Goal: Task Accomplishment & Management: Manage account settings

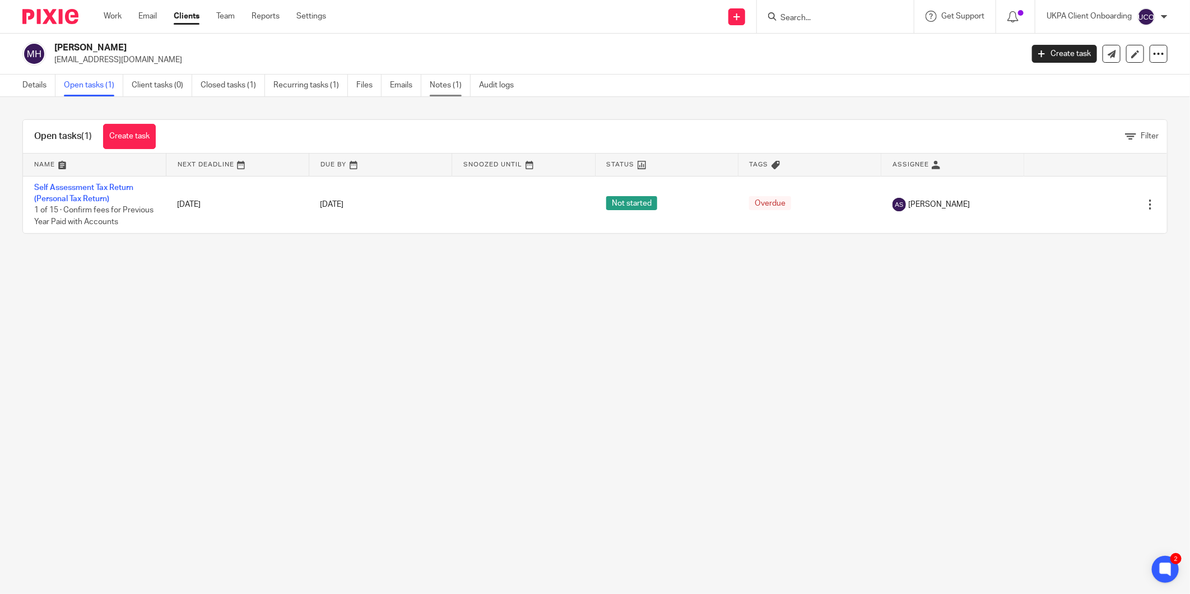
click at [451, 82] on link "Notes (1)" at bounding box center [450, 85] width 41 height 22
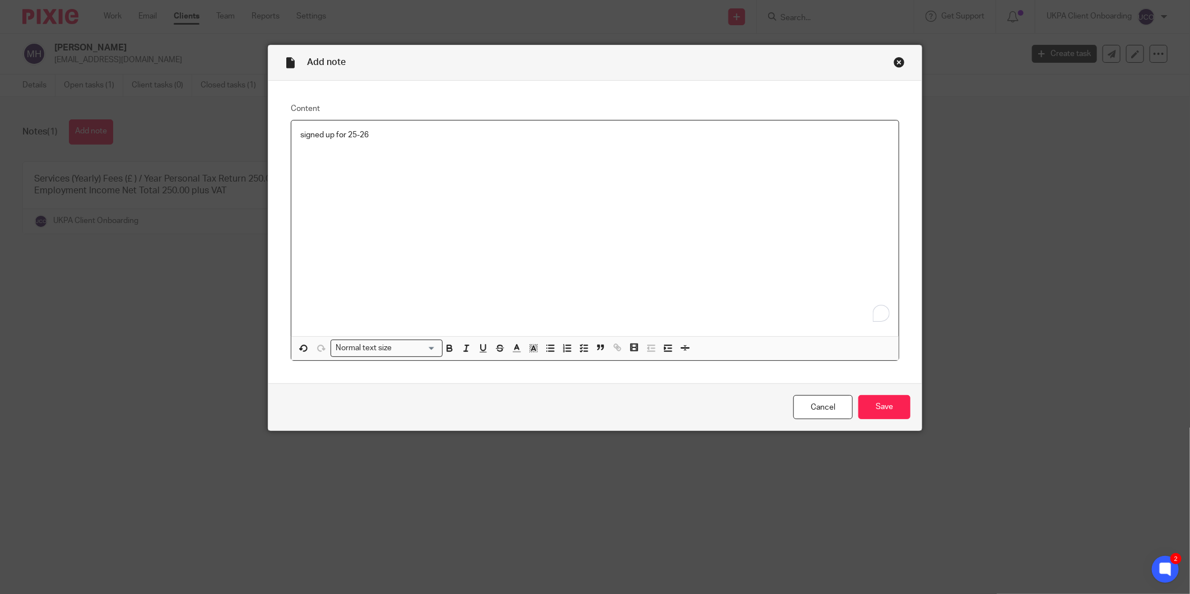
click at [300, 136] on p "signed up for 25-26" at bounding box center [594, 134] width 589 height 11
click at [881, 405] on input "Save" at bounding box center [884, 407] width 52 height 24
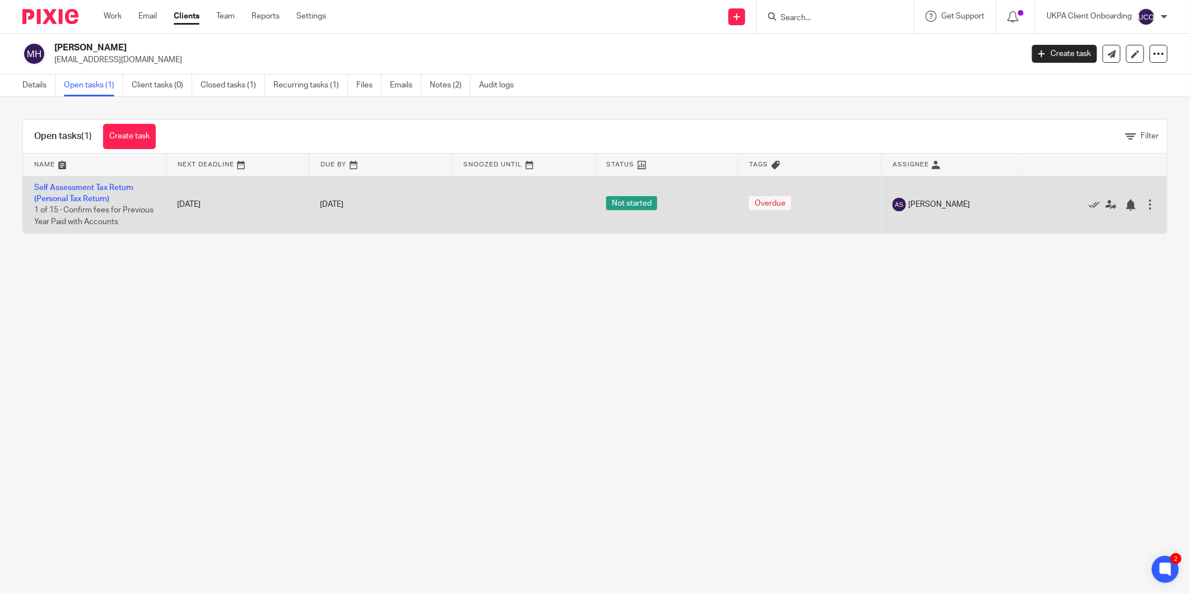
click at [1144, 203] on div at bounding box center [1149, 204] width 11 height 11
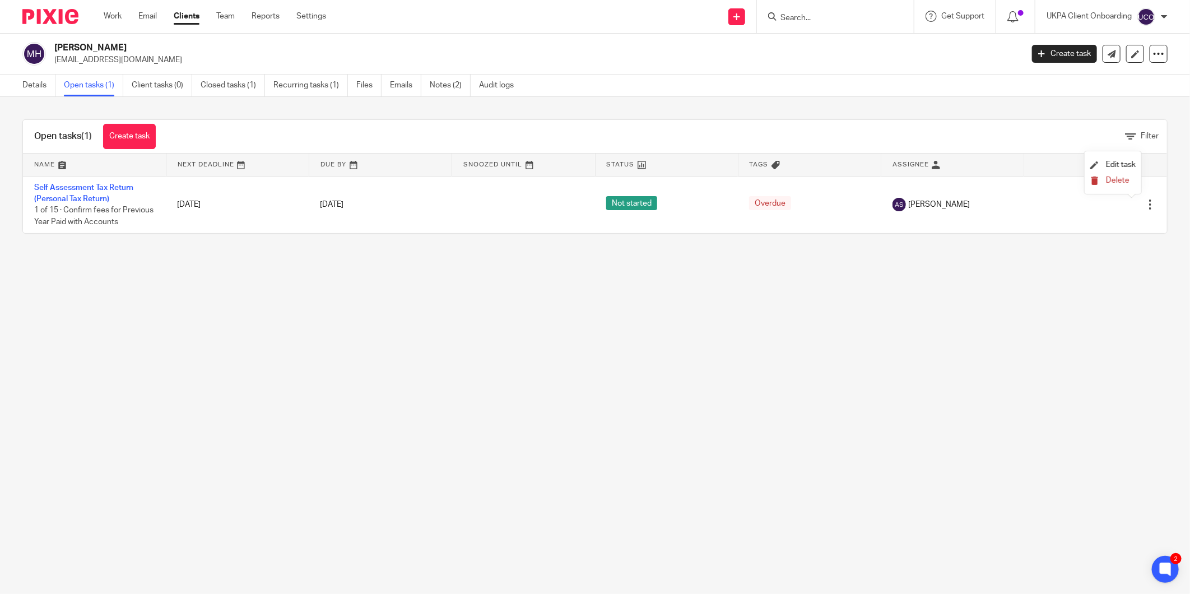
click at [1116, 183] on span "Delete" at bounding box center [1118, 180] width 24 height 8
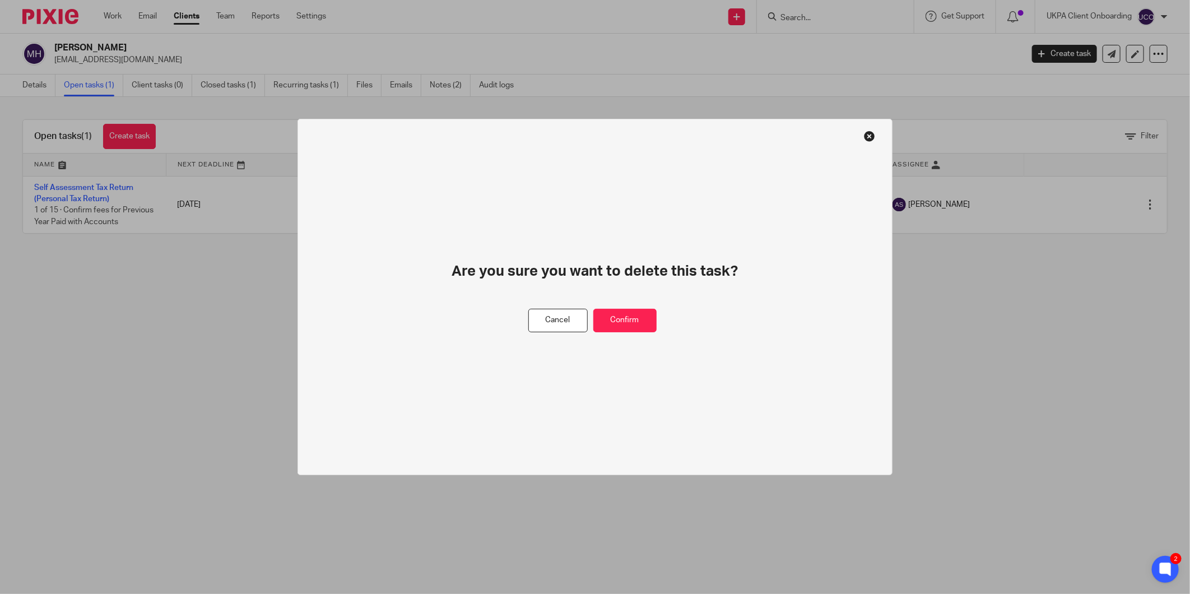
click at [626, 303] on div "Are you sure you want to delete this task?" at bounding box center [595, 285] width 416 height 47
click at [626, 314] on button "Confirm" at bounding box center [624, 321] width 63 height 24
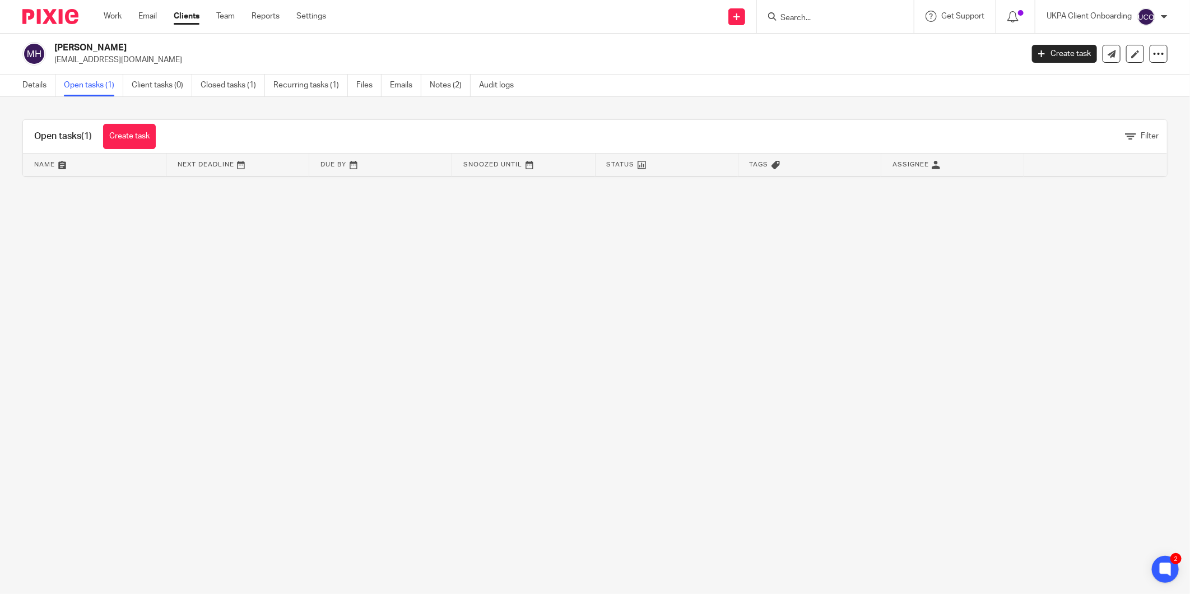
click at [804, 11] on form at bounding box center [838, 17] width 119 height 14
click at [789, 19] on input "Search" at bounding box center [829, 18] width 101 height 10
paste input "[EMAIL_ADDRESS][DOMAIN_NAME]"
type input "[EMAIL_ADDRESS][DOMAIN_NAME]"
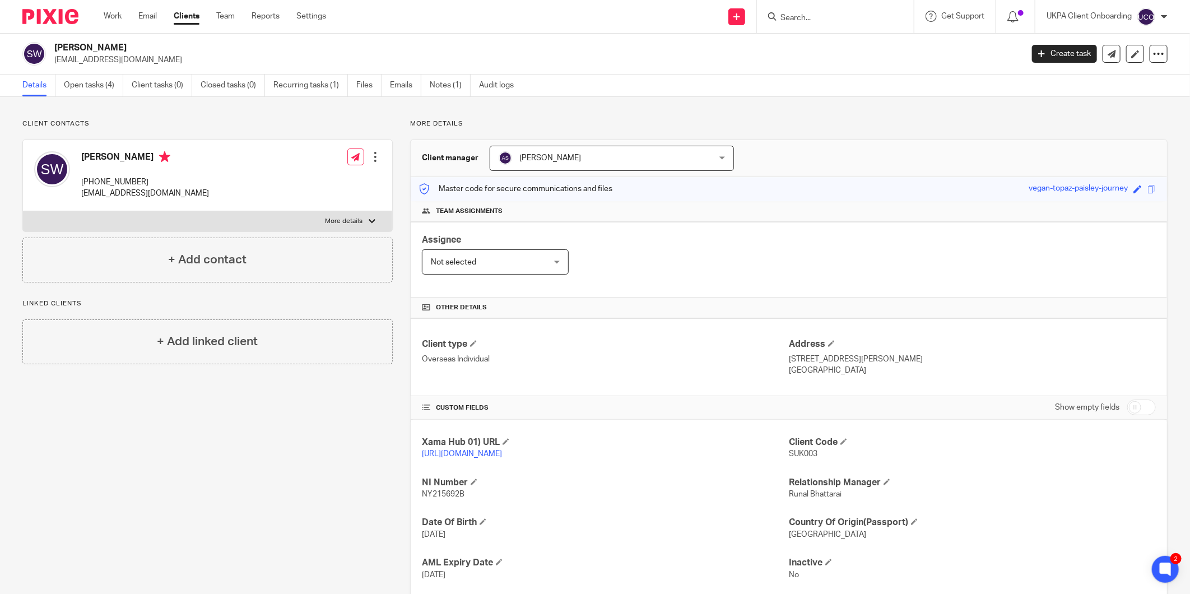
click at [790, 20] on input "Search" at bounding box center [829, 18] width 101 height 10
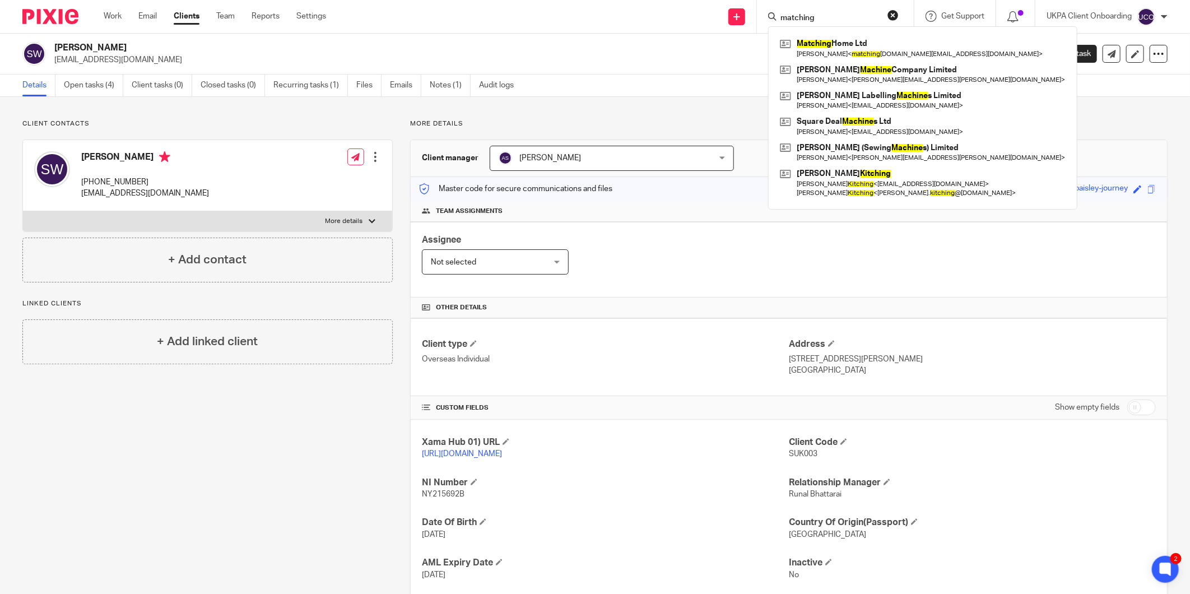
click at [830, 18] on input "matching" at bounding box center [829, 18] width 101 height 10
click at [838, 22] on input "matching" at bounding box center [829, 18] width 101 height 10
click at [841, 18] on input "matching" at bounding box center [829, 18] width 101 height 10
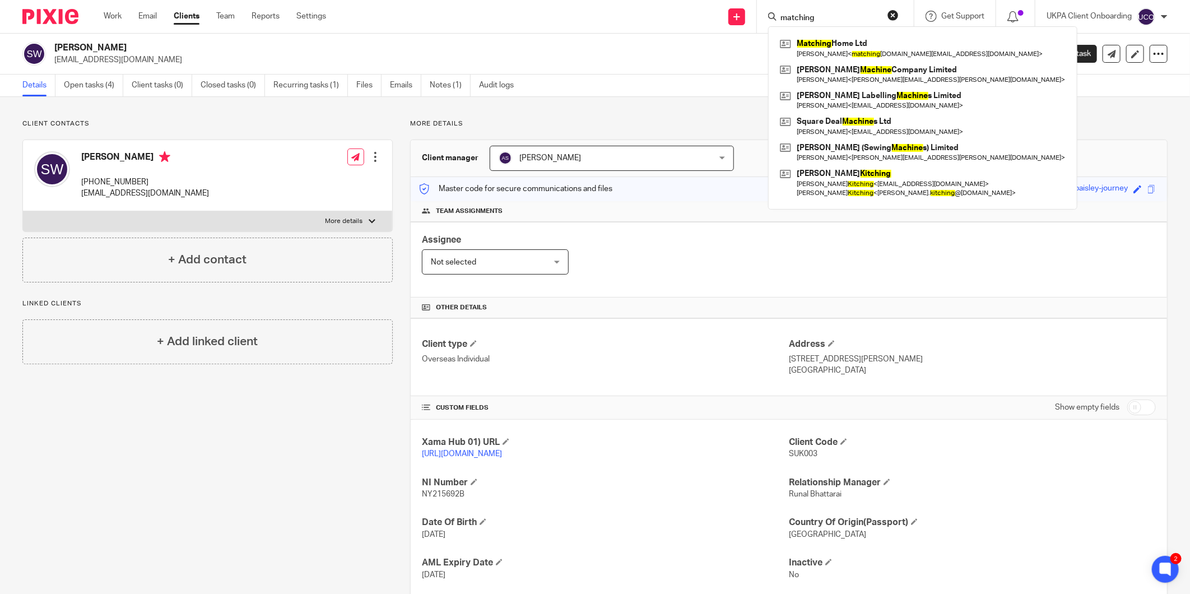
click at [841, 18] on input "matching" at bounding box center [829, 18] width 101 height 10
paste input "[PERSON_NAME] [PERSON_NAME]"
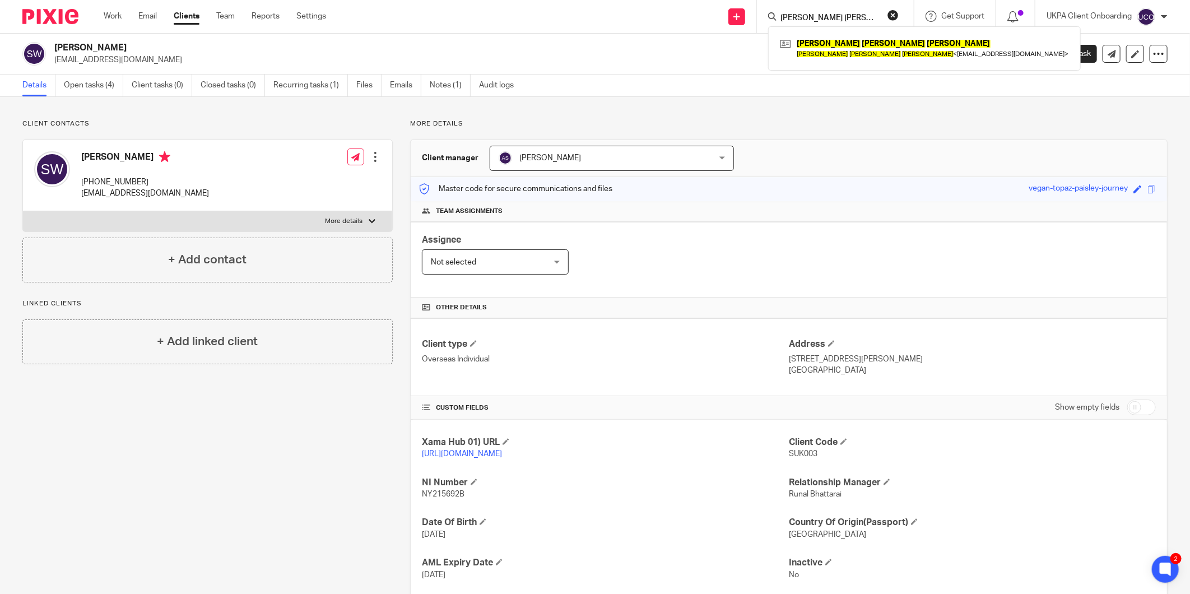
click at [855, 21] on input "Marcos Gonzalez Garcia" at bounding box center [829, 18] width 101 height 10
paste input "[PERSON_NAME] [PERSON_NAME] [PERSON_NAME]"
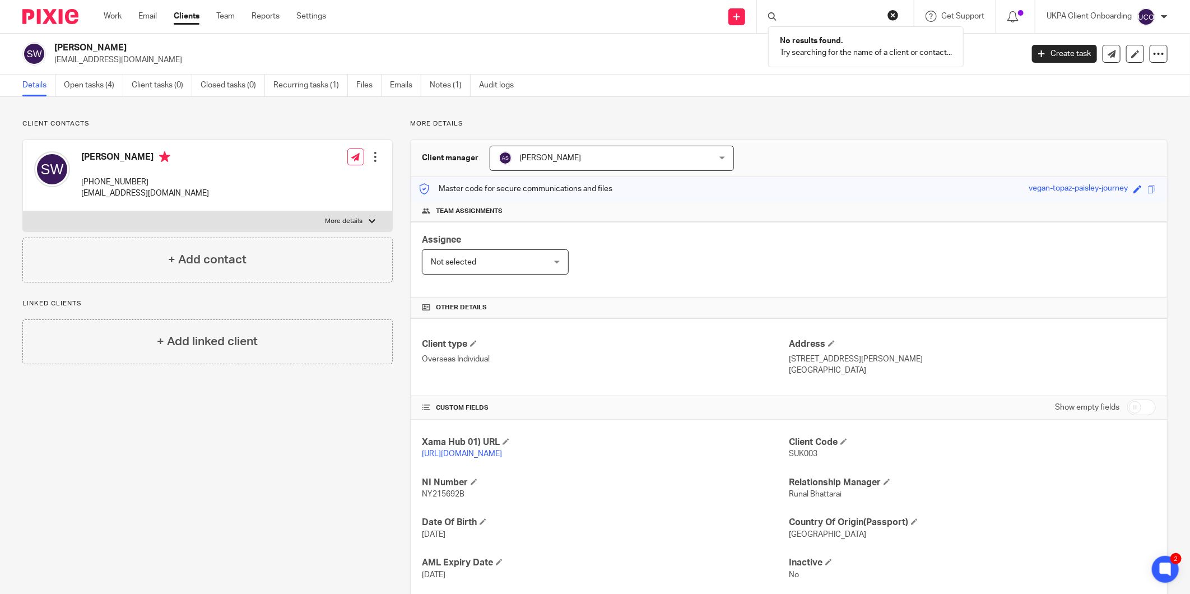
type input "Marcos Gonzalez Garcia James Kevin John Ghali Tupman"
click at [868, 20] on input "Marcos Gonzalez Garcia James Kevin John Ghali Tupman" at bounding box center [829, 18] width 101 height 10
drag, startPoint x: 843, startPoint y: 18, endPoint x: 939, endPoint y: 36, distance: 97.4
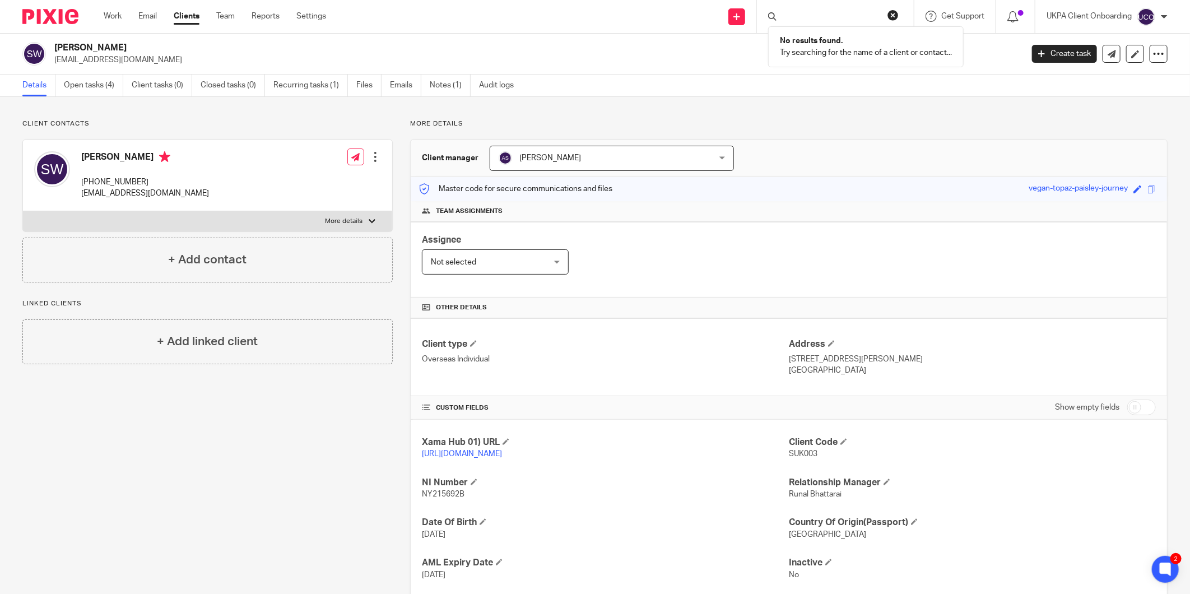
click at [898, 24] on div "Marcos Gonzalez Garcia James Kevin John Ghali Tupman No results found. Try sear…" at bounding box center [833, 17] width 131 height 14
click at [893, 13] on button "reset" at bounding box center [892, 15] width 11 height 11
drag, startPoint x: 827, startPoint y: 18, endPoint x: 785, endPoint y: 24, distance: 41.8
click at [819, 20] on input "Search" at bounding box center [829, 18] width 101 height 10
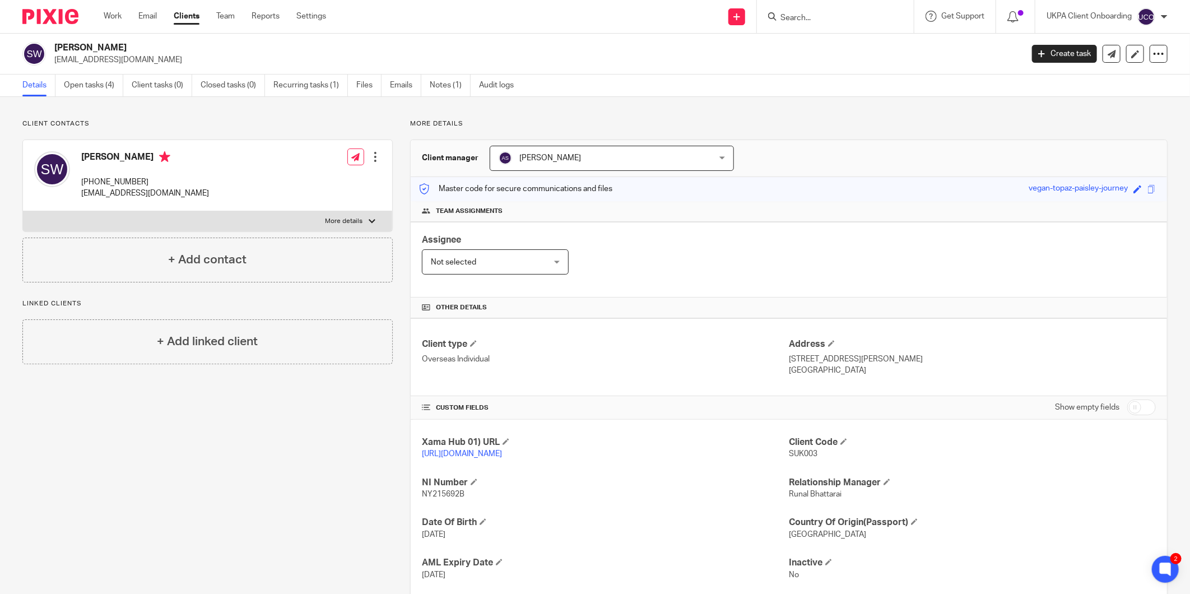
paste input "Marcos Gonzalez Garcia James Kevin John Ghali Tupman"
type input "Marcos Gonzalez Garcia James Kevin John Ghali Tupman"
click at [895, 16] on button "reset" at bounding box center [892, 15] width 11 height 11
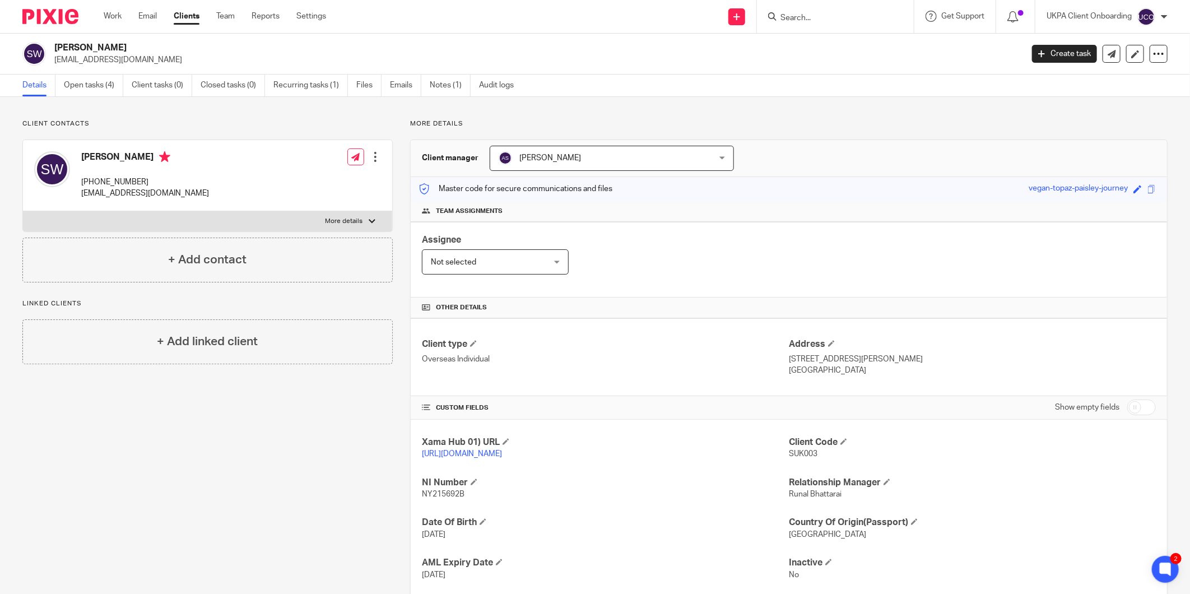
click at [832, 13] on input "Search" at bounding box center [829, 18] width 101 height 10
paste input "James Kevin John Ghali Tupman"
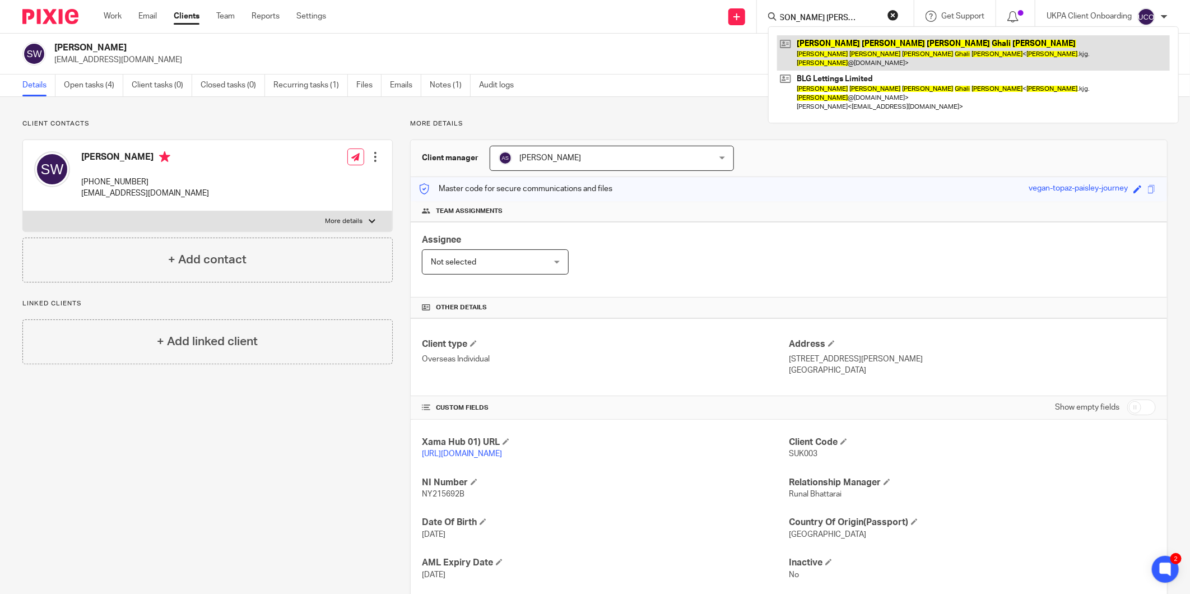
type input "James Kevin John Ghali Tupman"
click at [833, 45] on link at bounding box center [973, 52] width 393 height 35
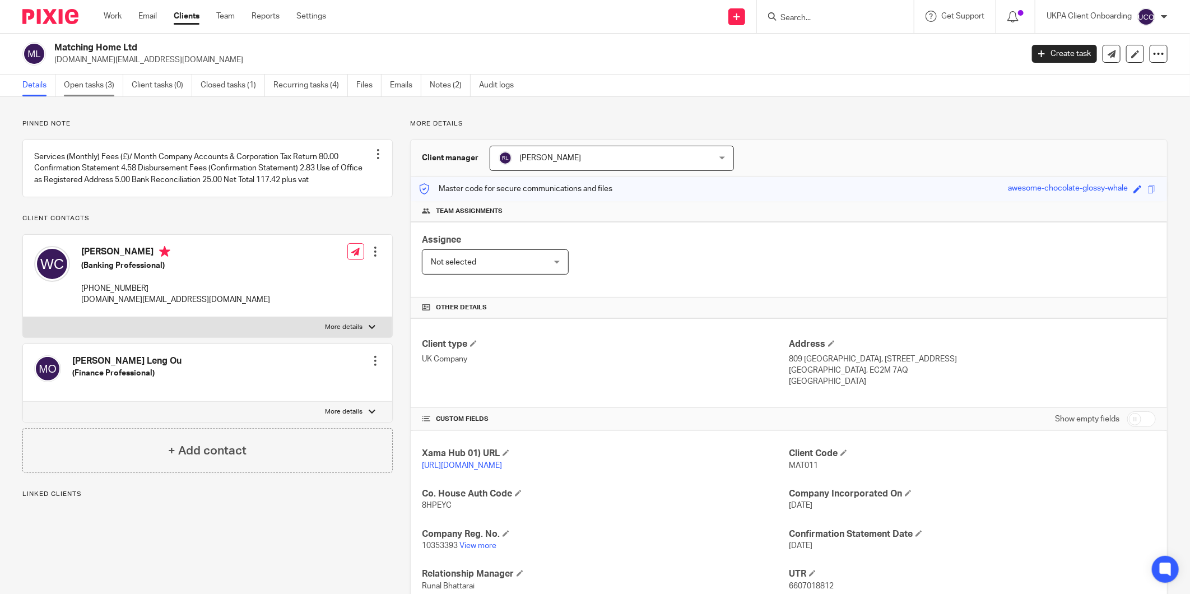
click at [94, 90] on link "Open tasks (3)" at bounding box center [93, 85] width 59 height 22
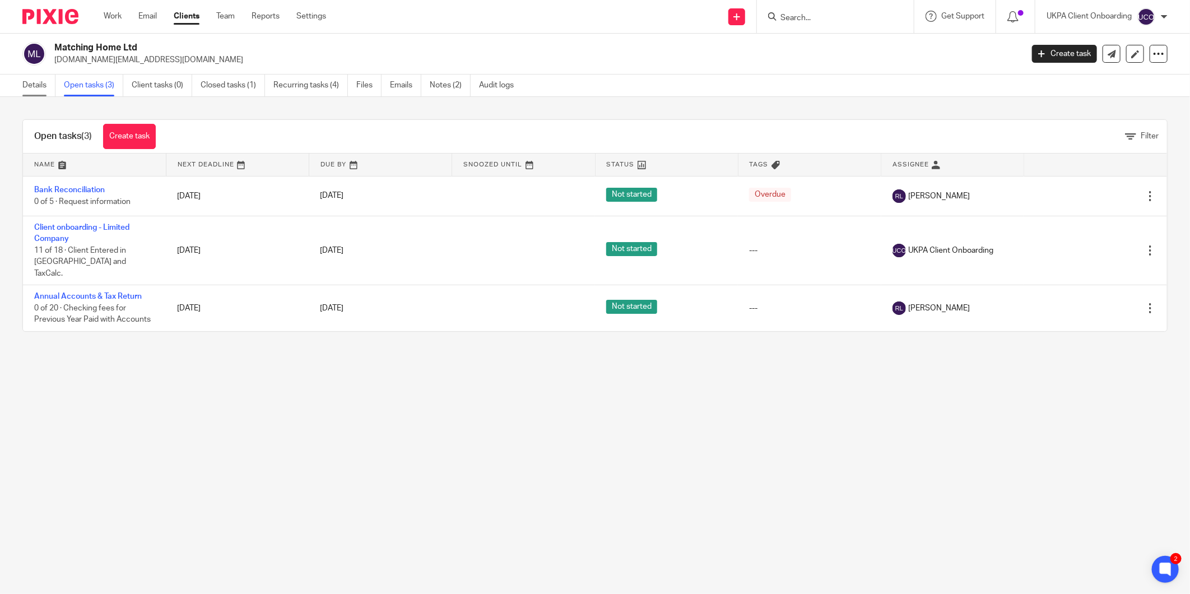
click at [42, 91] on link "Details" at bounding box center [38, 85] width 33 height 22
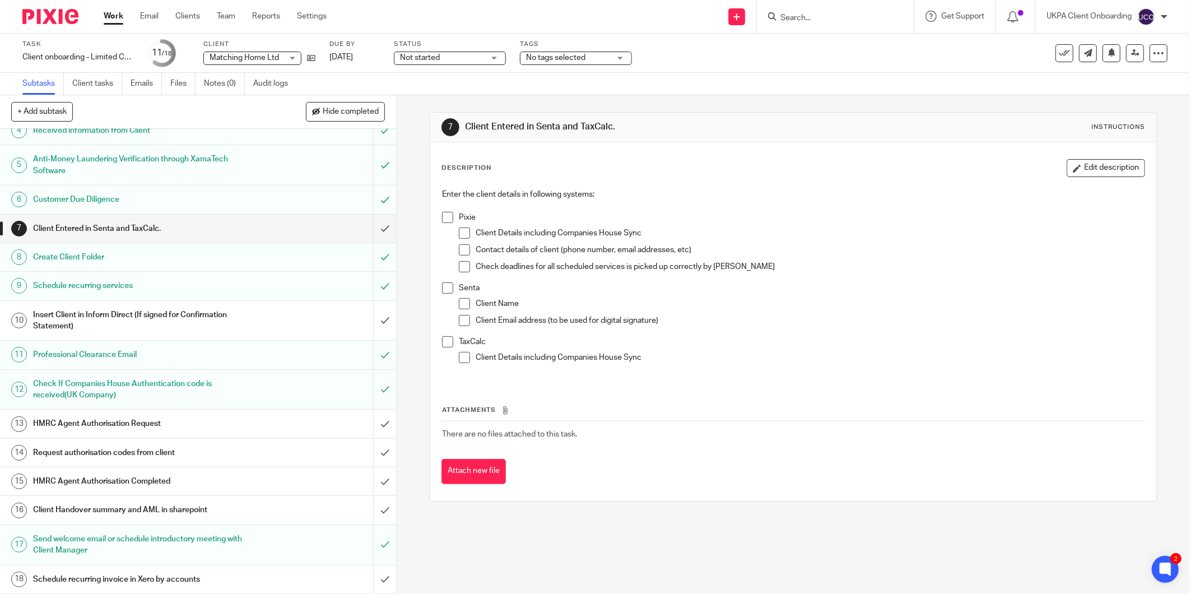
scroll to position [100, 0]
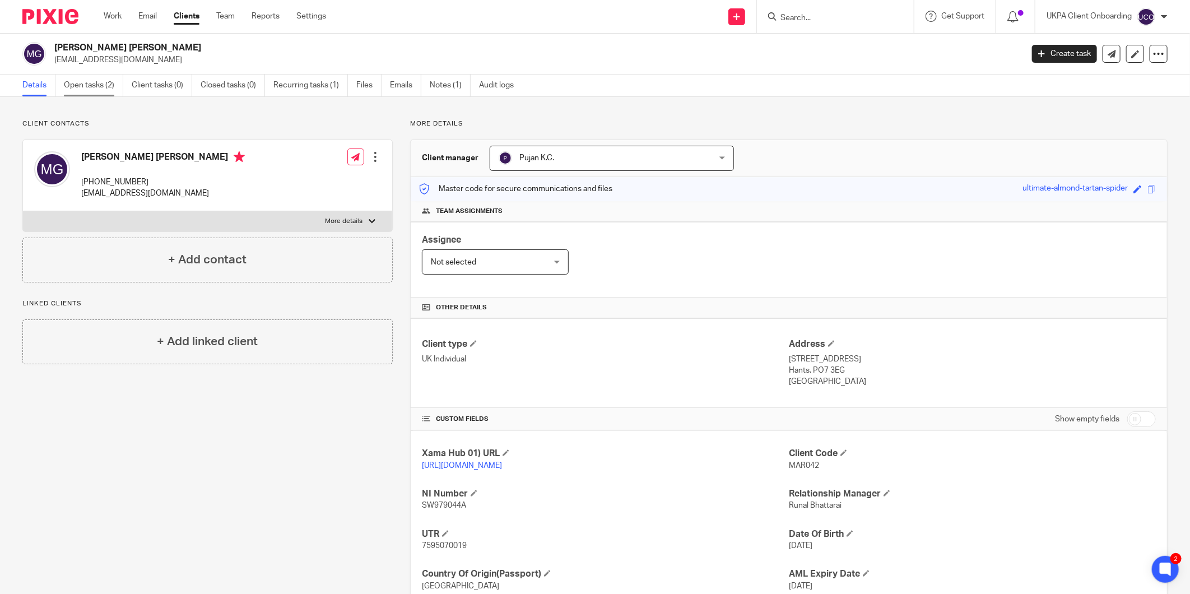
click at [80, 84] on link "Open tasks (2)" at bounding box center [93, 85] width 59 height 22
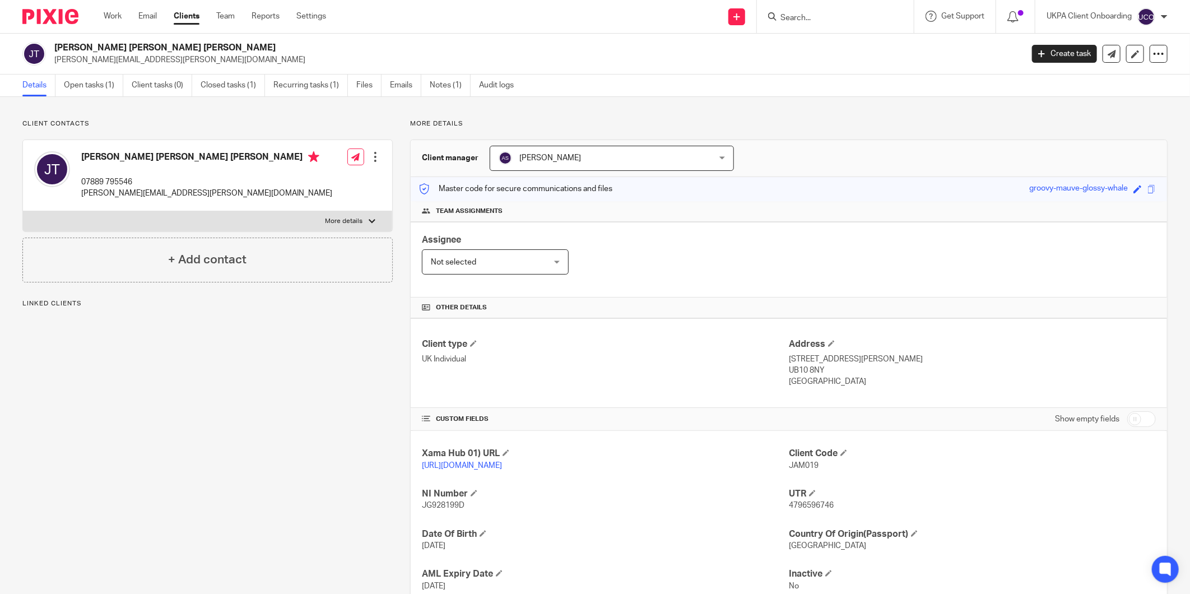
click at [88, 97] on div "Client contacts James Kevin John Ghali Tupman 07889 795546 james.kjg.tupman@gma…" at bounding box center [595, 384] width 1190 height 575
click at [87, 86] on link "Open tasks (1)" at bounding box center [93, 85] width 59 height 22
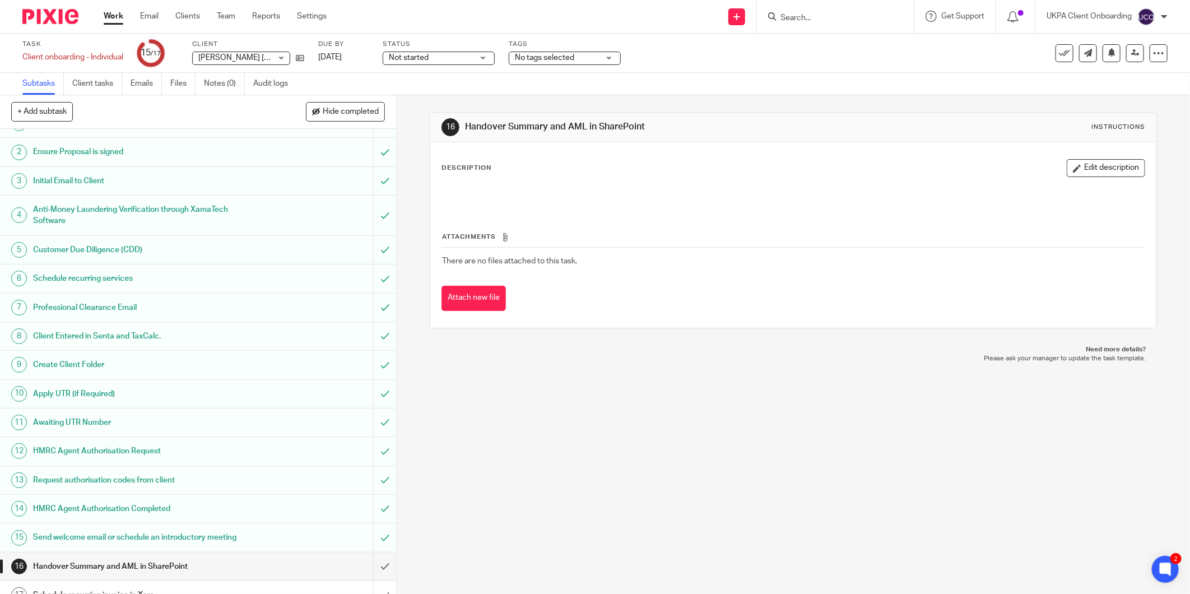
scroll to position [36, 0]
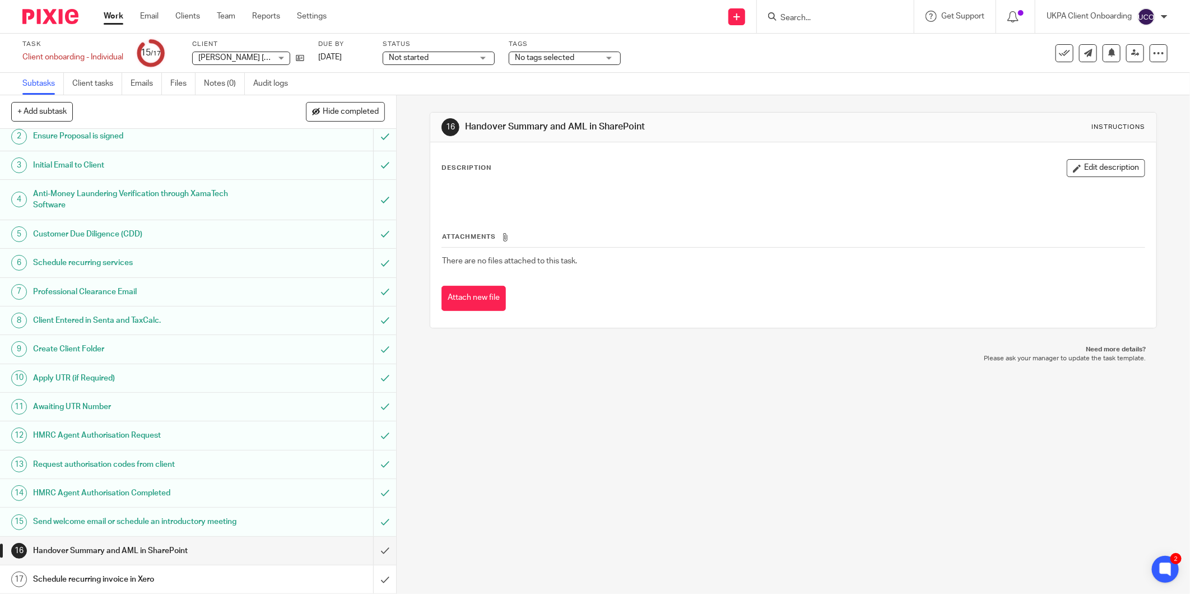
click at [110, 518] on h1 "Send welcome email or schedule an introductory meeting" at bounding box center [143, 521] width 220 height 17
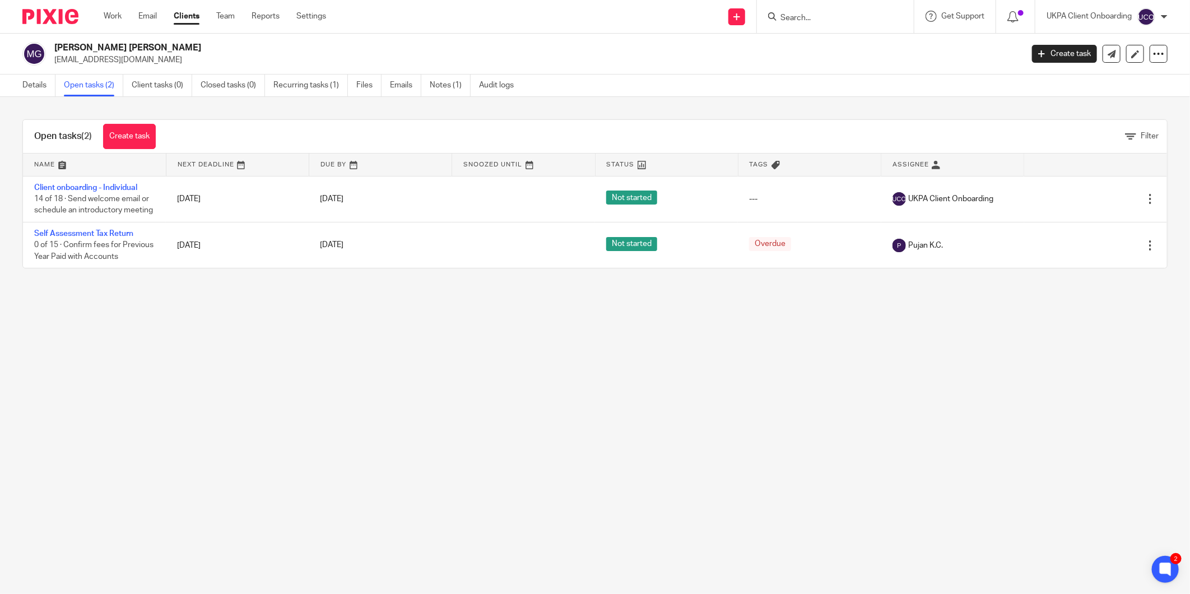
click at [88, 64] on p "[EMAIL_ADDRESS][DOMAIN_NAME]" at bounding box center [534, 59] width 961 height 11
copy main "[EMAIL_ADDRESS][DOMAIN_NAME] Create task Update from Companies House Export dat…"
click at [185, 54] on p "[EMAIL_ADDRESS][DOMAIN_NAME]" at bounding box center [534, 59] width 961 height 11
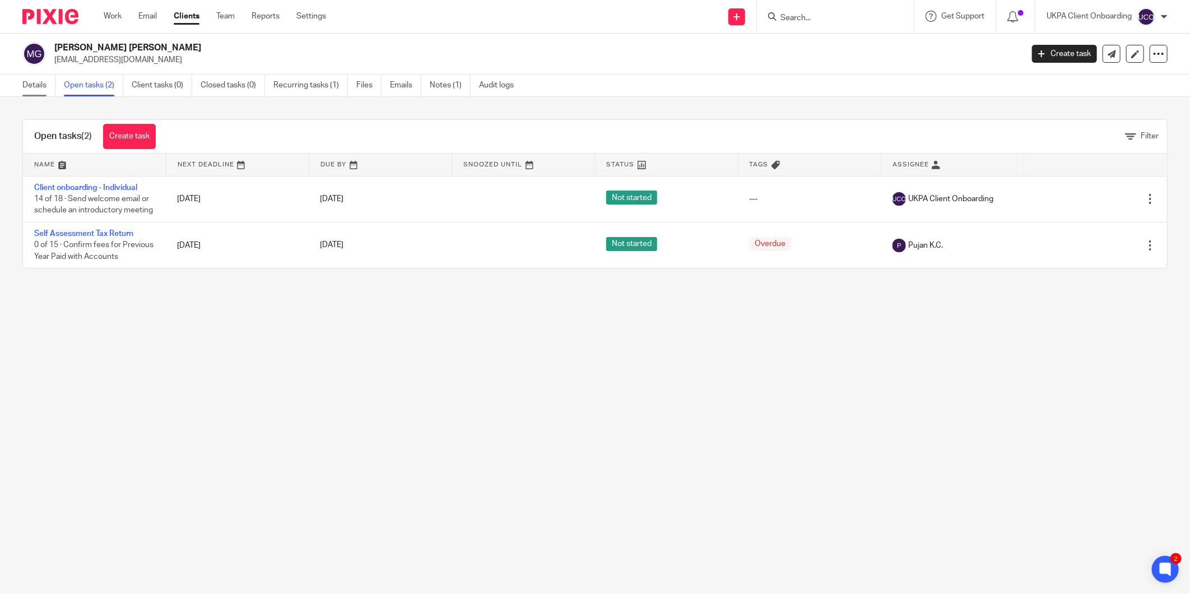
click at [36, 90] on link "Details" at bounding box center [38, 85] width 33 height 22
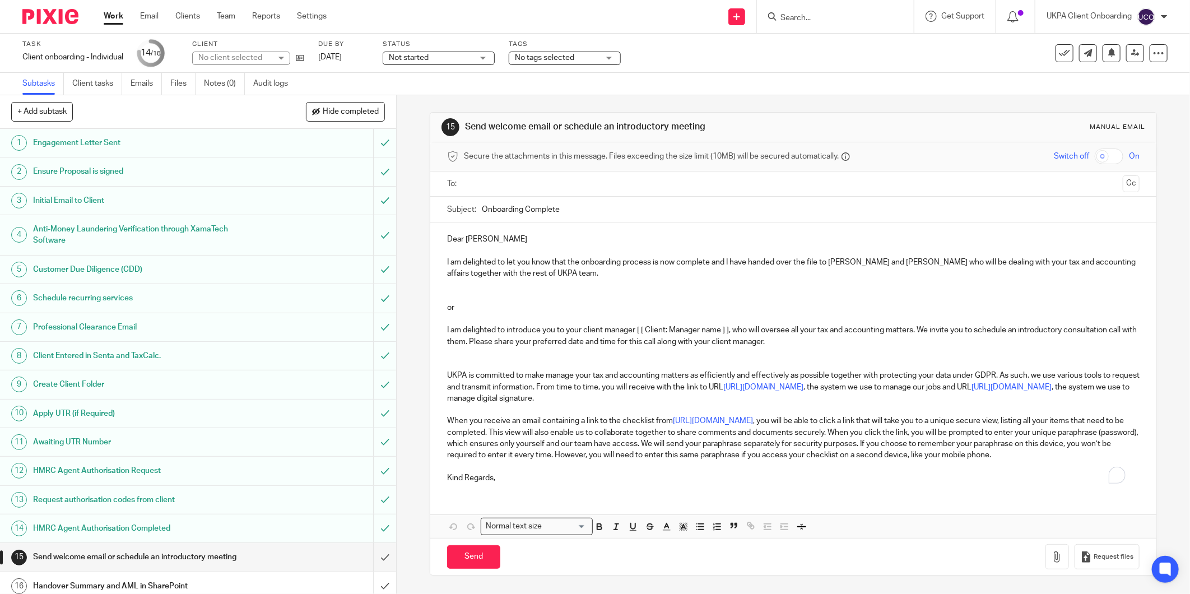
scroll to position [66, 0]
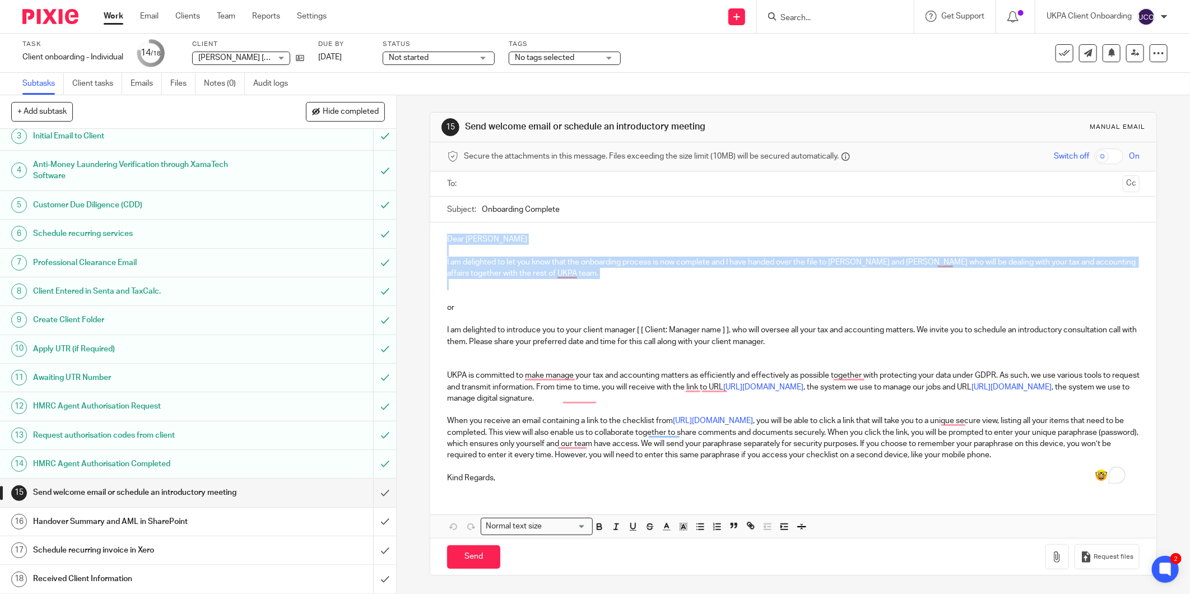
drag, startPoint x: 443, startPoint y: 236, endPoint x: 615, endPoint y: 285, distance: 178.7
click at [615, 285] on div "Dear Marcos I am delighted to let you know that the onboarding process is now c…" at bounding box center [793, 356] width 726 height 269
copy div "Dear Marcos I am delighted to let you know that the onboarding process is now c…"
click at [373, 495] on input "submit" at bounding box center [198, 492] width 396 height 28
click at [374, 519] on input "submit" at bounding box center [198, 521] width 396 height 28
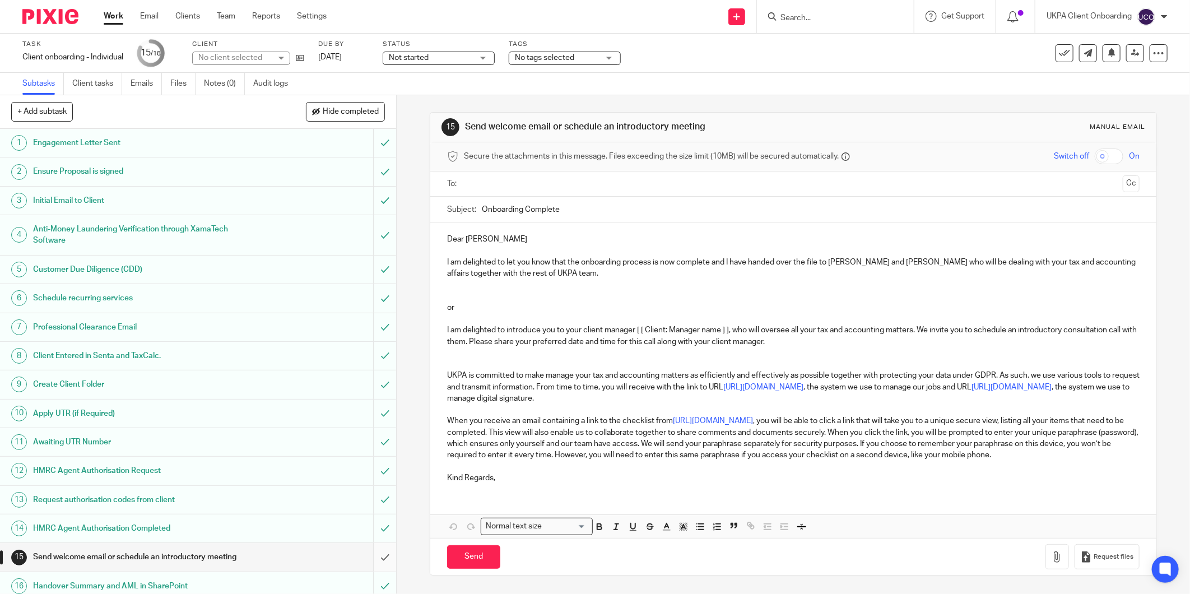
scroll to position [66, 0]
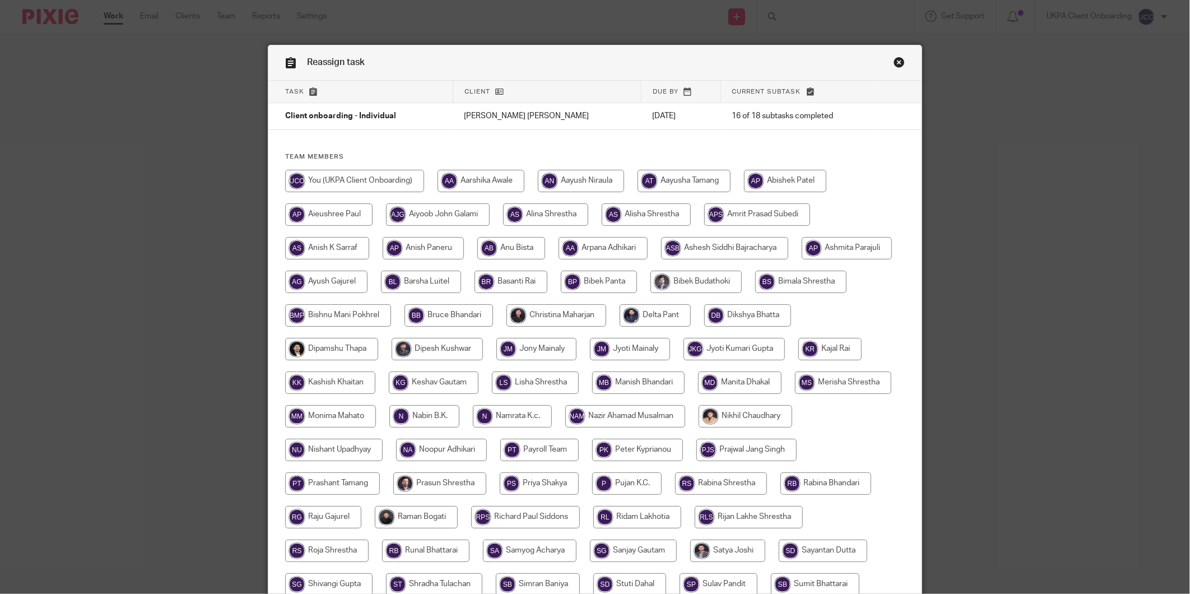
scroll to position [173, 0]
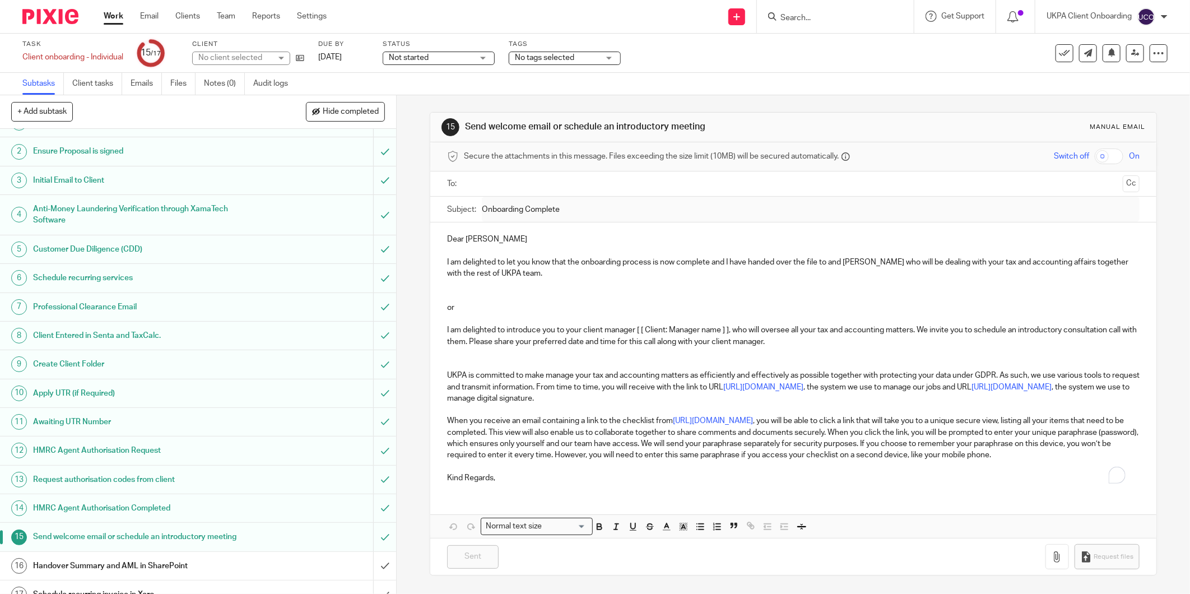
scroll to position [36, 0]
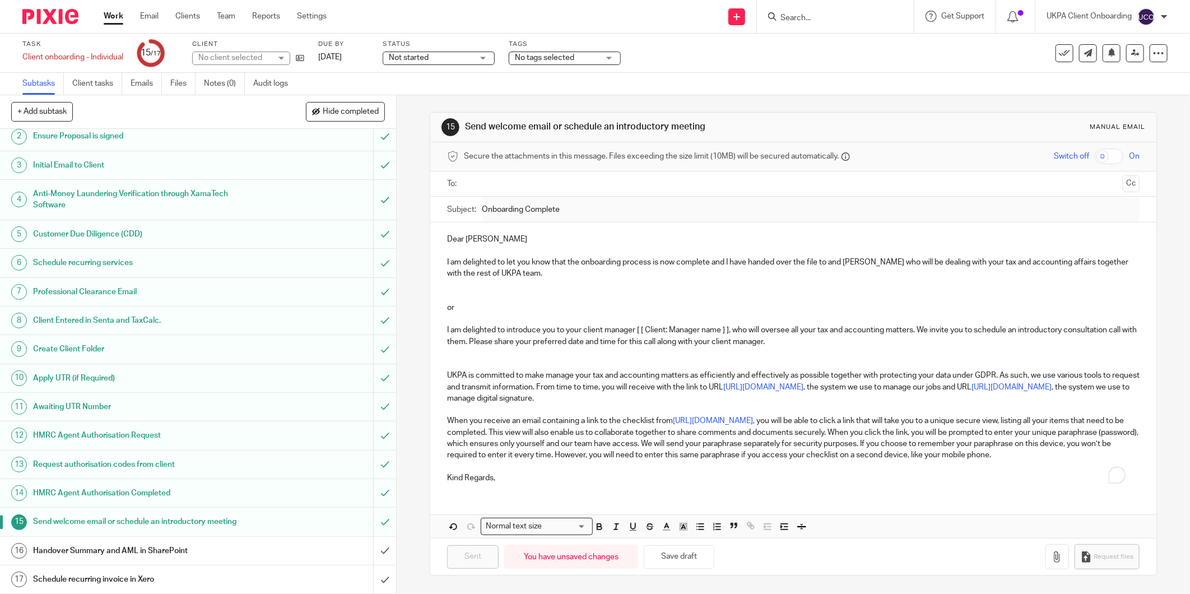
click at [280, 54] on div "No client selected" at bounding box center [241, 58] width 98 height 13
click at [355, 80] on div "Subtasks Client tasks Emails Files Notes (0) Audit logs" at bounding box center [595, 84] width 1190 height 22
click at [302, 62] on icon at bounding box center [300, 58] width 8 height 8
drag, startPoint x: 443, startPoint y: 237, endPoint x: 539, endPoint y: 276, distance: 103.3
click at [539, 276] on div "Dear James I am delighted to let you know that the onboarding process is now co…" at bounding box center [793, 356] width 726 height 269
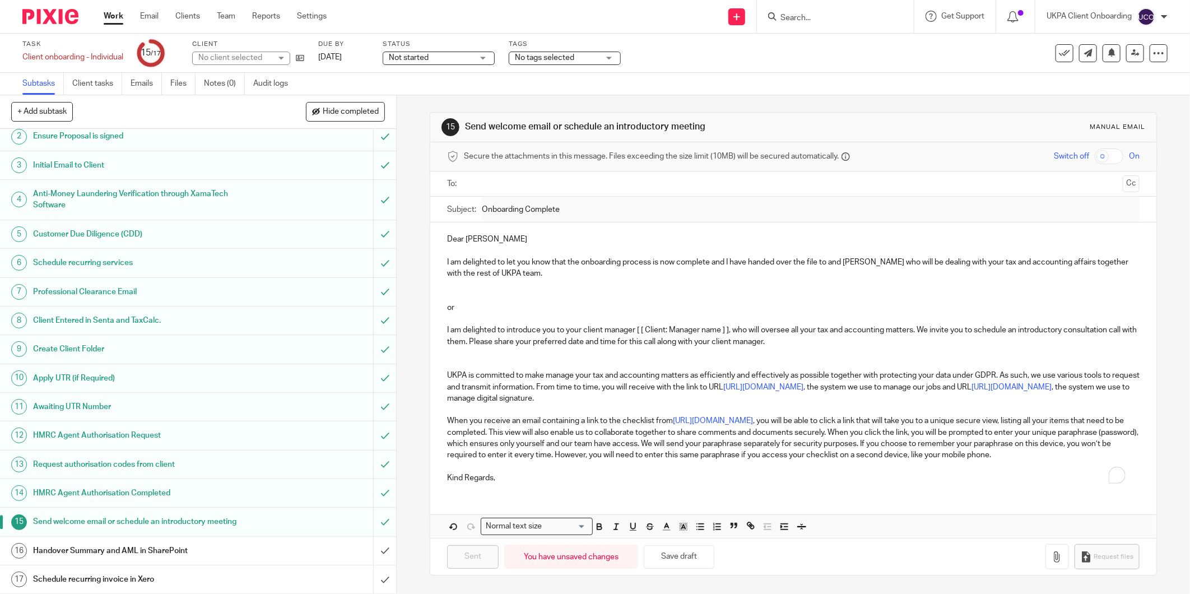
copy div "Dear James I am delighted to let you know that the onboarding process is now co…"
click at [374, 552] on input "submit" at bounding box center [198, 551] width 396 height 28
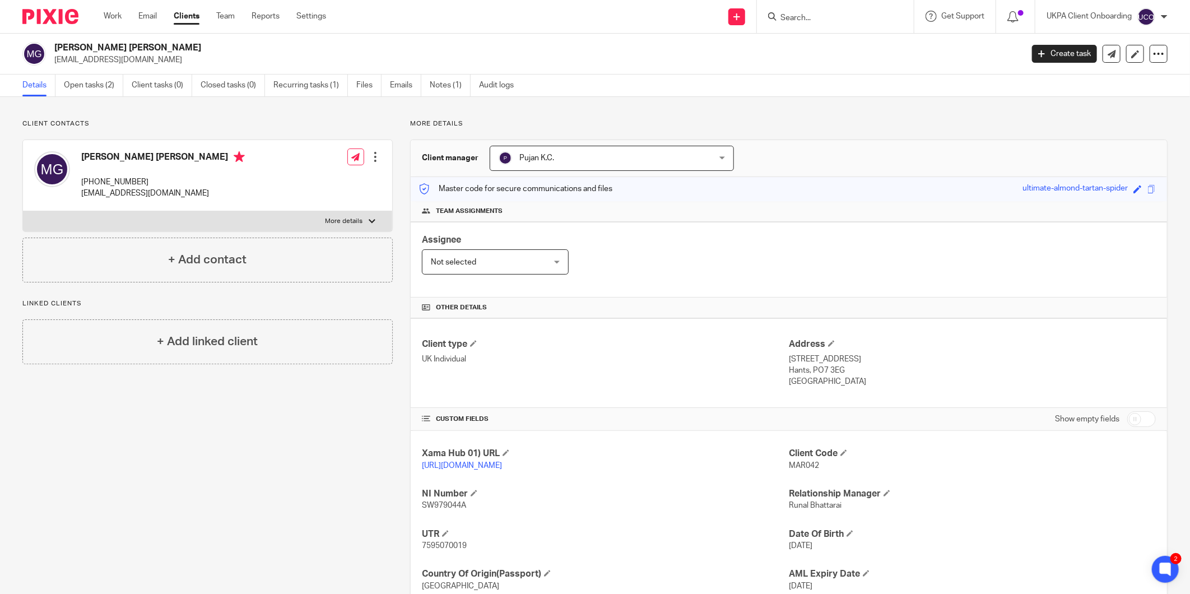
click at [487, 53] on h2 "[PERSON_NAME] [PERSON_NAME]" at bounding box center [438, 48] width 768 height 12
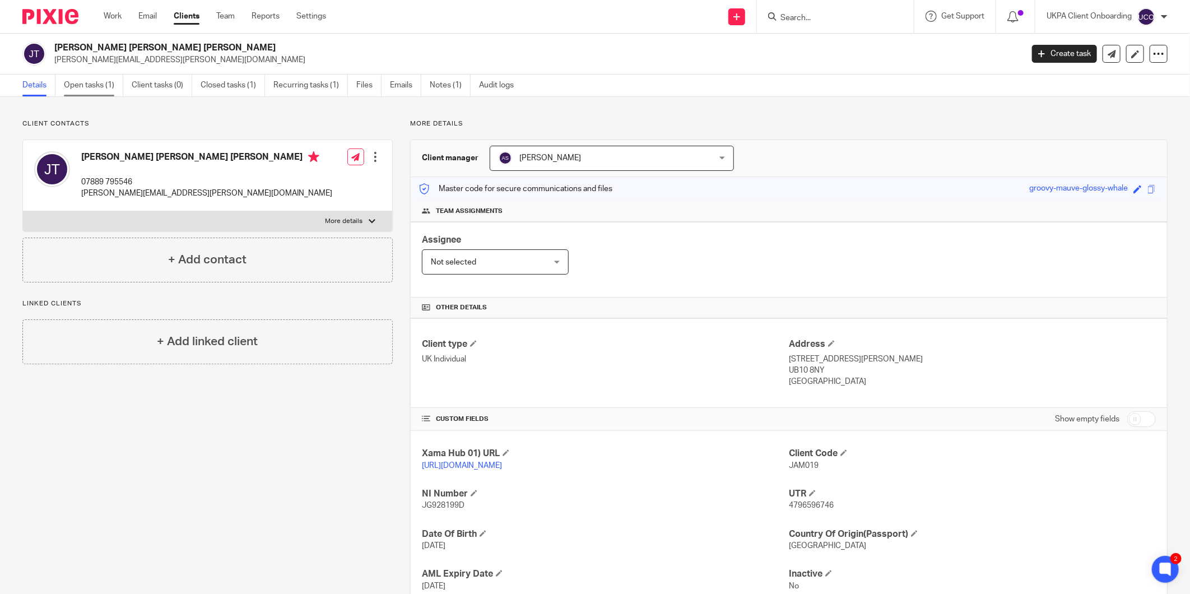
click at [108, 83] on link "Open tasks (1)" at bounding box center [93, 85] width 59 height 22
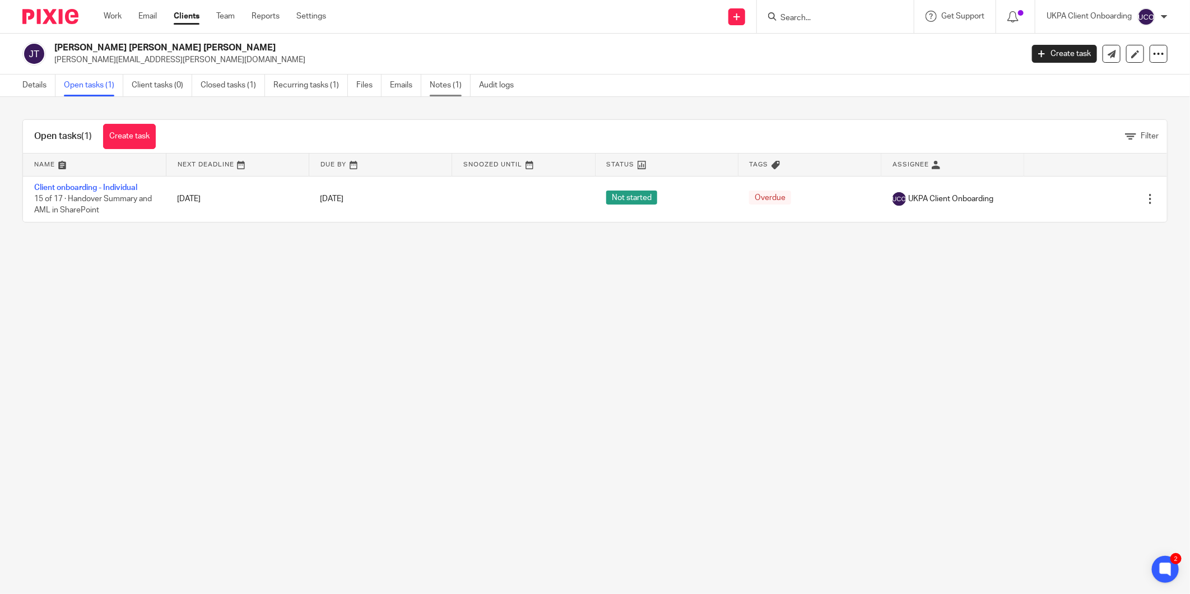
click at [466, 87] on link "Notes (1)" at bounding box center [450, 85] width 41 height 22
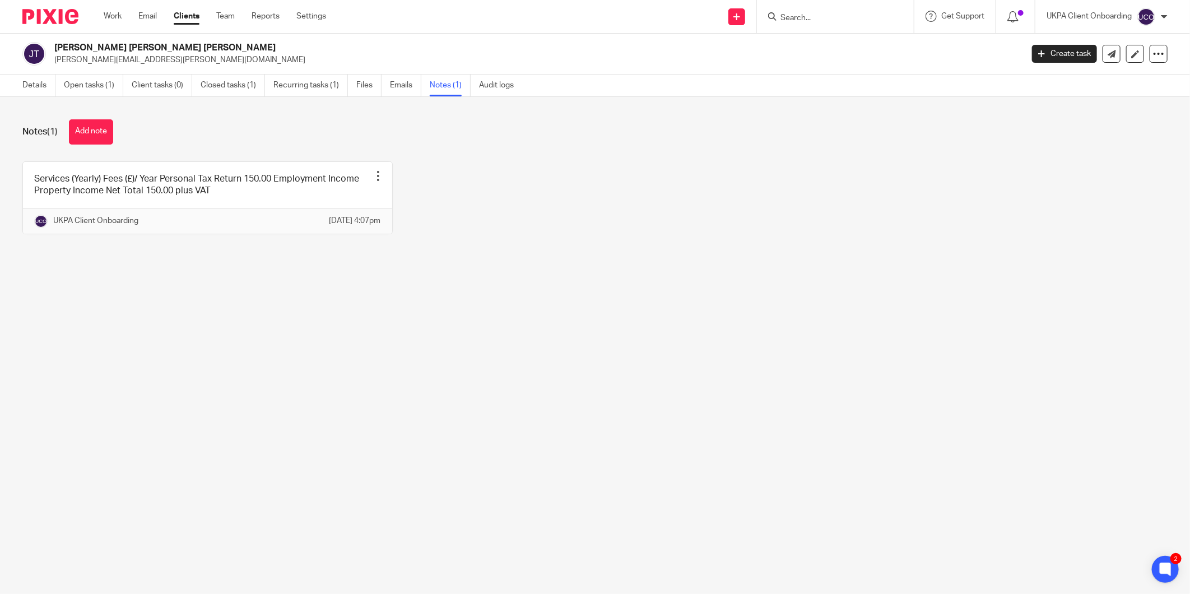
click at [118, 63] on p "[PERSON_NAME][EMAIL_ADDRESS][PERSON_NAME][DOMAIN_NAME]" at bounding box center [534, 59] width 961 height 11
copy main "[PERSON_NAME][EMAIL_ADDRESS][PERSON_NAME][DOMAIN_NAME] Create task Update from …"
click at [791, 10] on form at bounding box center [838, 17] width 119 height 14
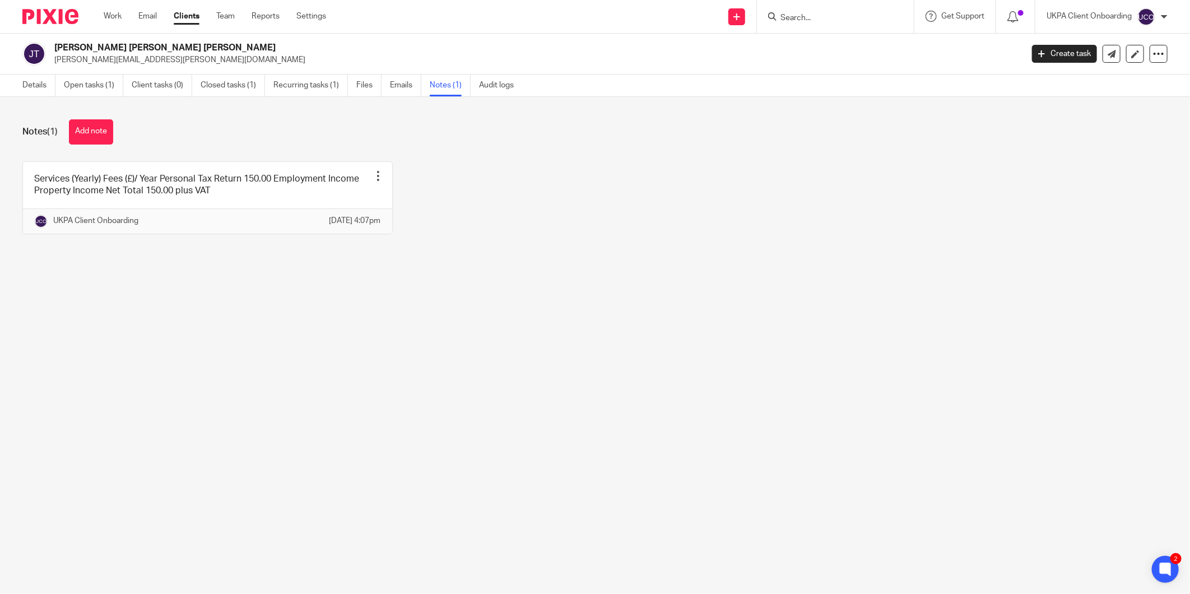
click at [787, 16] on input "Search" at bounding box center [829, 18] width 101 height 10
paste input "[PERSON_NAME][EMAIL_ADDRESS][PERSON_NAME][DOMAIN_NAME]"
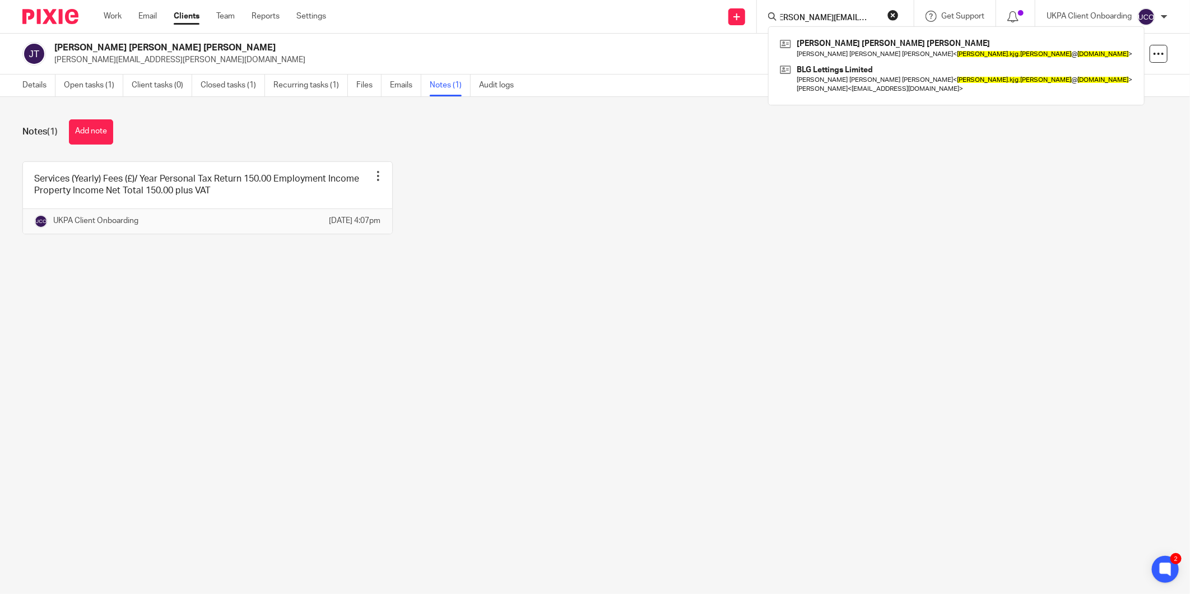
type input "[PERSON_NAME][EMAIL_ADDRESS][PERSON_NAME][DOMAIN_NAME]"
drag, startPoint x: 893, startPoint y: 15, endPoint x: 876, endPoint y: 19, distance: 17.3
click at [892, 16] on button "reset" at bounding box center [892, 15] width 11 height 11
click at [822, 15] on input "Search" at bounding box center [829, 18] width 101 height 10
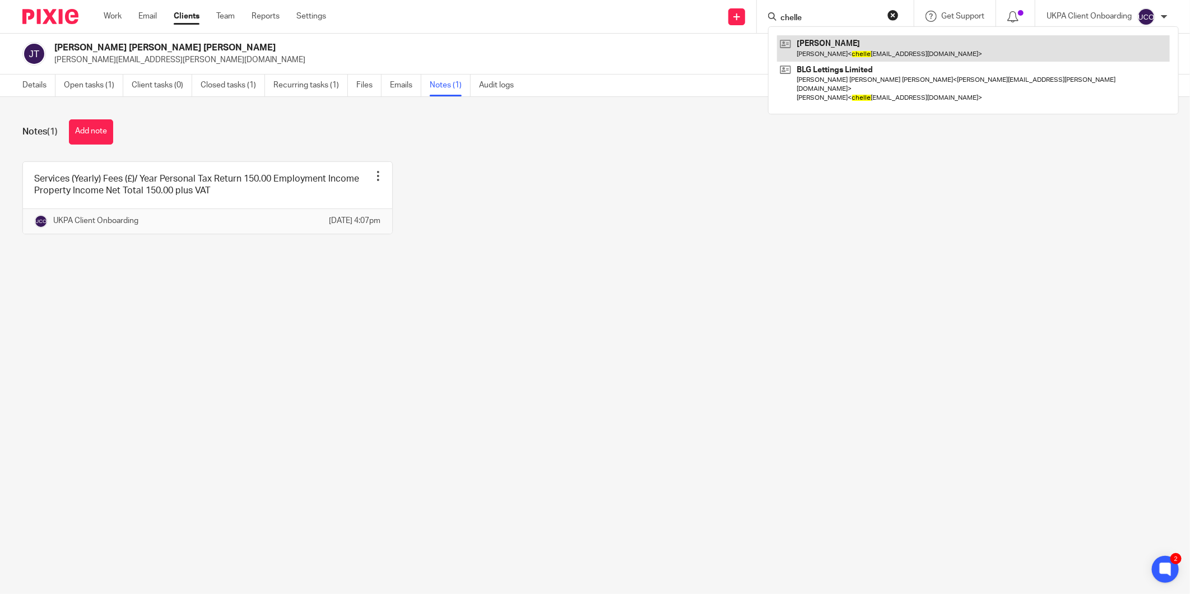
type input "chelle"
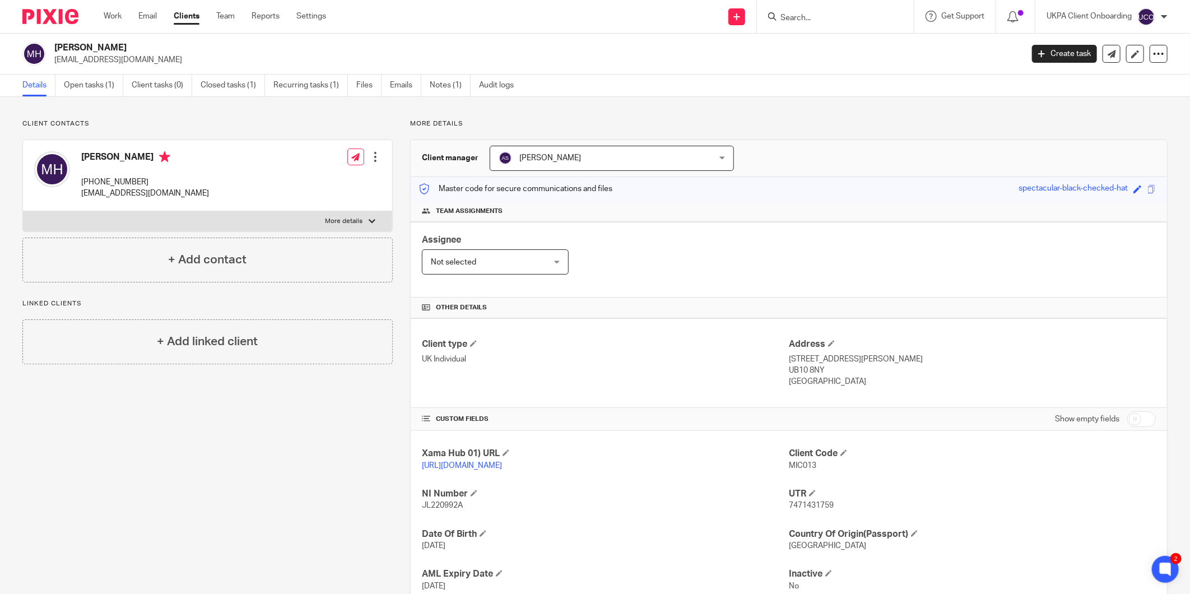
click at [92, 60] on p "[EMAIL_ADDRESS][DOMAIN_NAME]" at bounding box center [534, 59] width 961 height 11
copy main "chellehen@hotmail.com Create task Update from Companies House Export data Merge…"
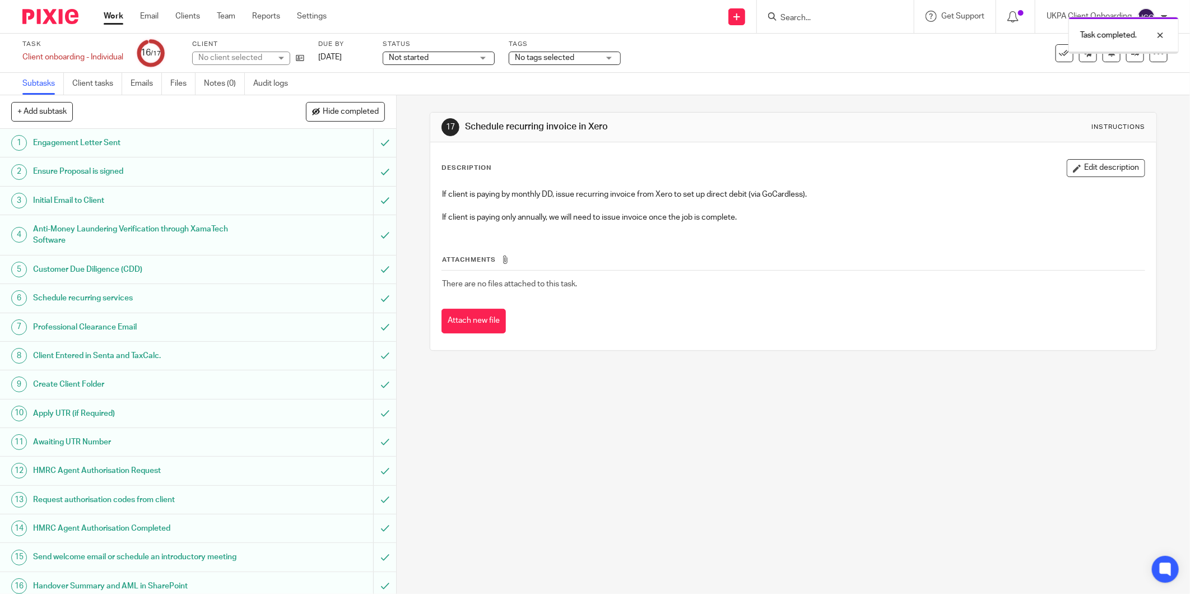
scroll to position [36, 0]
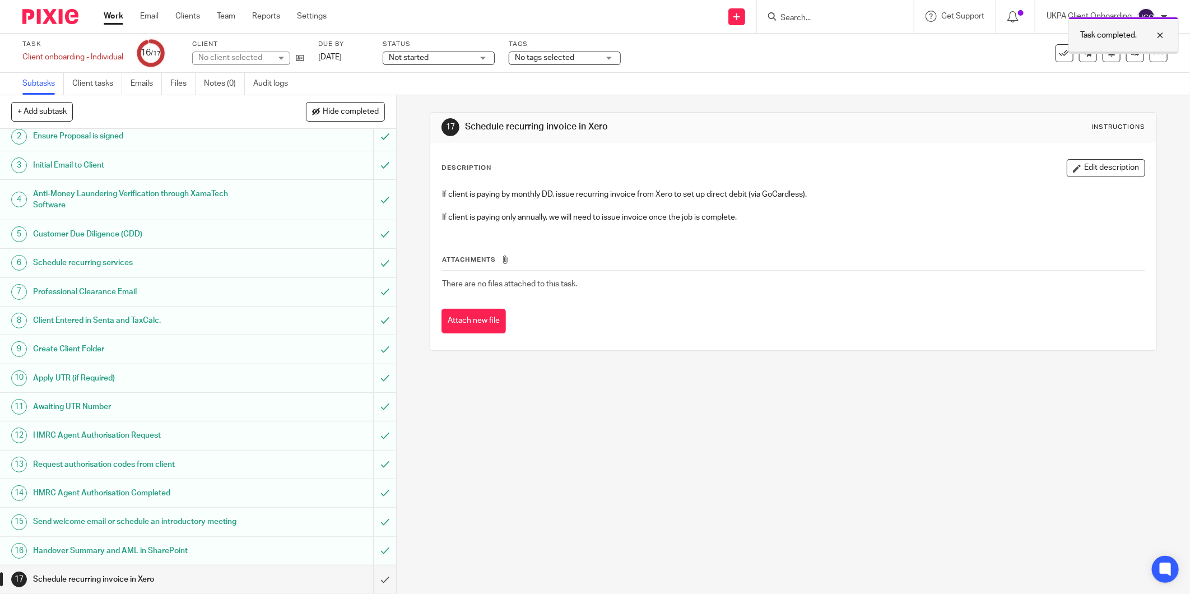
click at [1163, 31] on div at bounding box center [1151, 35] width 30 height 13
click at [1131, 54] on icon at bounding box center [1135, 53] width 8 height 8
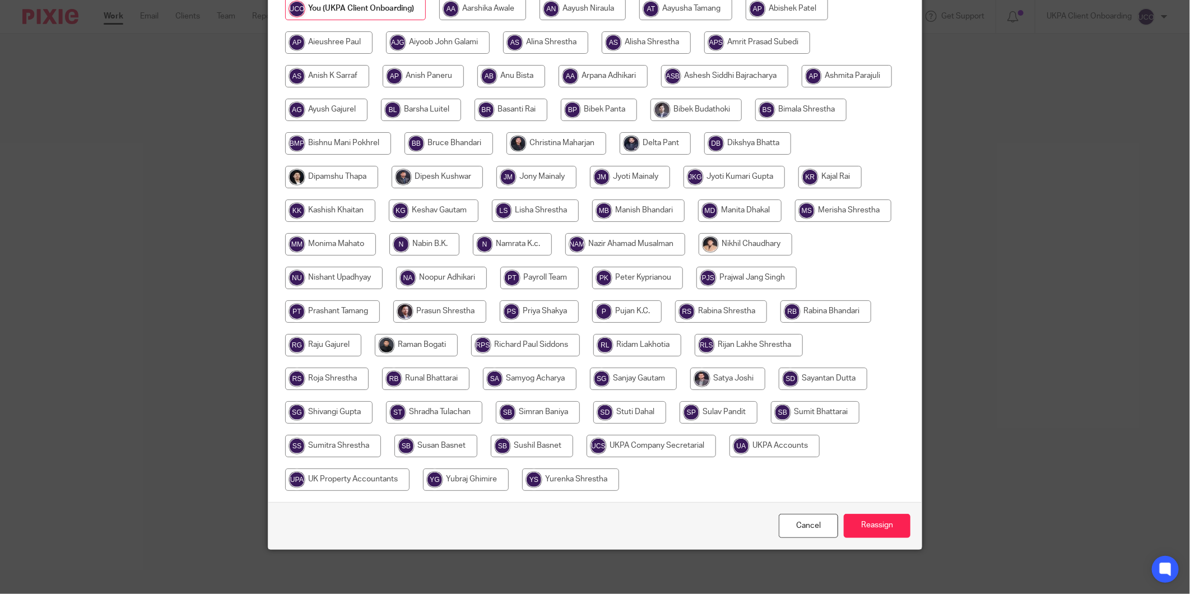
scroll to position [173, 0]
click at [729, 457] on input "radio" at bounding box center [774, 445] width 90 height 22
radio input "true"
click at [885, 530] on input "Reassign" at bounding box center [877, 525] width 67 height 24
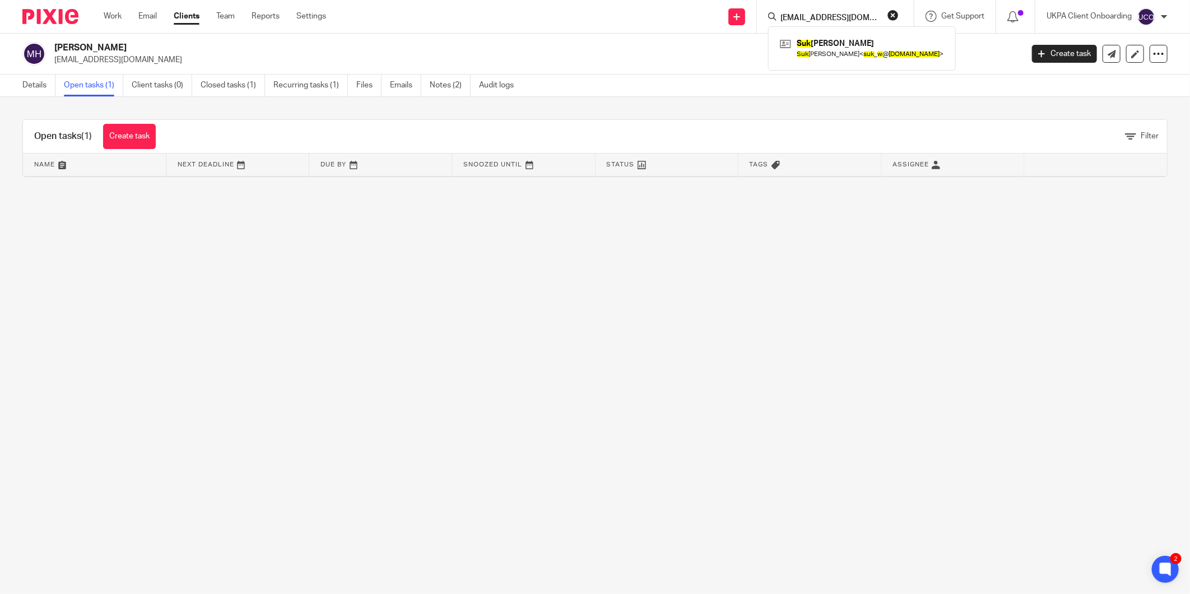
click at [786, 14] on input "[EMAIL_ADDRESS][DOMAIN_NAME]" at bounding box center [829, 18] width 101 height 10
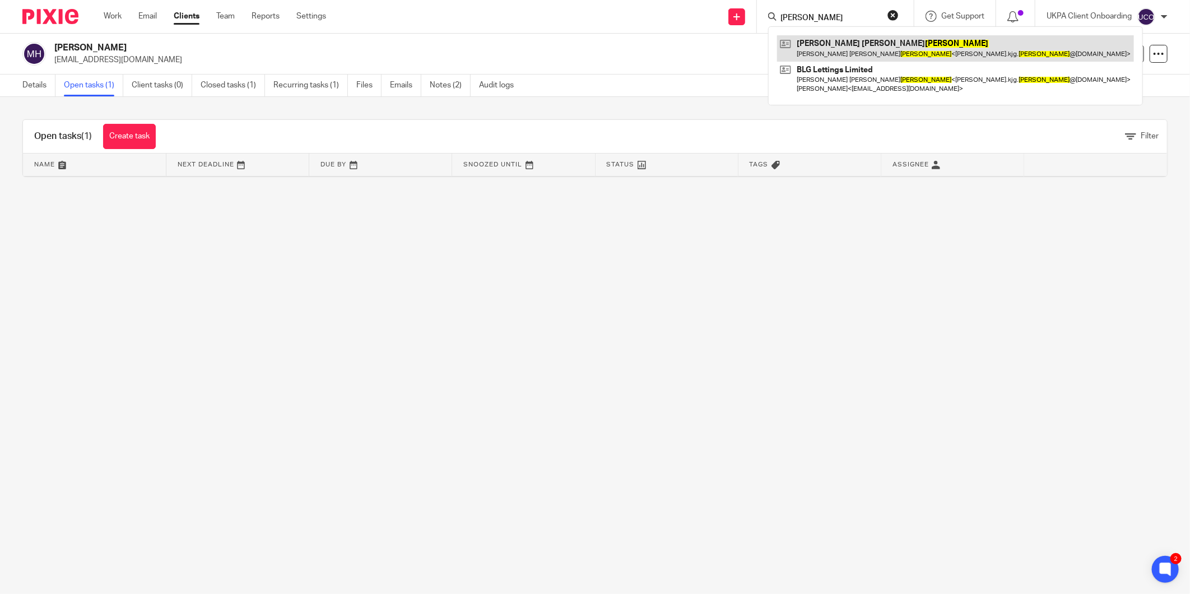
type input "[PERSON_NAME]"
click at [861, 243] on main "Mariam Hamoudi mhh159@gmail.com Create task Update from Companies House Export …" at bounding box center [595, 297] width 1190 height 594
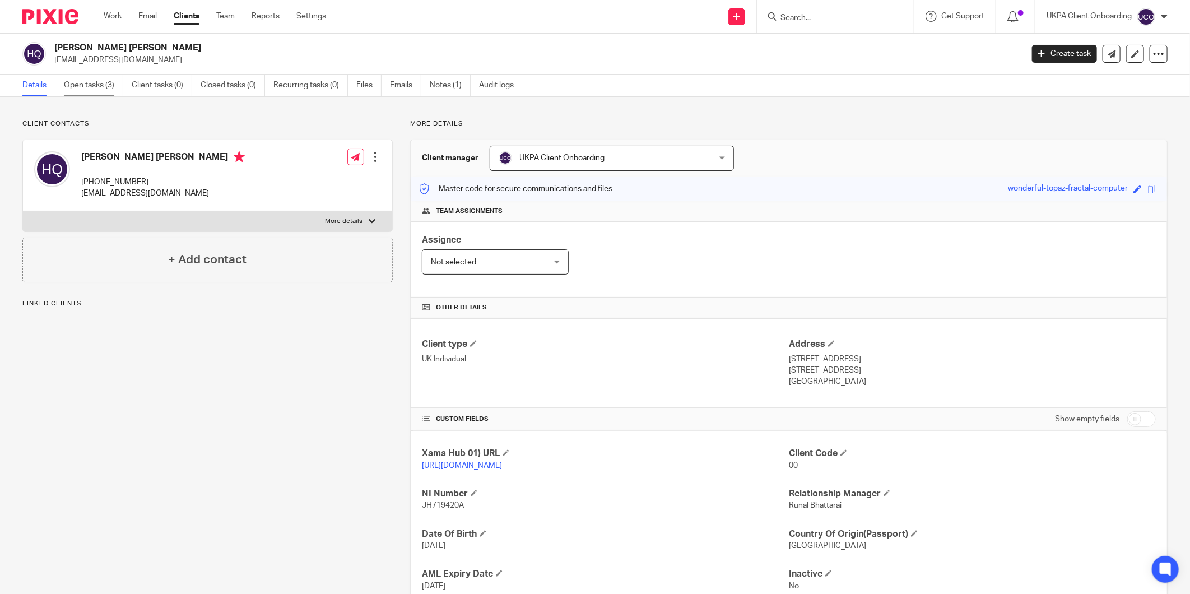
click at [104, 85] on link "Open tasks (3)" at bounding box center [93, 85] width 59 height 22
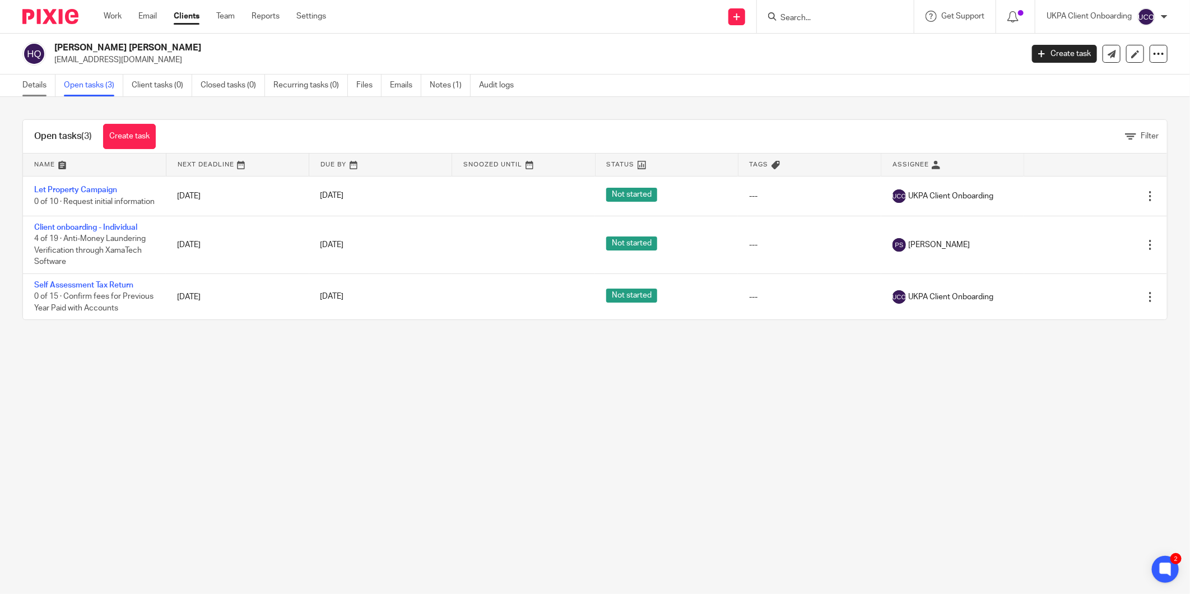
click at [43, 96] on link "Details" at bounding box center [38, 85] width 33 height 22
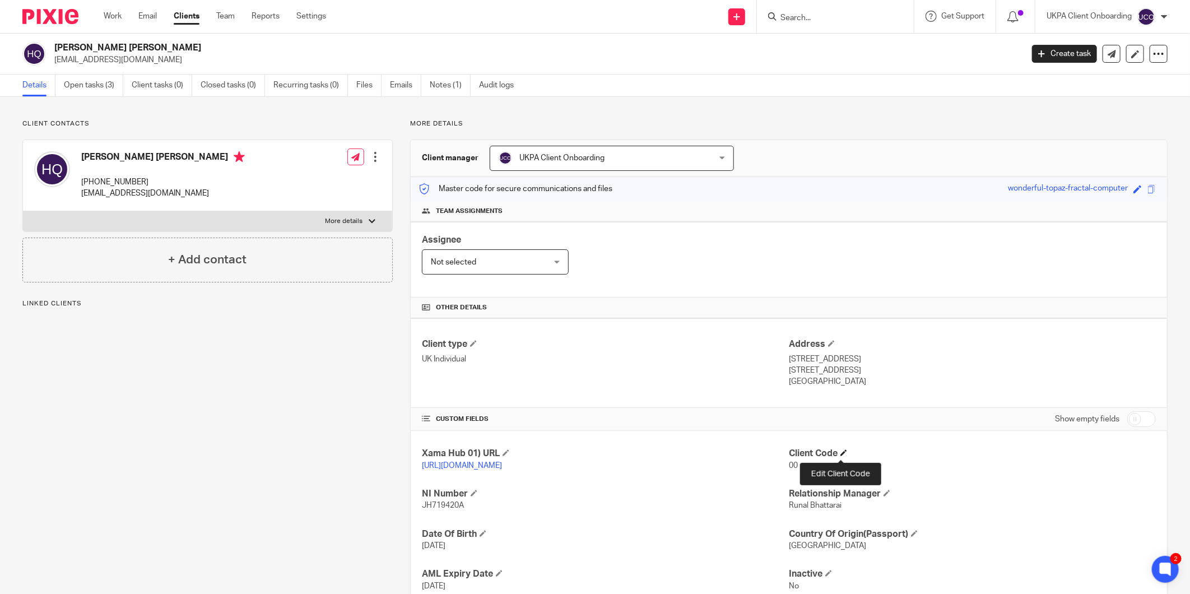
click at [840, 450] on span at bounding box center [843, 452] width 7 height 7
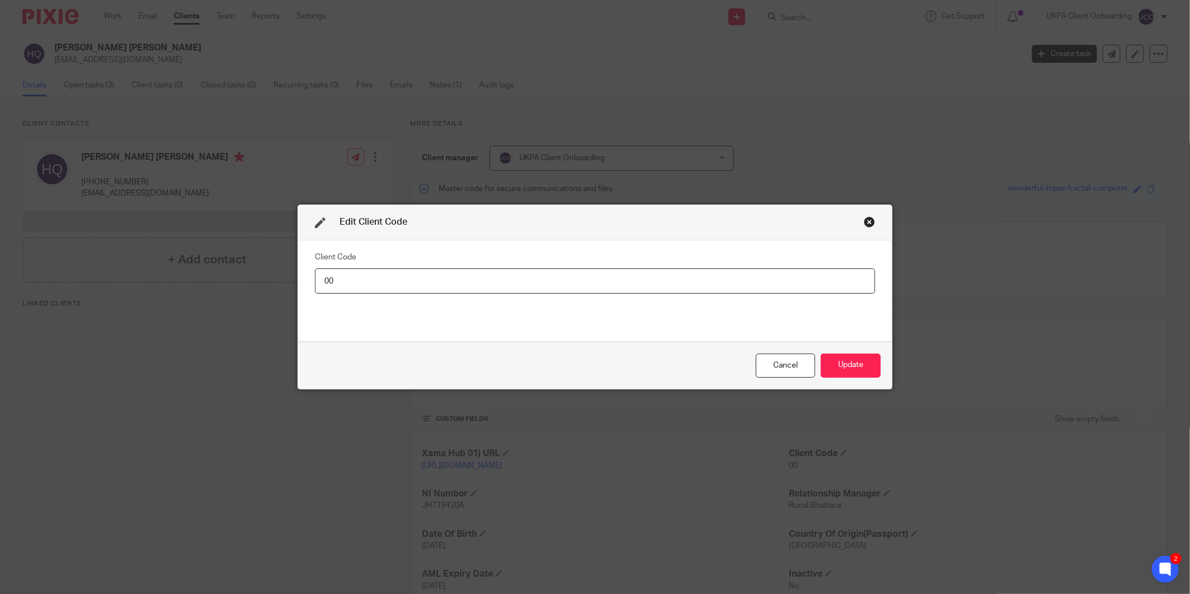
click at [457, 286] on input "00" at bounding box center [595, 280] width 560 height 25
drag, startPoint x: 421, startPoint y: 282, endPoint x: 346, endPoint y: 280, distance: 74.5
click at [346, 280] on input "HEL007HEL007" at bounding box center [595, 280] width 560 height 25
type input "HEL007"
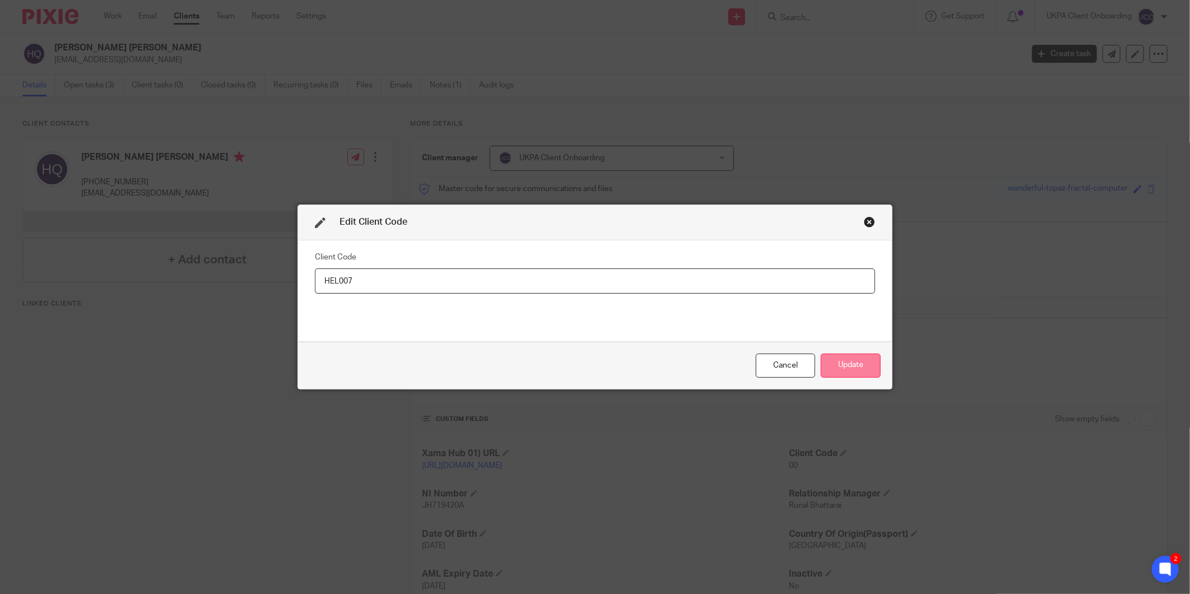
click at [838, 365] on button "Update" at bounding box center [851, 365] width 60 height 24
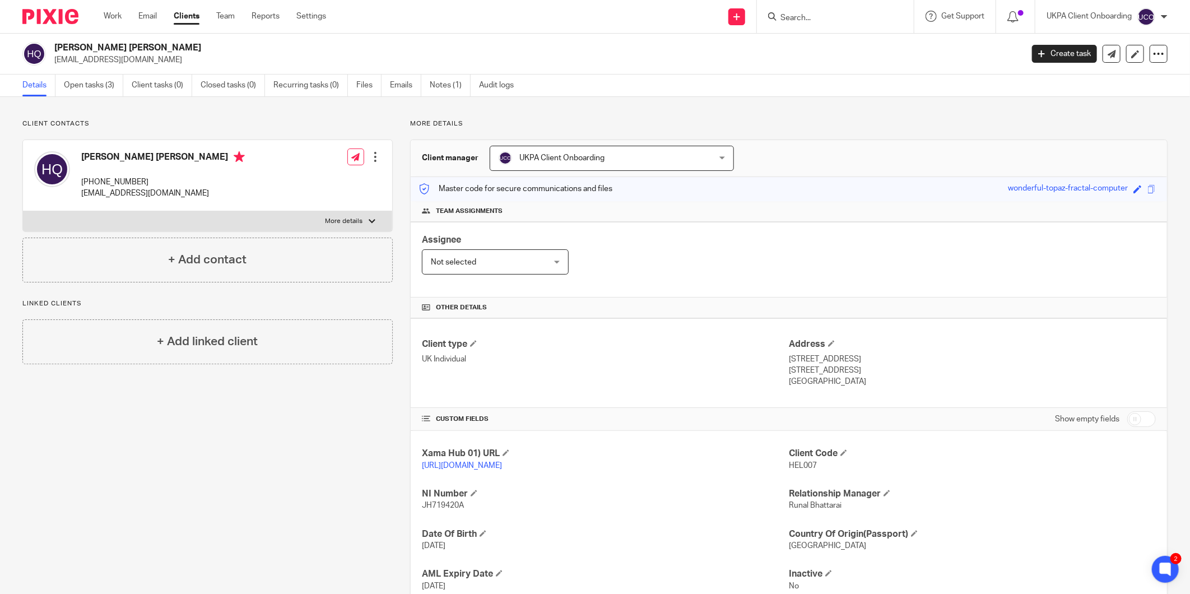
drag, startPoint x: 781, startPoint y: 25, endPoint x: 786, endPoint y: 21, distance: 7.2
click at [786, 21] on div at bounding box center [835, 16] width 157 height 33
click at [786, 21] on input "Search" at bounding box center [829, 18] width 101 height 10
paste input "[EMAIL_ADDRESS][PERSON_NAME][DOMAIN_NAME]"
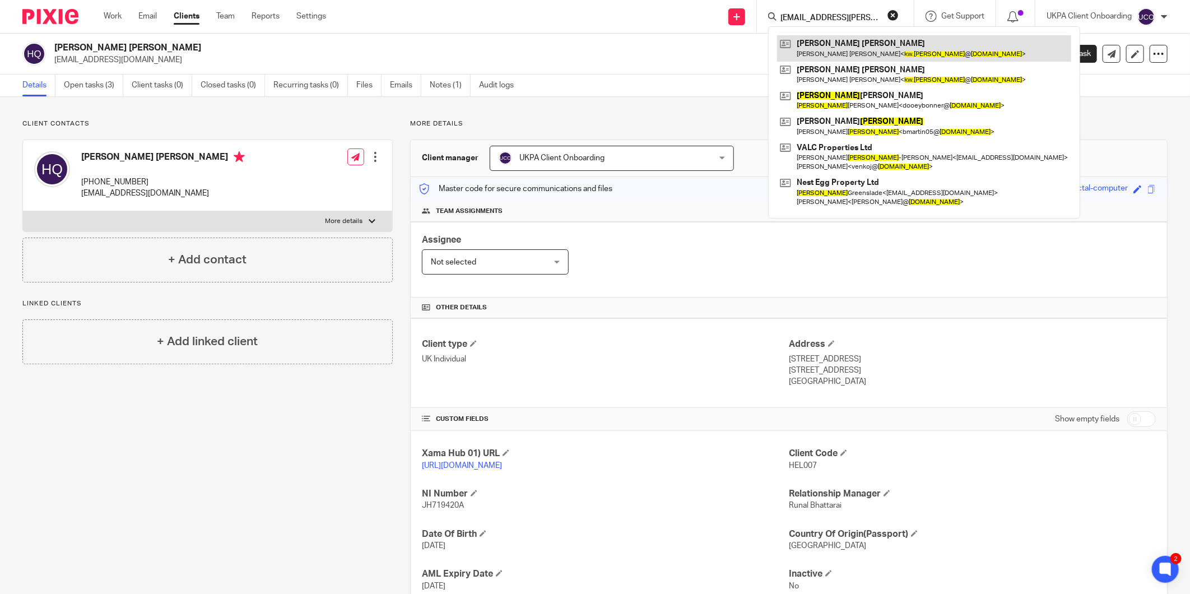
type input "[EMAIL_ADDRESS][PERSON_NAME][DOMAIN_NAME]"
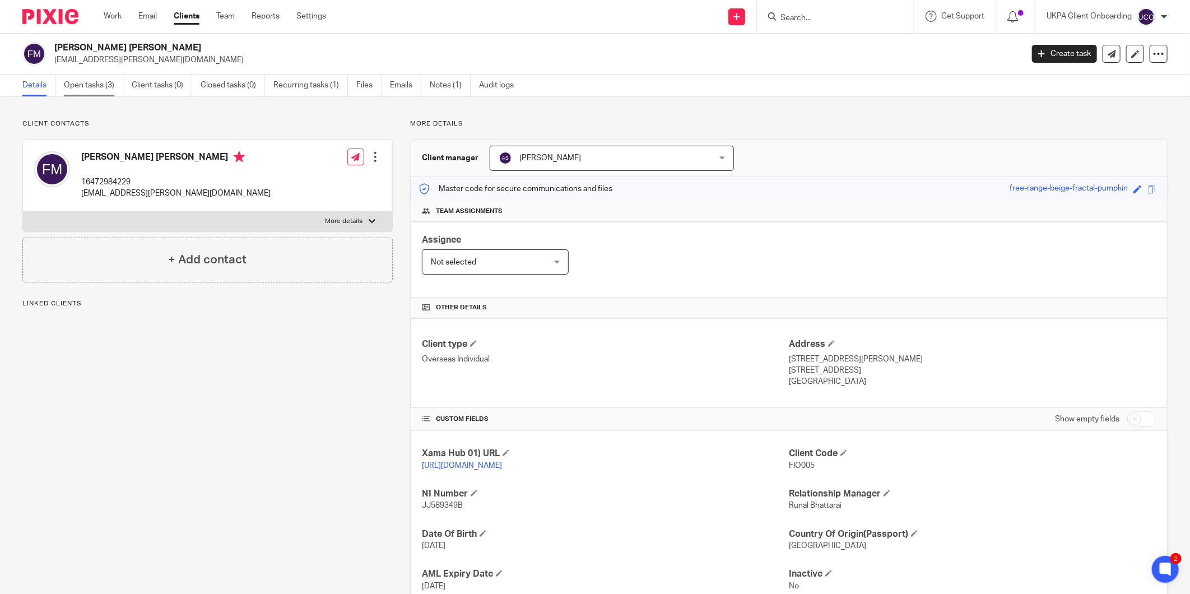
click at [94, 86] on link "Open tasks (3)" at bounding box center [93, 85] width 59 height 22
click at [55, 72] on div "[PERSON_NAME] [PERSON_NAME] [EMAIL_ADDRESS][PERSON_NAME][DOMAIN_NAME] Create ta…" at bounding box center [595, 54] width 1190 height 41
click at [82, 86] on link "Open tasks (3)" at bounding box center [93, 85] width 59 height 22
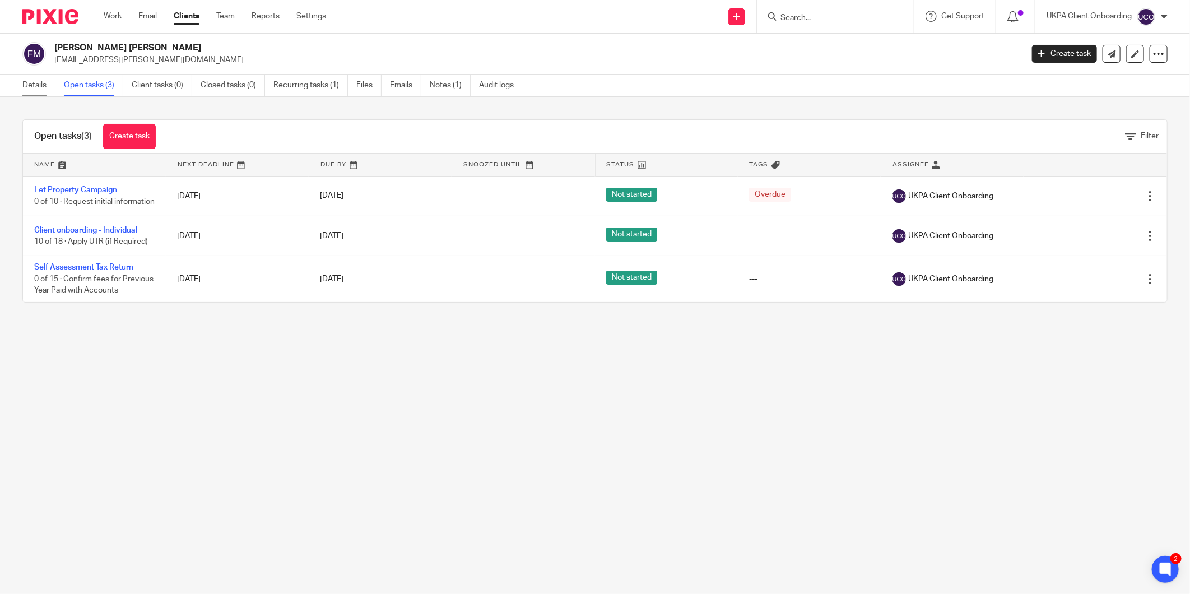
click at [37, 91] on link "Details" at bounding box center [38, 85] width 33 height 22
click at [82, 59] on p "kw.martin@hotmail.co.uk" at bounding box center [534, 59] width 961 height 11
click at [82, 59] on p "[EMAIL_ADDRESS][PERSON_NAME][DOMAIN_NAME]" at bounding box center [534, 59] width 961 height 11
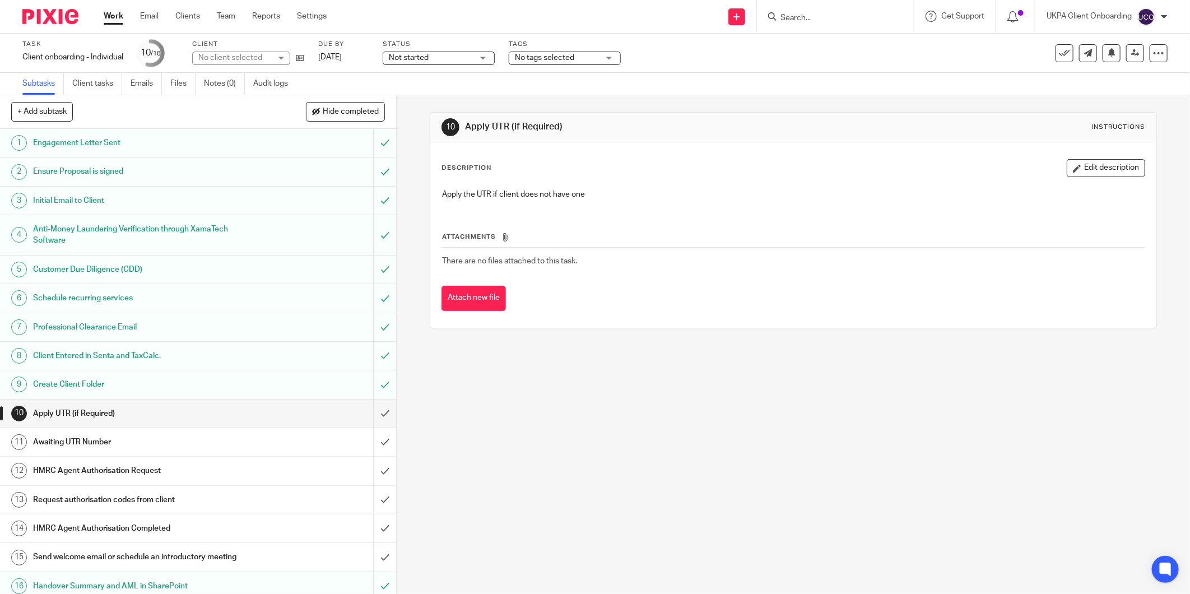
scroll to position [66, 0]
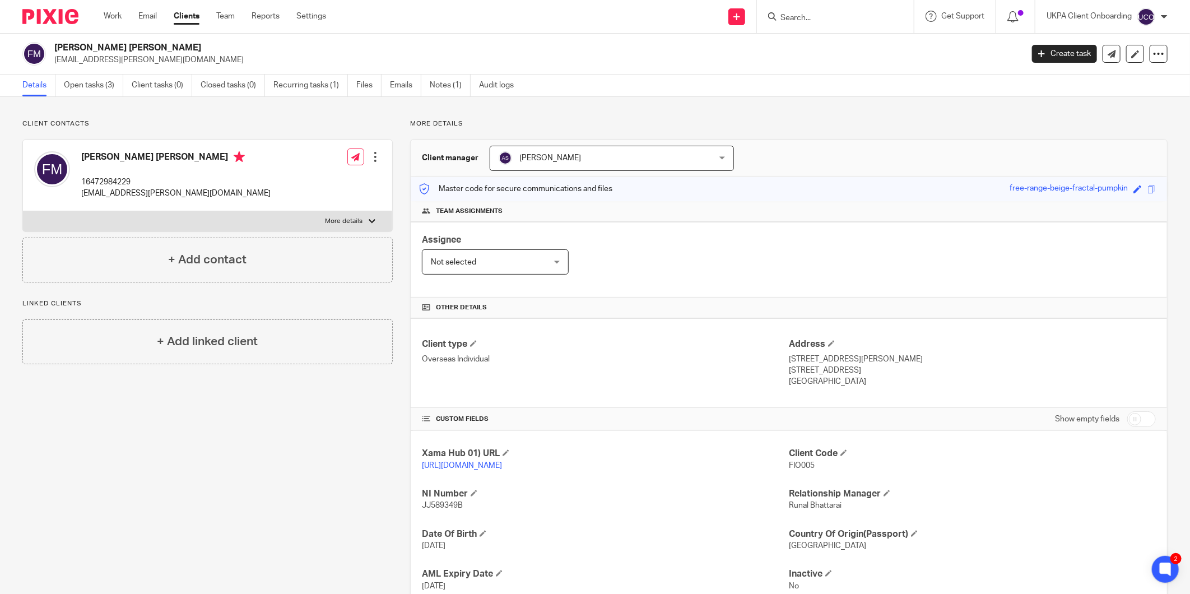
click at [793, 25] on div at bounding box center [835, 16] width 157 height 33
click at [794, 15] on input "Search" at bounding box center [829, 18] width 101 height 10
paste input "[EMAIL_ADDRESS][DOMAIN_NAME]"
type input "[EMAIL_ADDRESS][DOMAIN_NAME]"
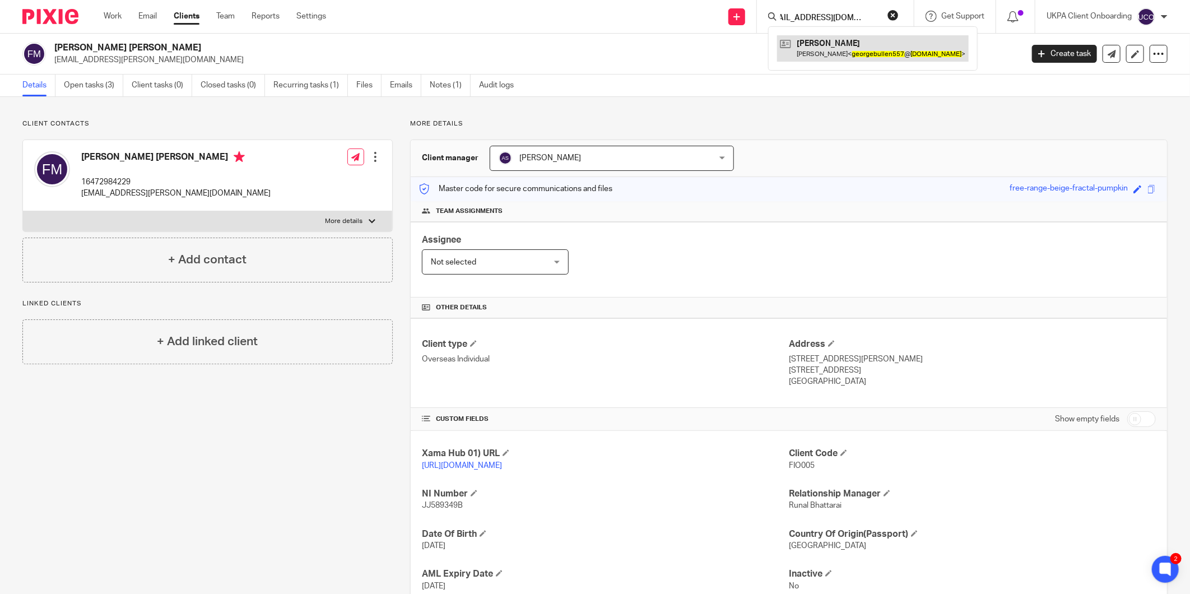
scroll to position [0, 0]
click at [833, 58] on link at bounding box center [873, 48] width 192 height 26
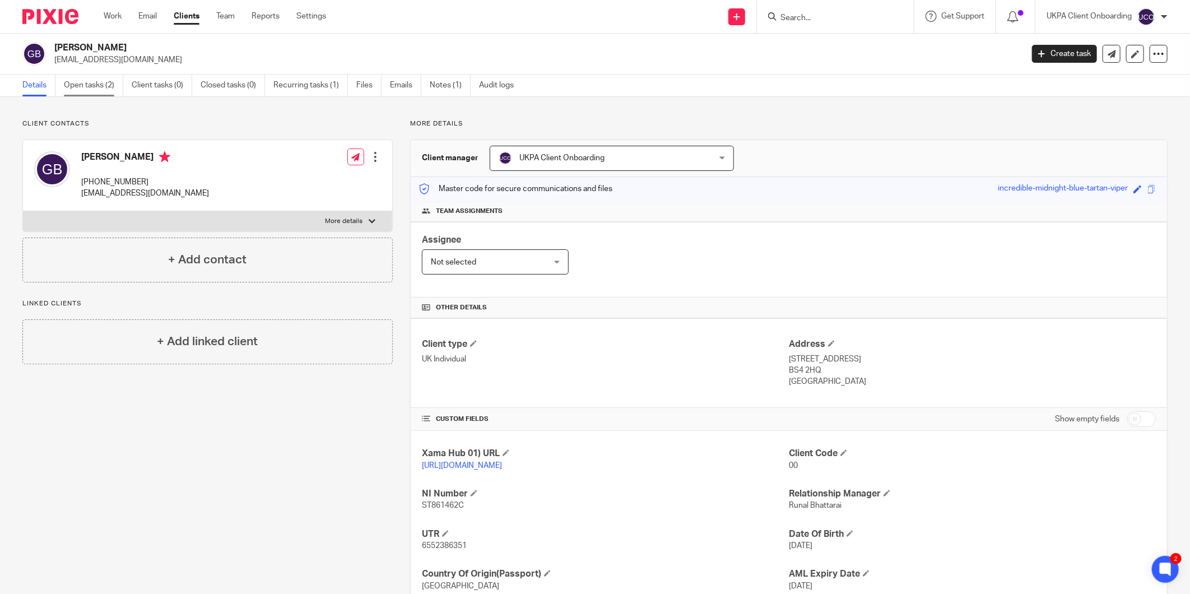
click at [107, 93] on link "Open tasks (2)" at bounding box center [93, 85] width 59 height 22
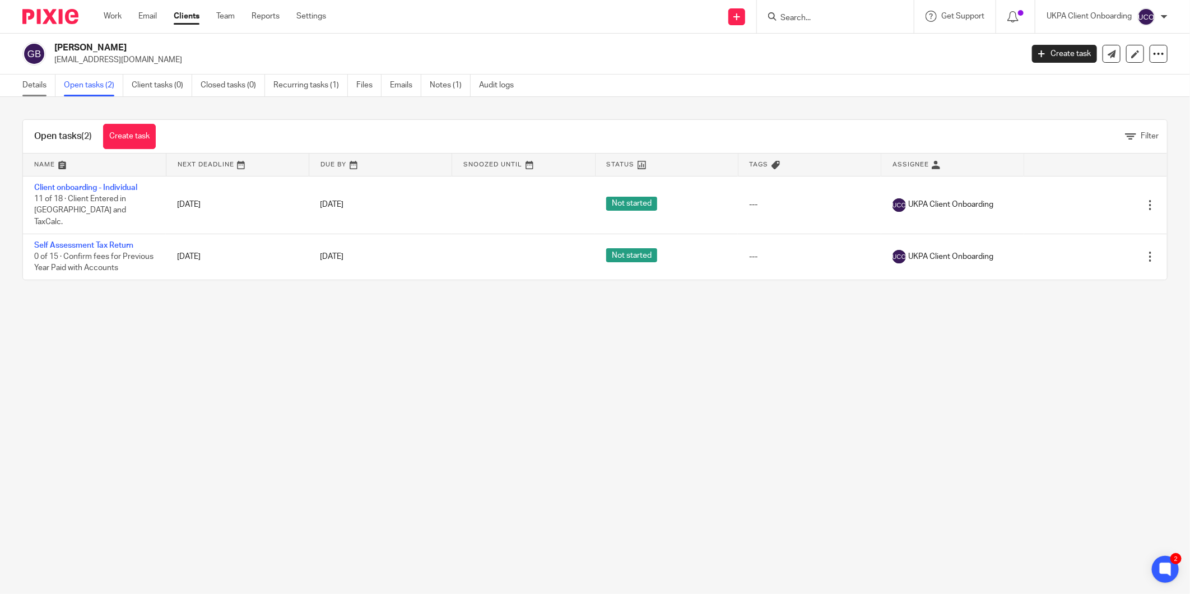
click at [30, 88] on link "Details" at bounding box center [38, 85] width 33 height 22
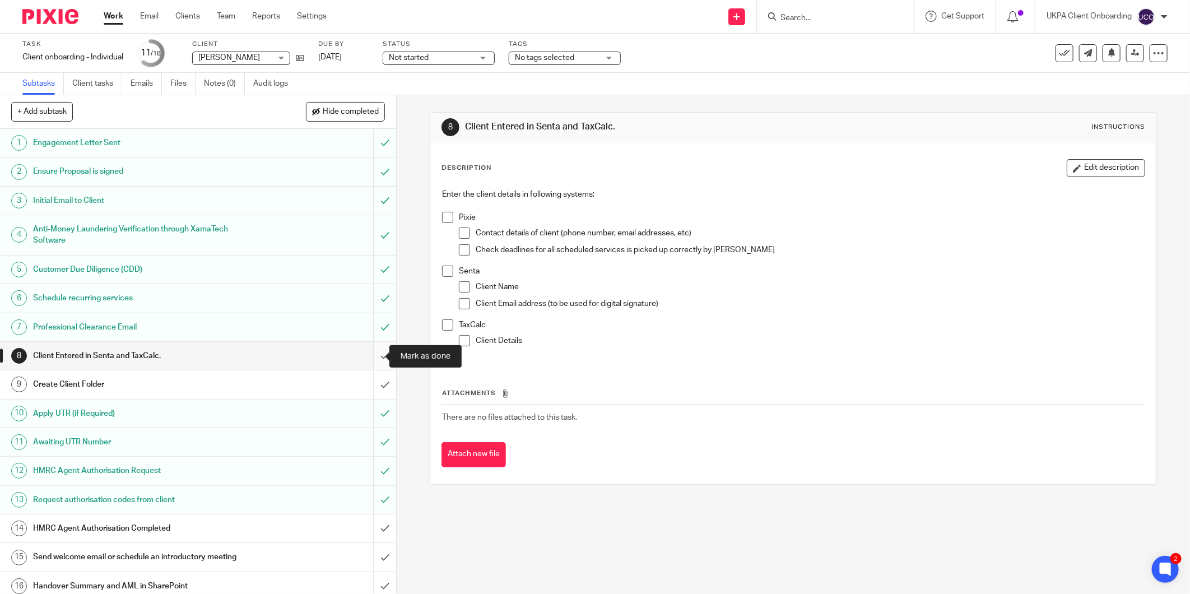
click at [378, 355] on input "submit" at bounding box center [198, 356] width 396 height 28
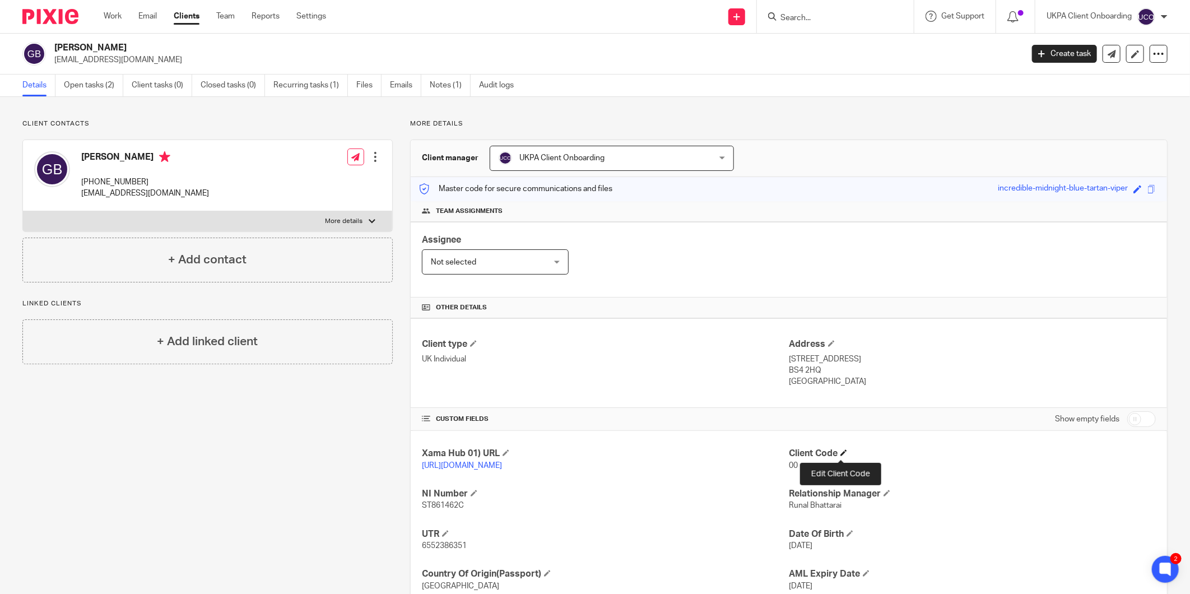
click at [842, 451] on span at bounding box center [843, 452] width 7 height 7
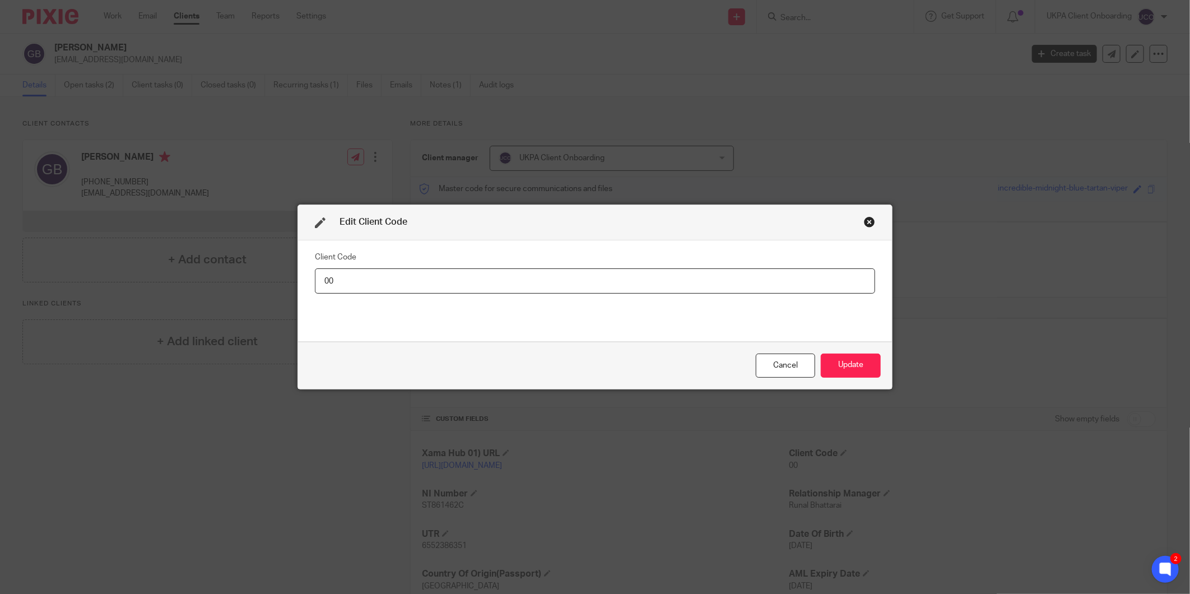
click at [826, 273] on input "00" at bounding box center [595, 280] width 560 height 25
type input "GEO013"
click at [852, 361] on button "Update" at bounding box center [851, 365] width 60 height 24
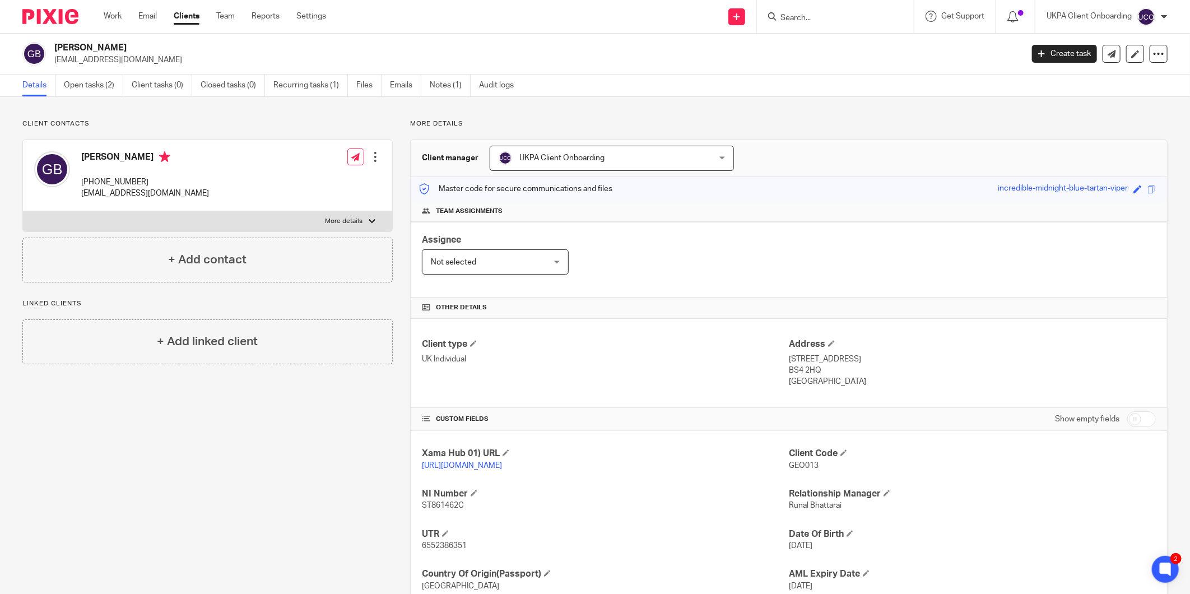
drag, startPoint x: 138, startPoint y: 45, endPoint x: 45, endPoint y: 48, distance: 93.6
click at [45, 48] on div "George Christopher Bullen georgebullen557@outlook.com" at bounding box center [518, 54] width 993 height 24
copy div "George Christopher"
click at [158, 46] on h2 "[PERSON_NAME]" at bounding box center [438, 48] width 768 height 12
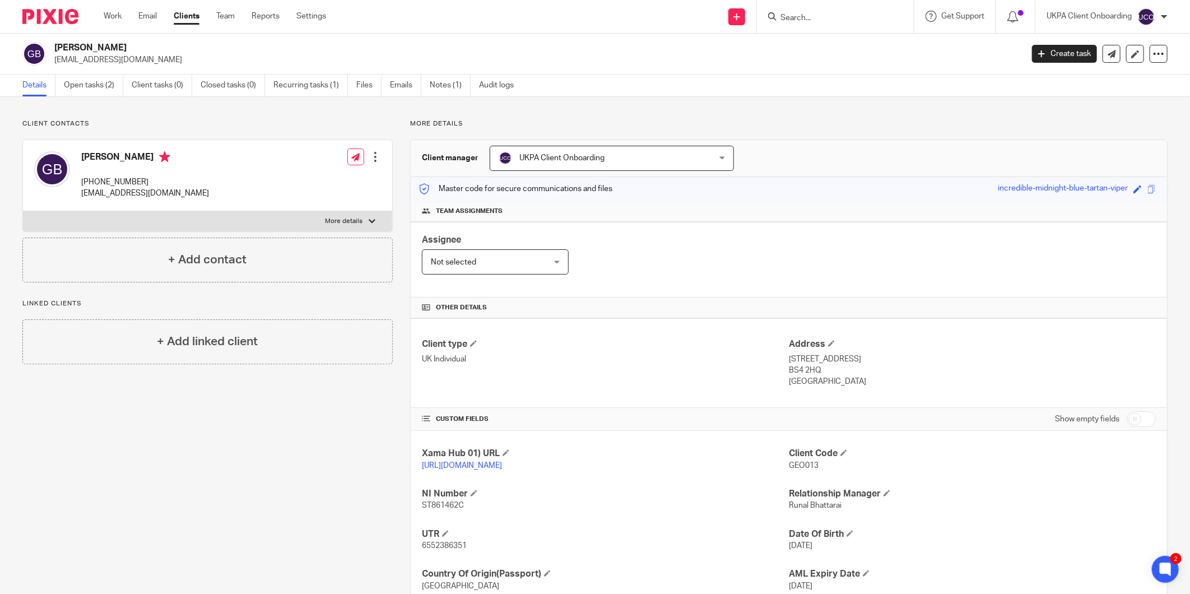
copy h2 "Bullen"
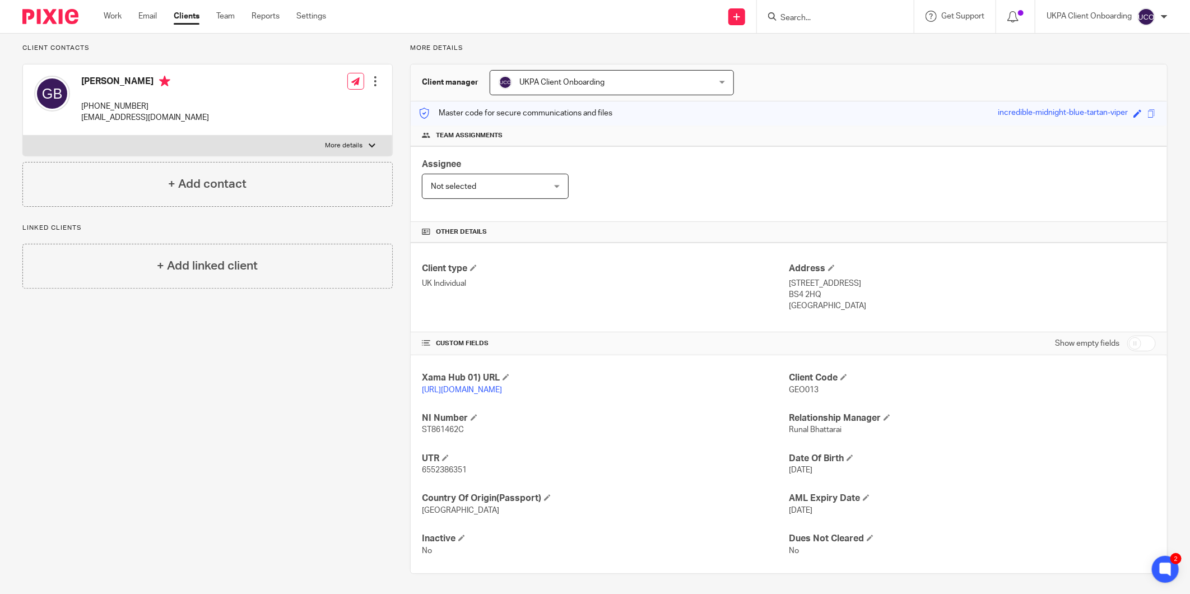
scroll to position [78, 0]
click at [427, 473] on p "6552386351" at bounding box center [605, 467] width 367 height 11
copy span "6552386351"
click at [434, 429] on span "ST861462C" at bounding box center [443, 427] width 42 height 8
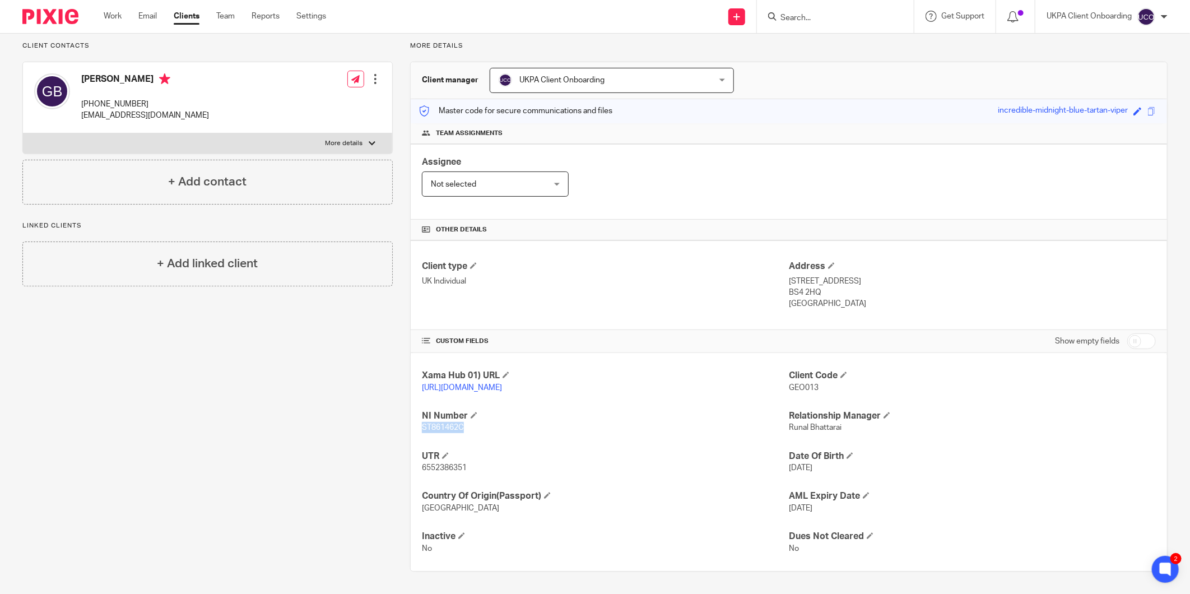
click at [434, 429] on span "ST861462C" at bounding box center [443, 427] width 42 height 8
copy span "ST861462C"
click at [861, 282] on p "225 Redcatch Road, Bristol" at bounding box center [972, 281] width 367 height 11
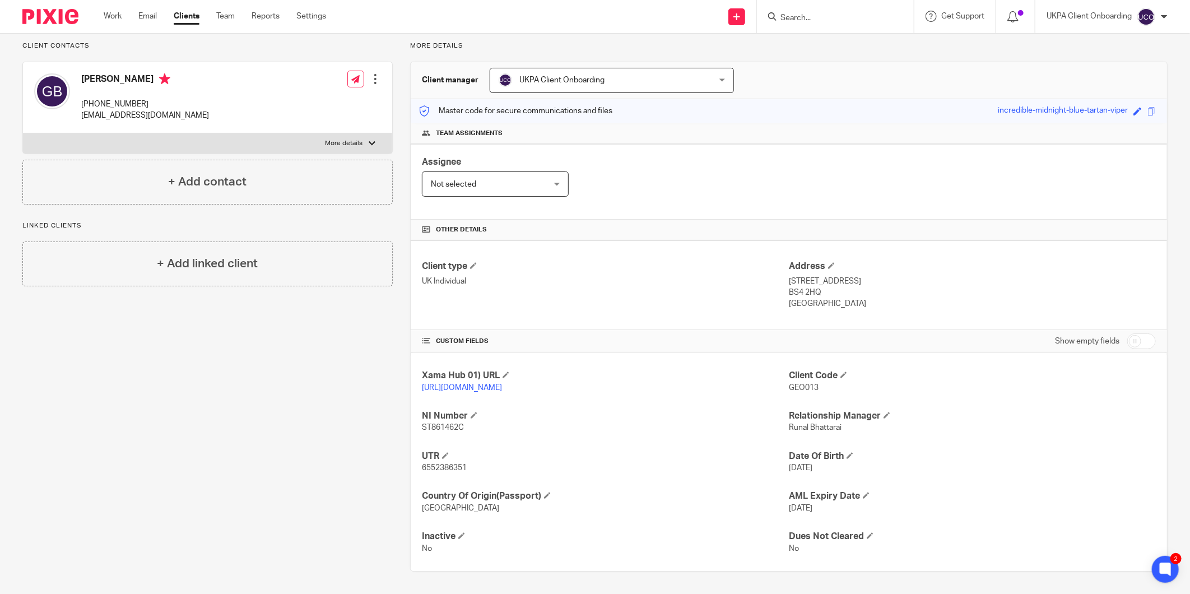
click at [861, 282] on p "225 Redcatch Road, Bristol" at bounding box center [972, 281] width 367 height 11
click at [797, 290] on p "BS4 2HQ" at bounding box center [972, 292] width 367 height 11
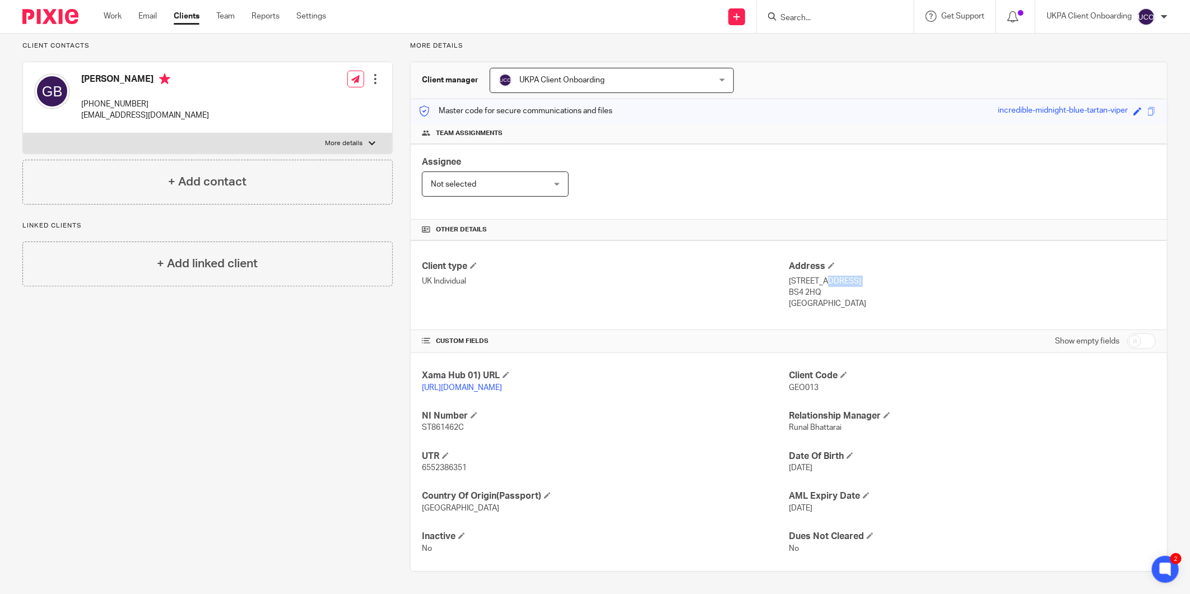
copy div "BS4 2HQ"
click at [97, 101] on p "+447445021939" at bounding box center [145, 104] width 128 height 11
copy div "+447445021939"
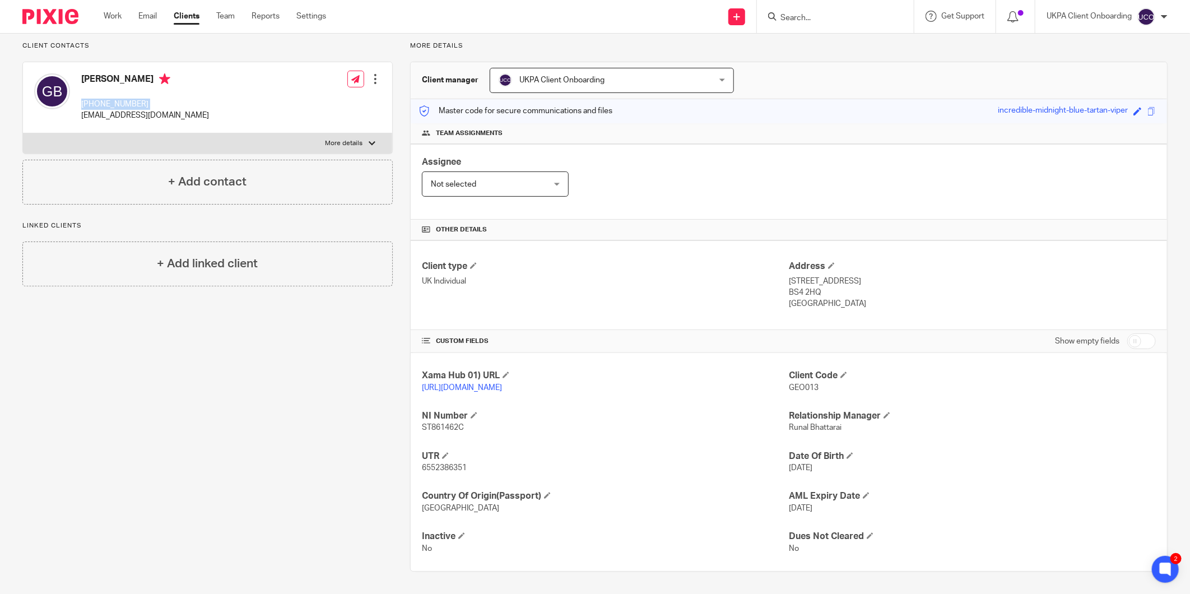
copy div "+447445021939"
click at [170, 113] on p "georgebullen557@outlook.com" at bounding box center [145, 115] width 128 height 11
copy div "georgebullen557@outlook.com"
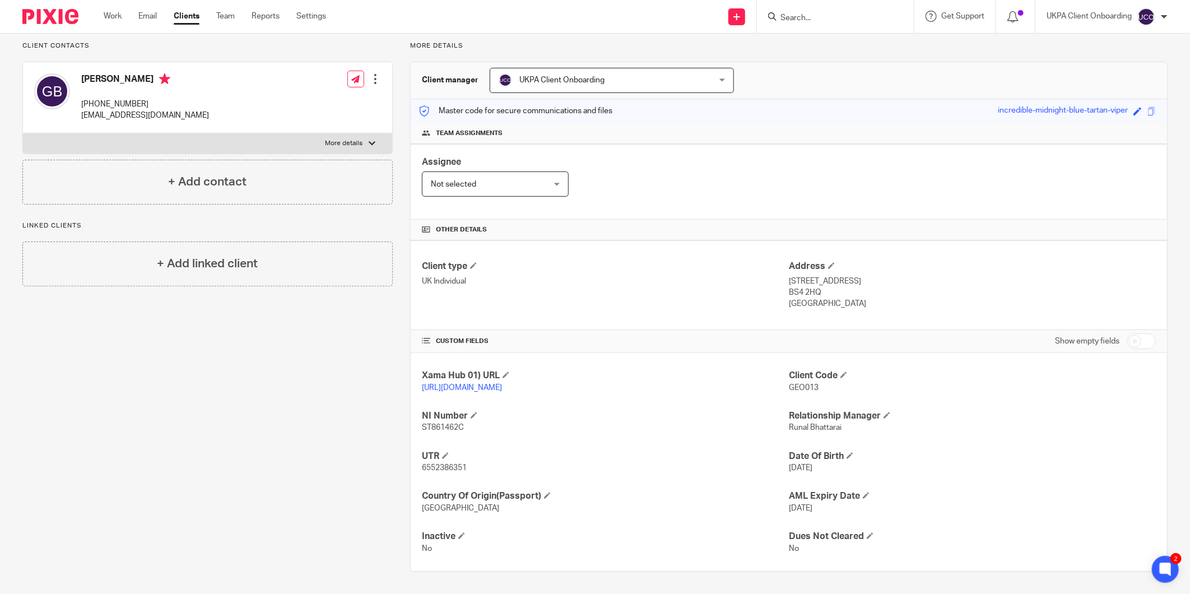
click at [136, 81] on h4 "George Christopher Bullen" at bounding box center [145, 80] width 128 height 14
copy h4 "George Christopher Bullen"
click at [104, 114] on p "georgebullen557@outlook.com" at bounding box center [145, 115] width 128 height 11
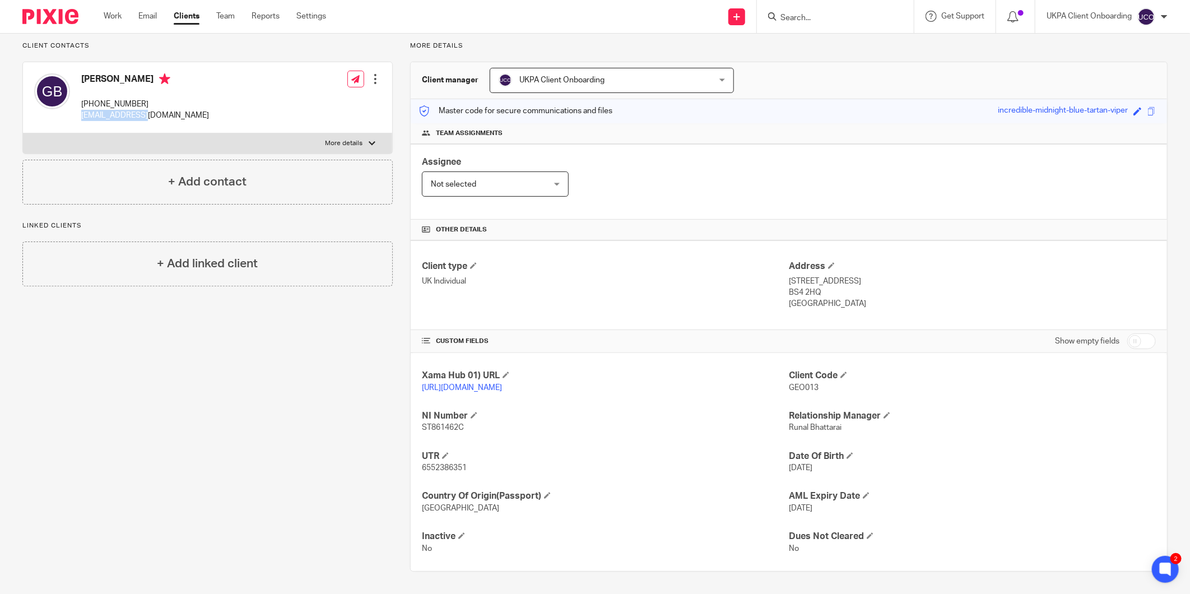
click at [104, 114] on p "georgebullen557@outlook.com" at bounding box center [145, 115] width 128 height 11
copy div "georgebullen557@outlook.com"
click at [799, 390] on span "GEO013" at bounding box center [804, 388] width 30 height 8
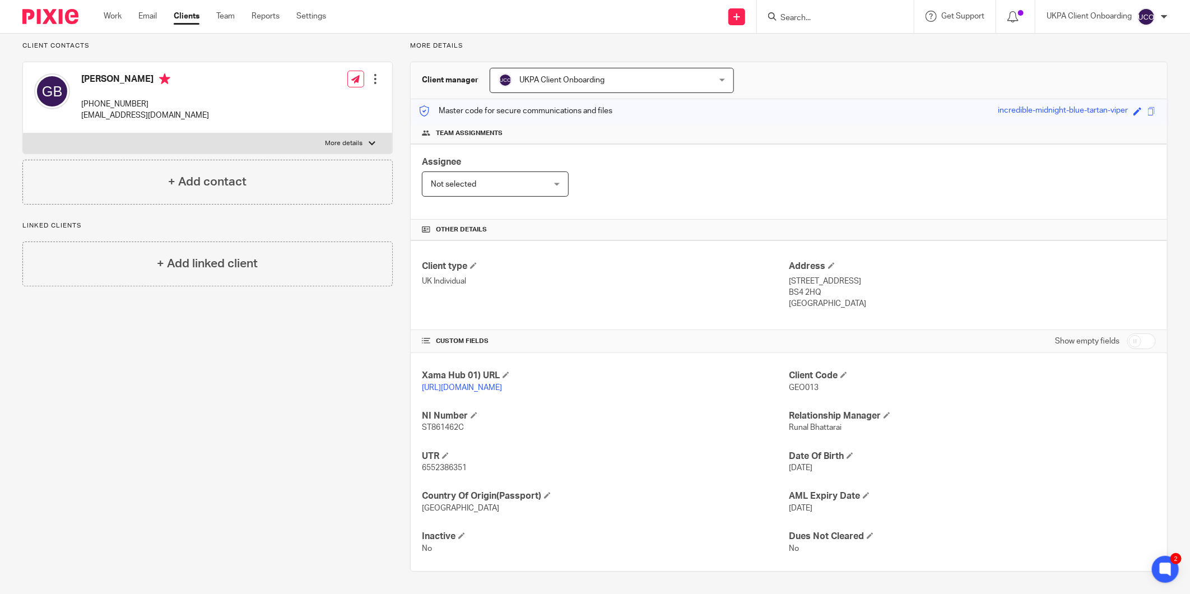
click at [112, 83] on h4 "George Christopher Bullen" at bounding box center [145, 80] width 128 height 14
click at [795, 386] on span "GEO013" at bounding box center [804, 388] width 30 height 8
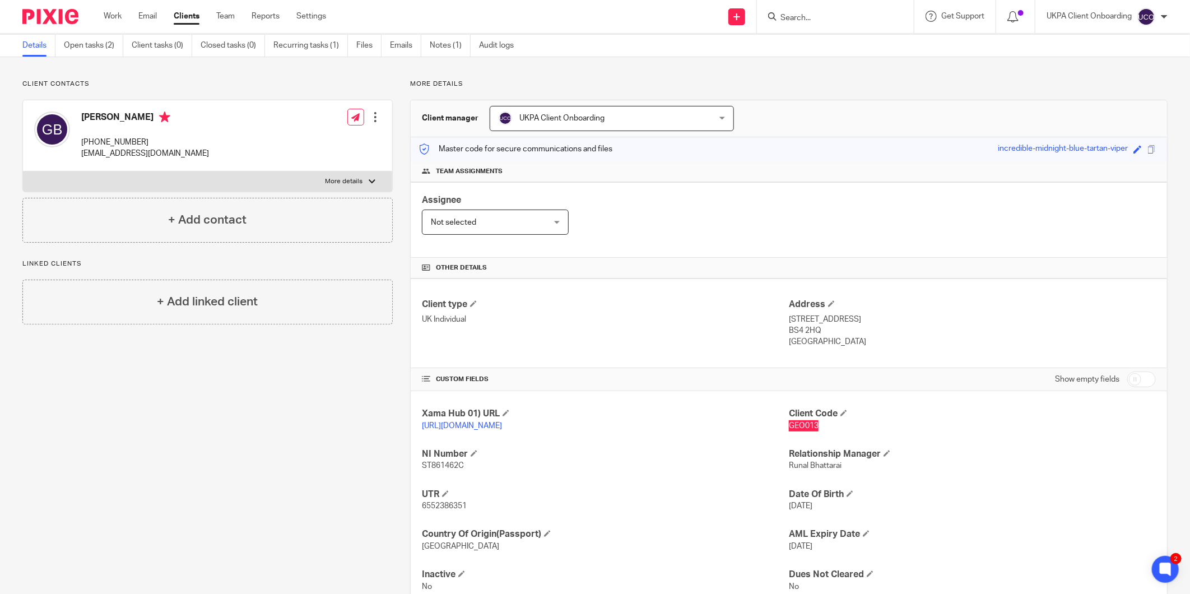
scroll to position [0, 0]
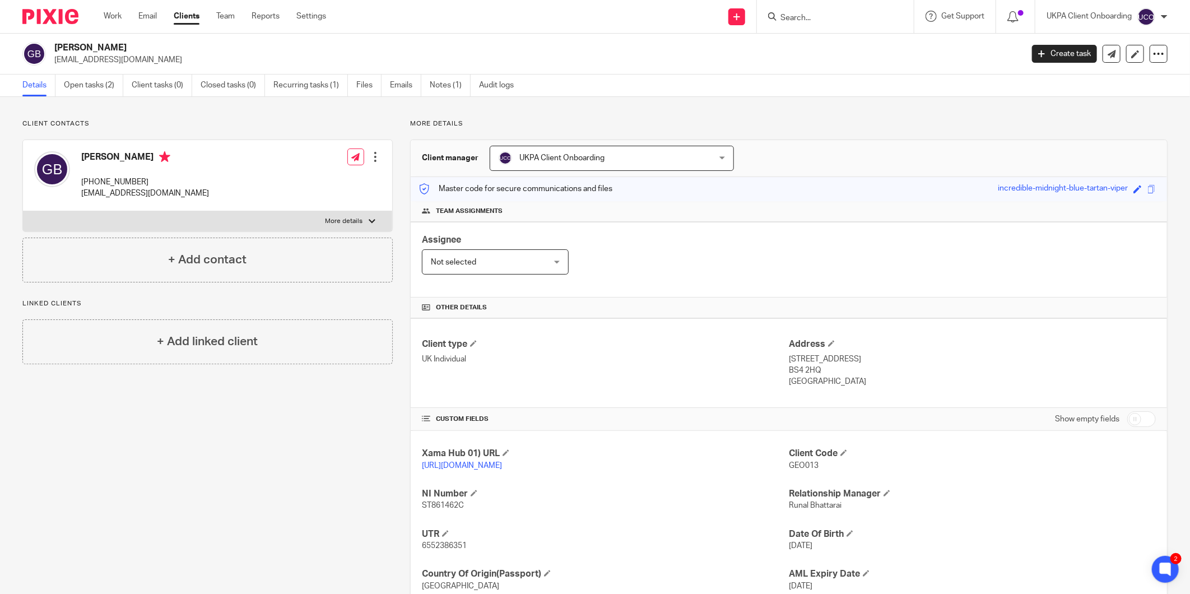
click at [109, 51] on h2 "George Christopher Bullen" at bounding box center [438, 48] width 768 height 12
click at [856, 359] on p "225 Redcatch Road, Bristol" at bounding box center [972, 358] width 367 height 11
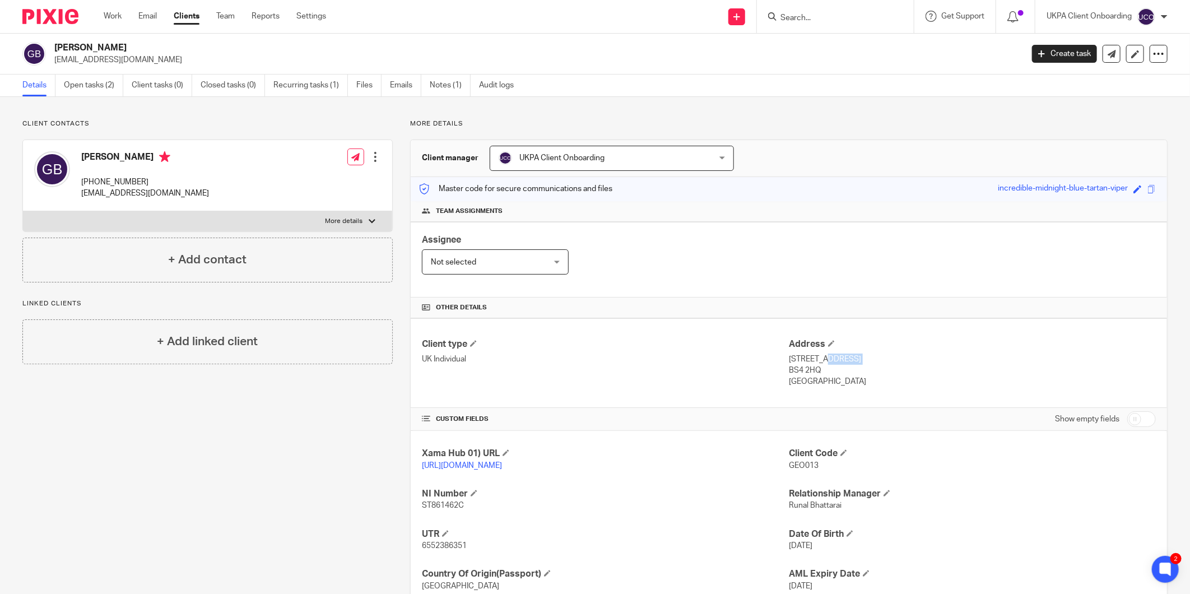
click at [855, 360] on p "225 Redcatch Road, Bristol" at bounding box center [972, 358] width 367 height 11
click at [796, 371] on p "BS4 2HQ" at bounding box center [972, 370] width 367 height 11
click at [120, 52] on h2 "George Christopher Bullen" at bounding box center [438, 48] width 768 height 12
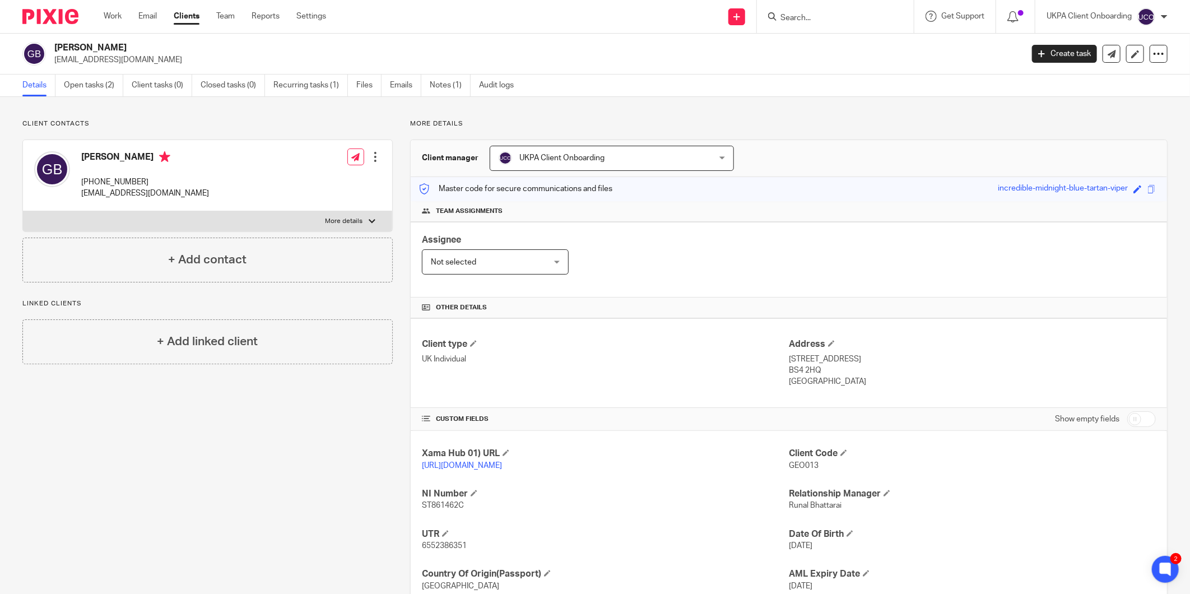
click at [120, 52] on h2 "George Christopher Bullen" at bounding box center [438, 48] width 768 height 12
click at [120, 48] on h2 "George Christopher Bullen" at bounding box center [438, 48] width 768 height 12
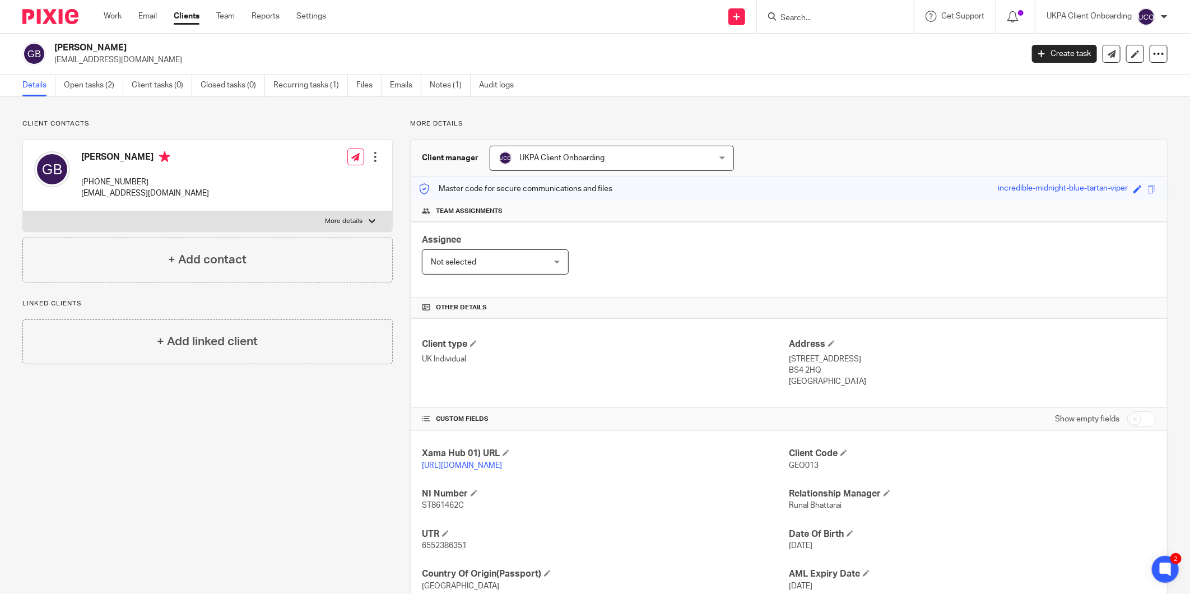
click at [120, 48] on h2 "George Christopher Bullen" at bounding box center [438, 48] width 768 height 12
click at [118, 203] on div "George Christopher Bullen +447445021939 georgebullen557@outlook.com" at bounding box center [121, 175] width 175 height 59
click at [113, 183] on p "+447445021939" at bounding box center [145, 181] width 128 height 11
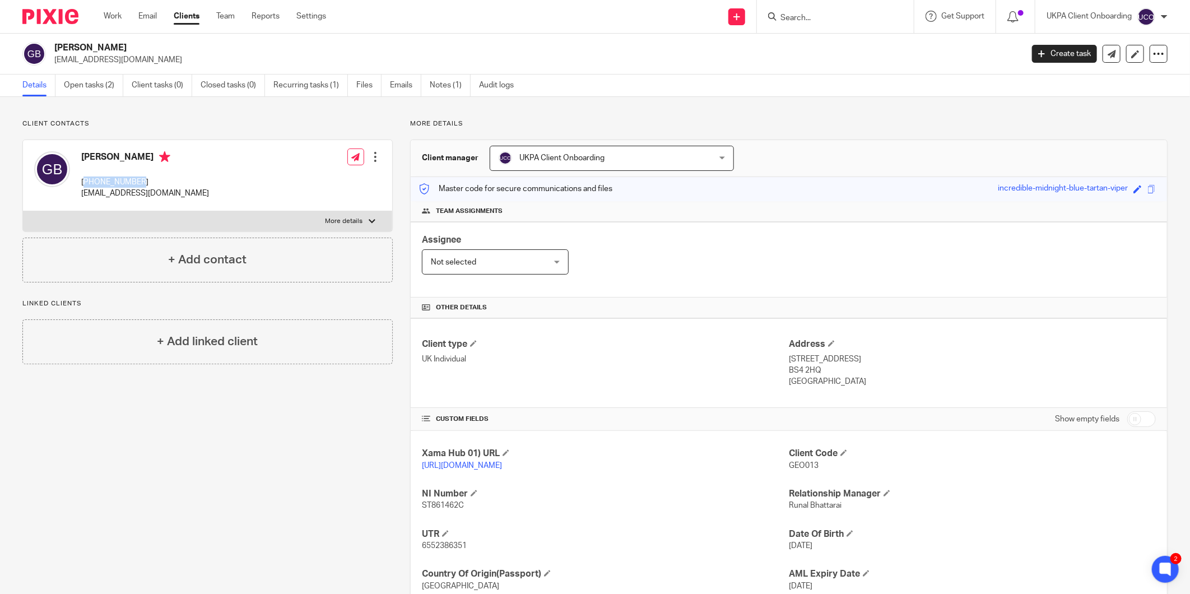
click at [113, 183] on p "+447445021939" at bounding box center [145, 181] width 128 height 11
click at [125, 64] on p "georgebullen557@outlook.com" at bounding box center [534, 59] width 961 height 11
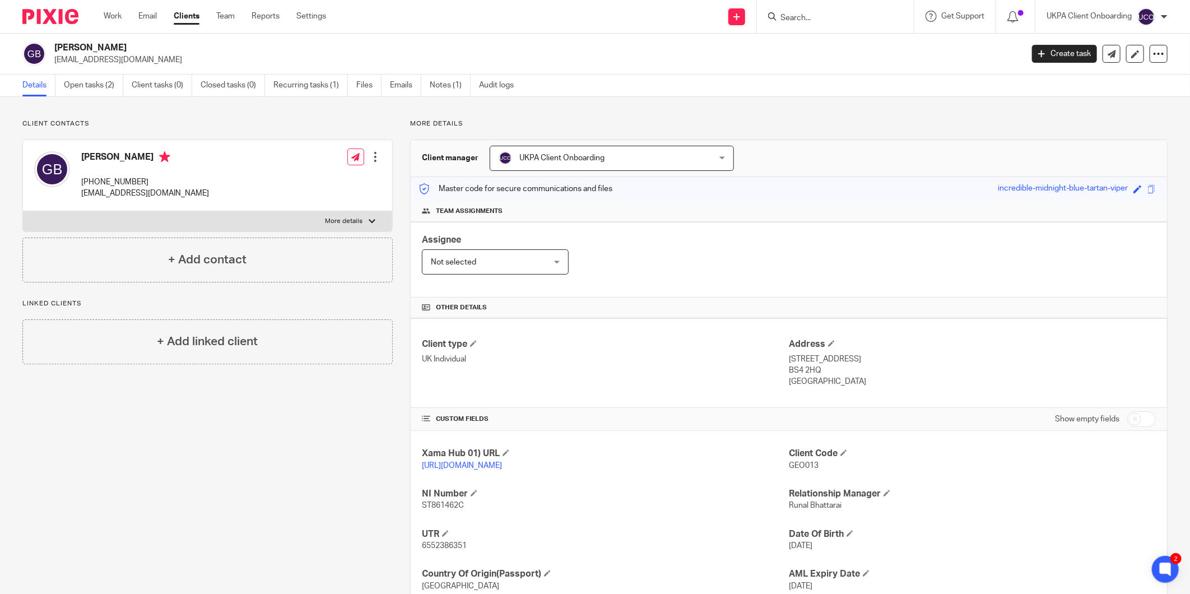
click at [798, 20] on input "Search" at bounding box center [829, 18] width 101 height 10
paste input "kerstin.rogers@aol.co.uk"
click at [833, 19] on input "kerstin.rogers@aol.co.uk" at bounding box center [829, 18] width 101 height 10
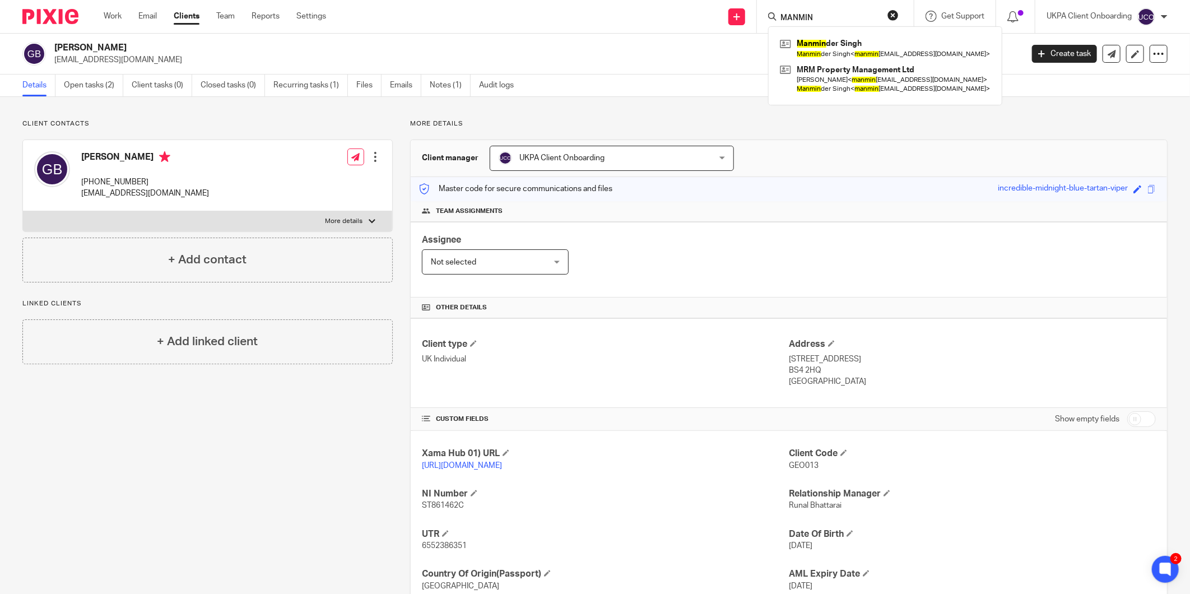
type input "MANMIN"
click at [802, 4] on div "MANMIN Manmin der Singh Manmin der Singh < manmin dersingh@hotmail.co.uk > MRM …" at bounding box center [835, 16] width 157 height 33
click at [799, 11] on form "MANMIN" at bounding box center [838, 17] width 119 height 14
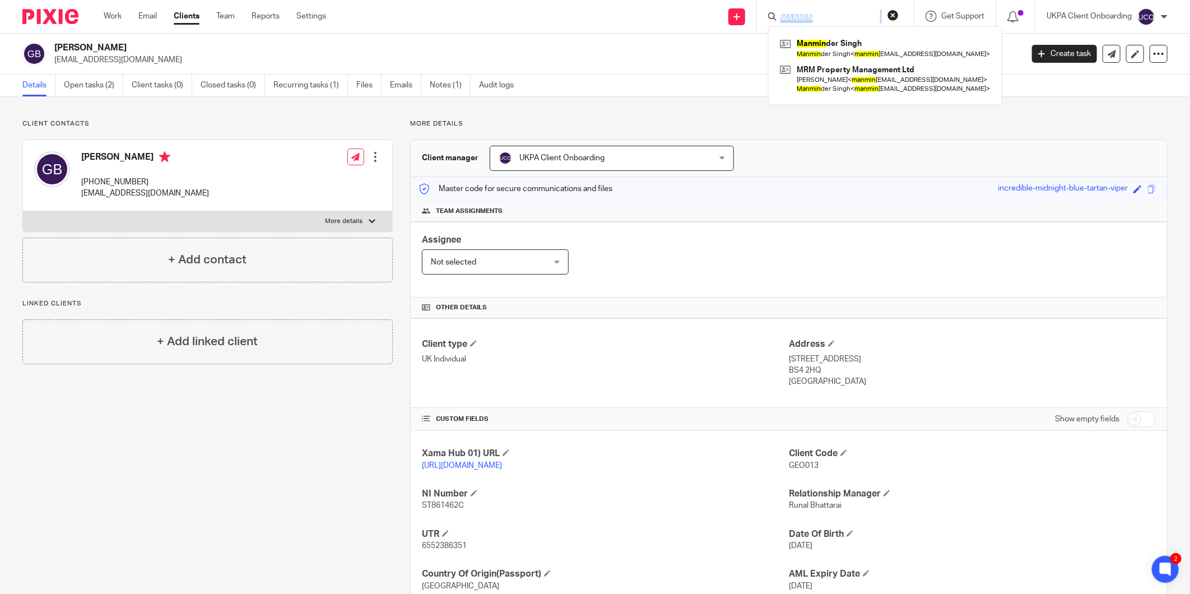
click at [799, 11] on form "MANMIN" at bounding box center [838, 17] width 119 height 14
drag, startPoint x: 799, startPoint y: 11, endPoint x: 745, endPoint y: 80, distance: 87.0
click at [709, 96] on div "Details Open tasks (2) Client tasks (0) Closed tasks (0) Recurring tasks (1) Fi…" at bounding box center [595, 85] width 1190 height 22
click at [819, 8] on div "Manmin der Singh Manmin der Singh < manmin dersingh@hotmail.co.uk > MRM Propert…" at bounding box center [832, 16] width 164 height 33
click at [792, 24] on div "Manmin der Singh Manmin der Singh < manmin dersingh@hotmail.co.uk > MRM Propert…" at bounding box center [832, 16] width 164 height 33
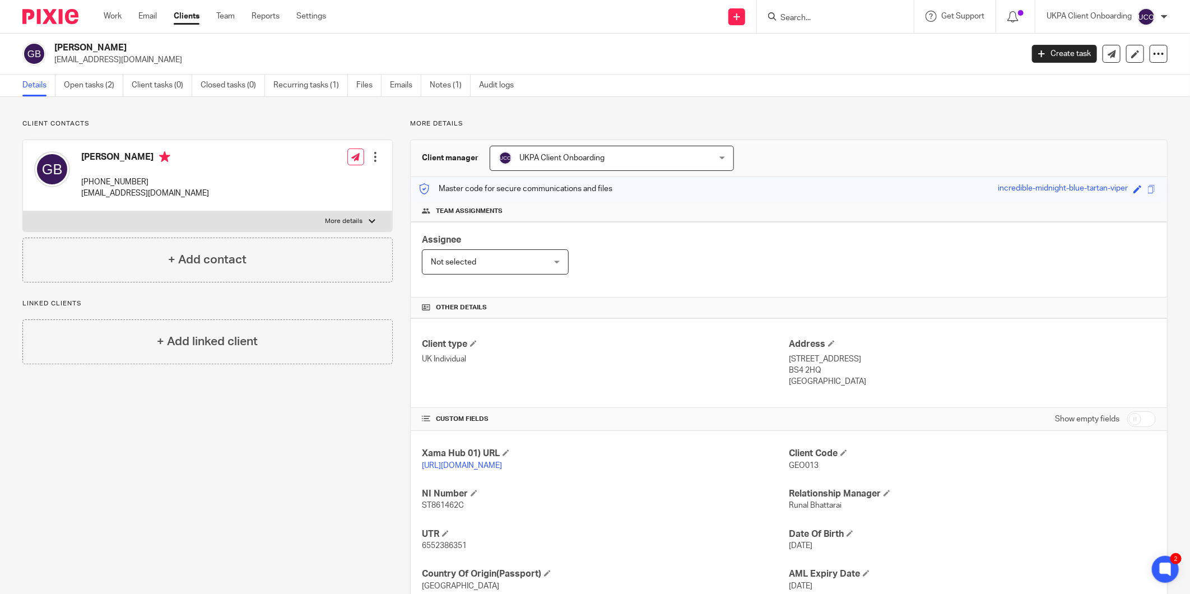
click at [795, 18] on input "Search" at bounding box center [829, 18] width 101 height 10
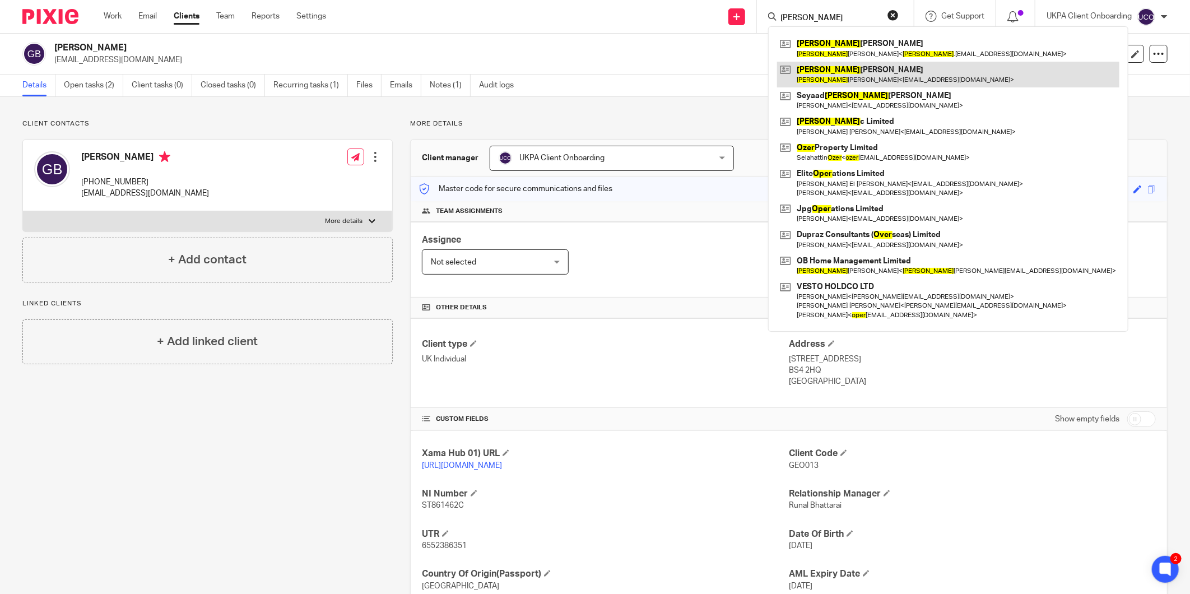
type input "omer"
click at [808, 71] on link at bounding box center [948, 75] width 342 height 26
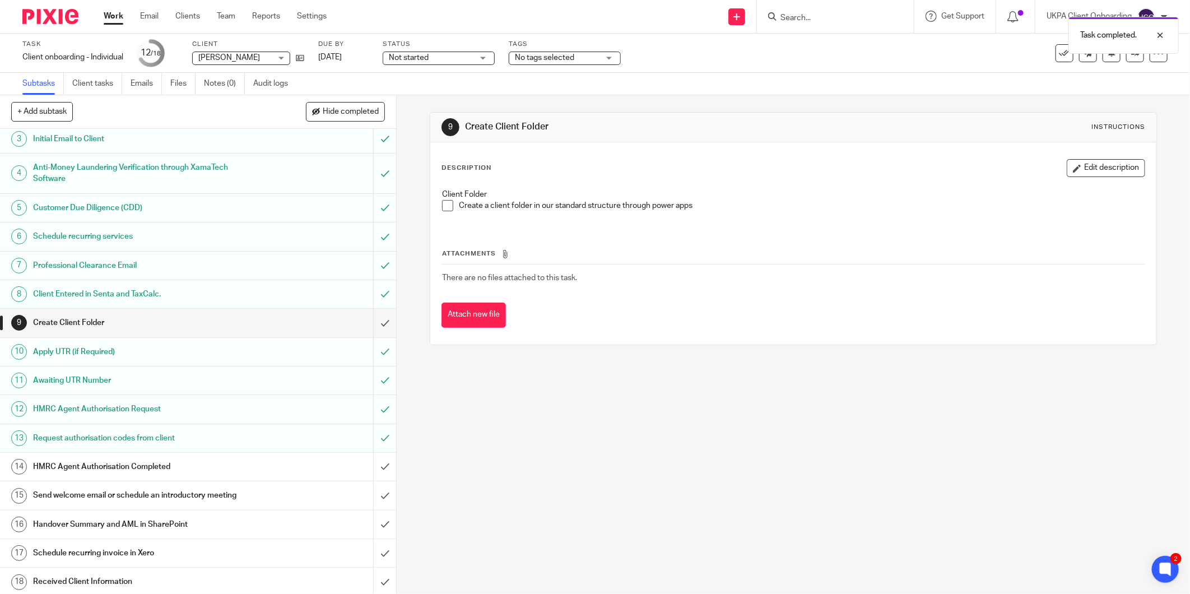
scroll to position [62, 0]
click at [370, 311] on input "submit" at bounding box center [198, 322] width 396 height 28
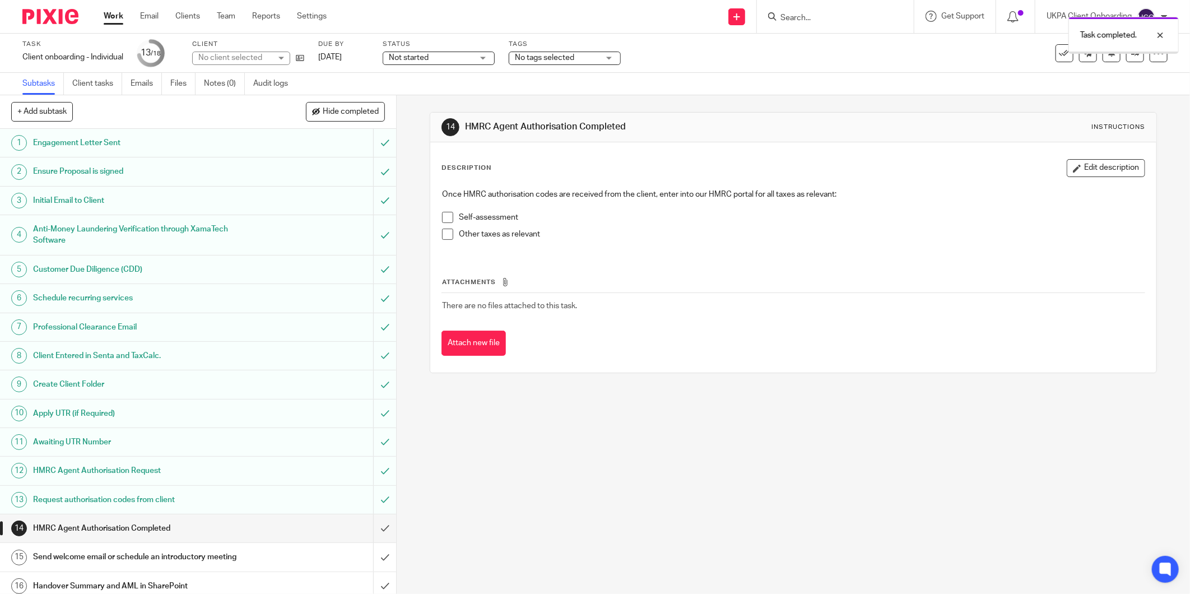
scroll to position [66, 0]
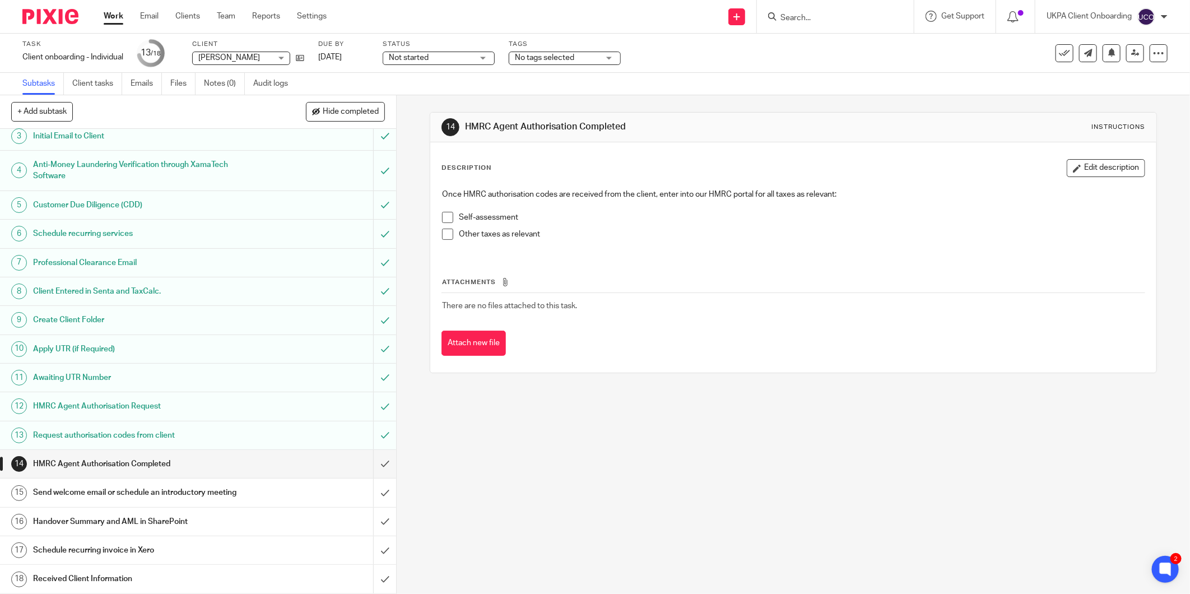
click at [159, 524] on h1 "Handover Summary and AML in SharePoint" at bounding box center [143, 521] width 220 height 17
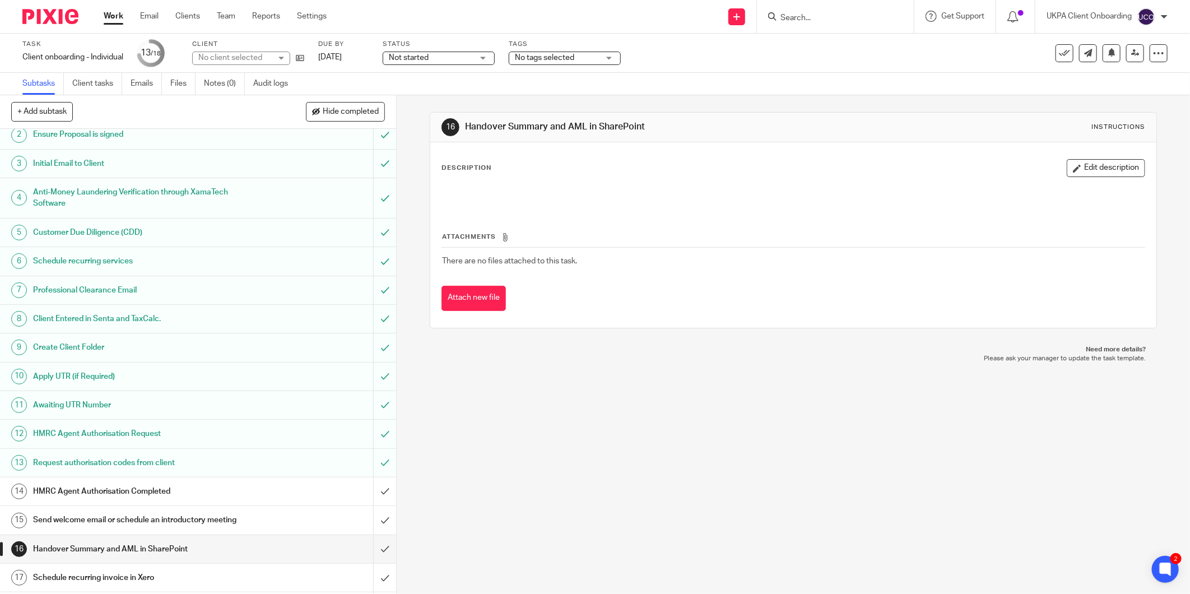
scroll to position [66, 0]
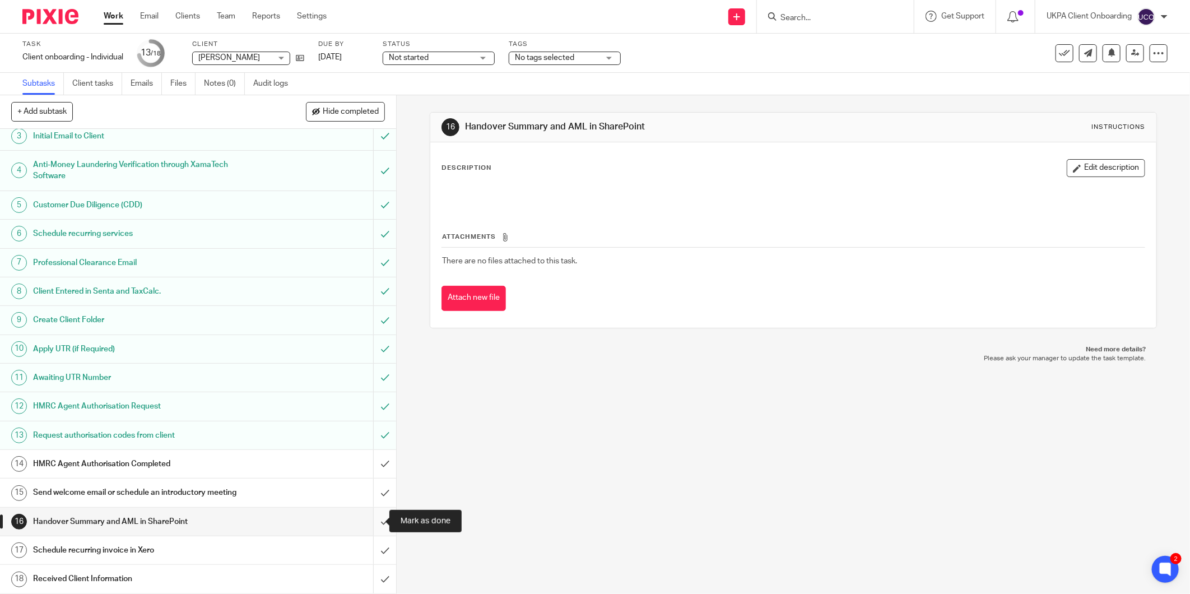
click at [376, 519] on input "submit" at bounding box center [198, 521] width 396 height 28
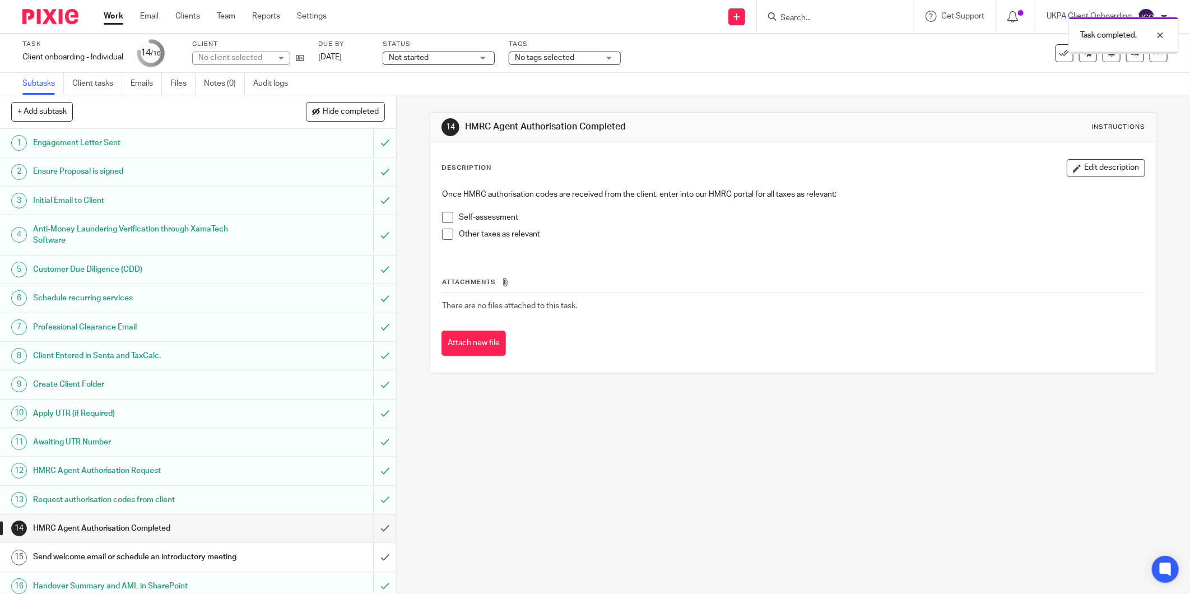
scroll to position [66, 0]
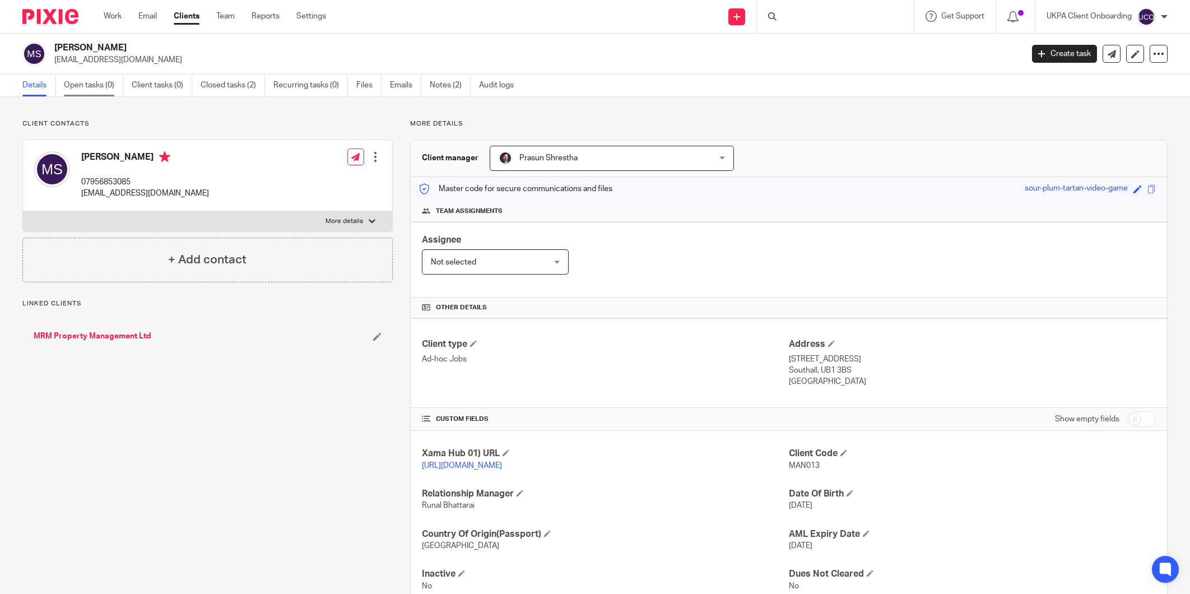
click at [81, 85] on link "Open tasks (0)" at bounding box center [93, 85] width 59 height 22
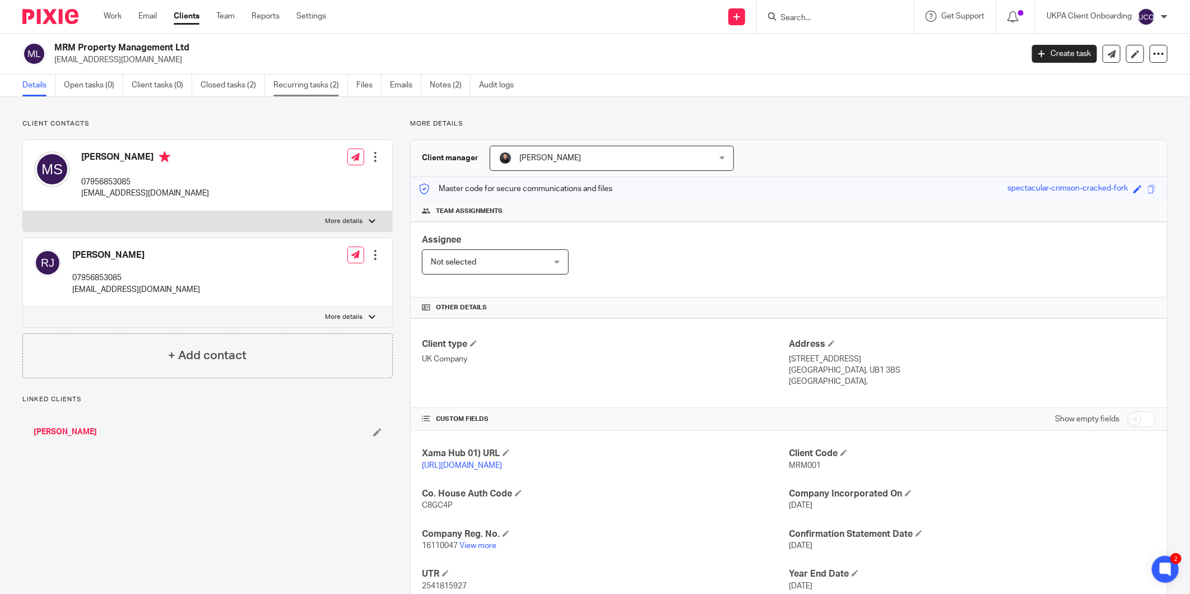
click at [295, 94] on link "Recurring tasks (2)" at bounding box center [310, 85] width 74 height 22
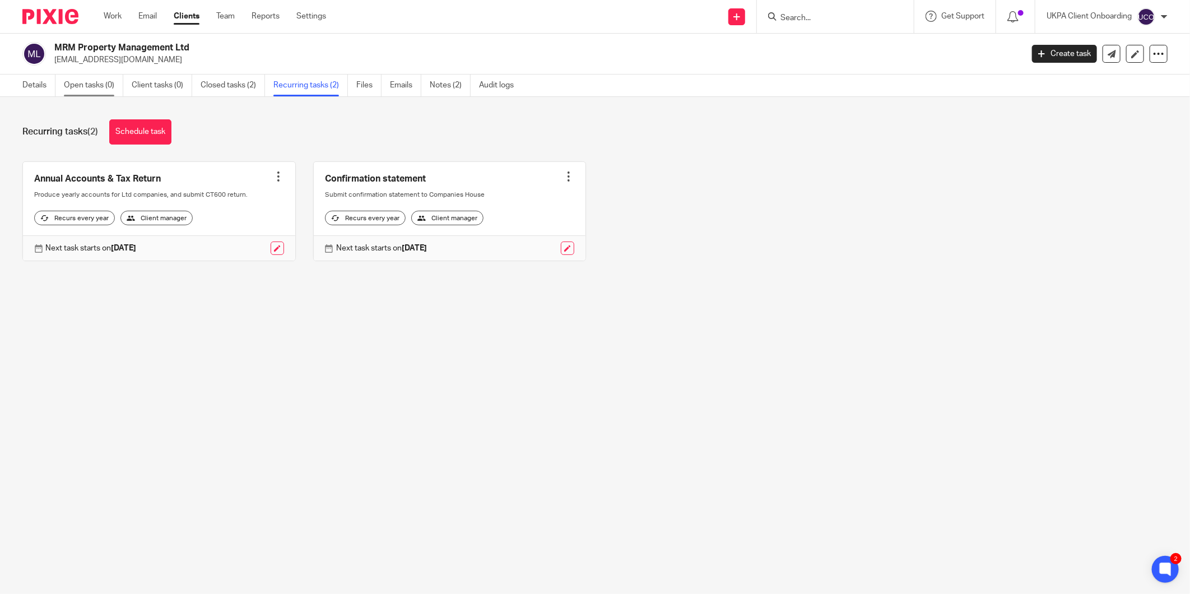
click at [87, 80] on link "Open tasks (0)" at bounding box center [93, 85] width 59 height 22
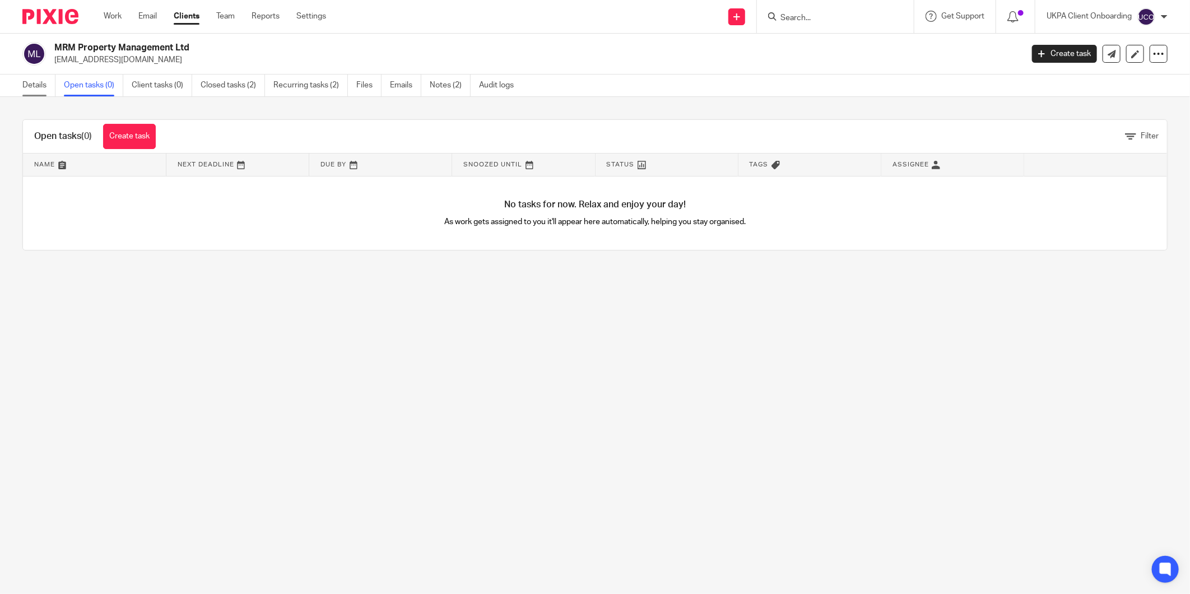
click at [57, 80] on ul "Details Open tasks (0) Client tasks (0) Closed tasks (2) Recurring tasks (2) Fi…" at bounding box center [276, 85] width 508 height 22
click at [38, 82] on link "Details" at bounding box center [38, 85] width 33 height 22
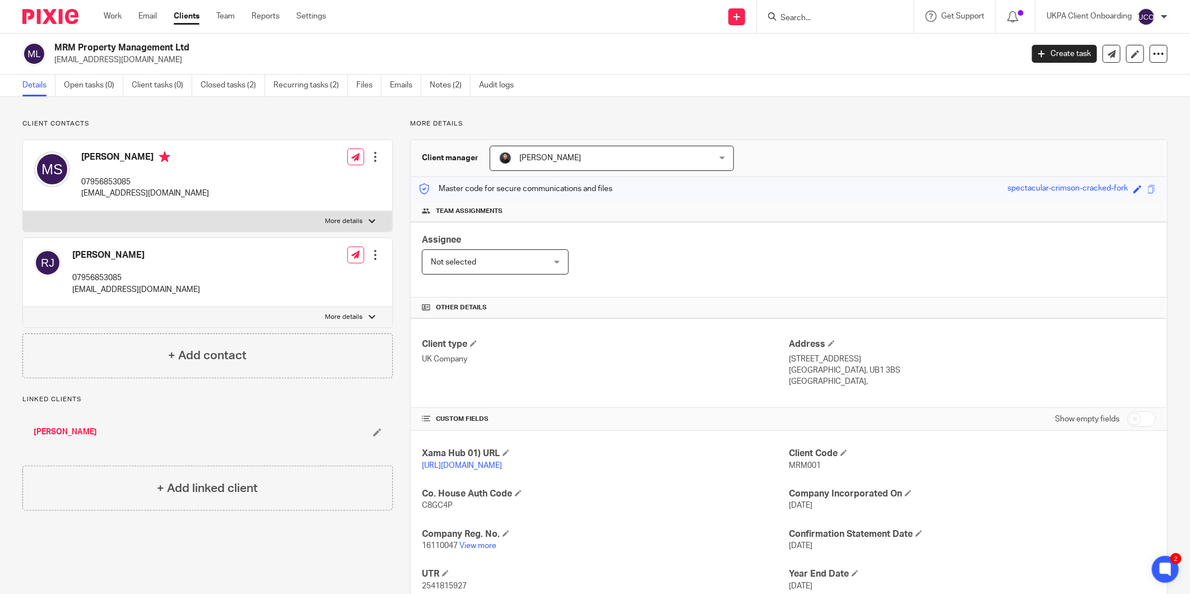
click at [788, 17] on input "Search" at bounding box center [829, 18] width 101 height 10
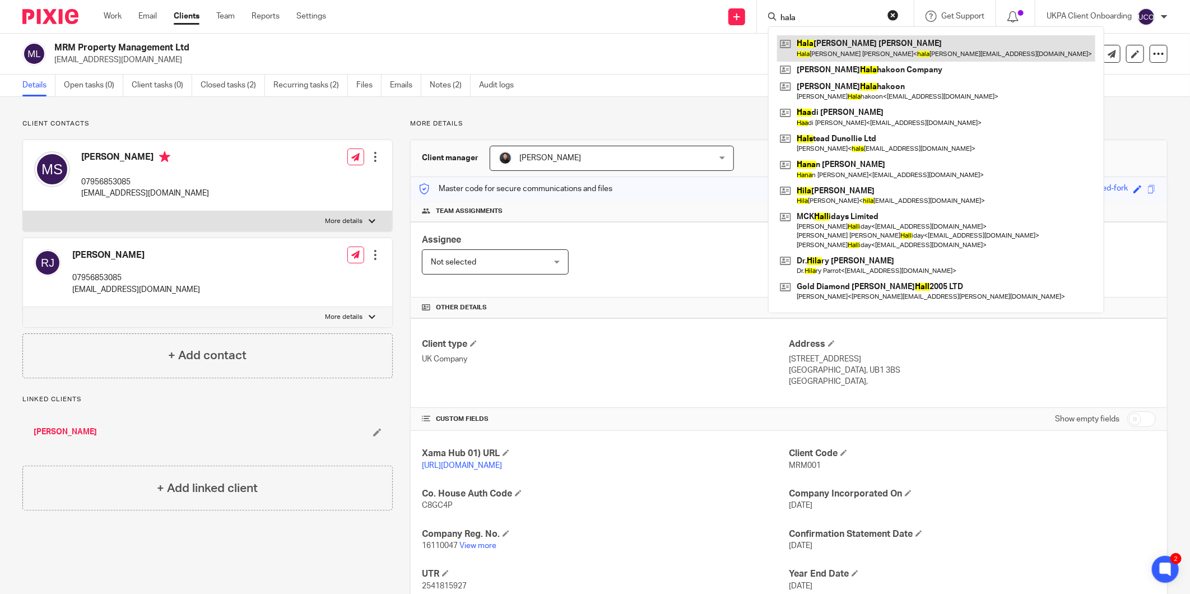
type input "hala"
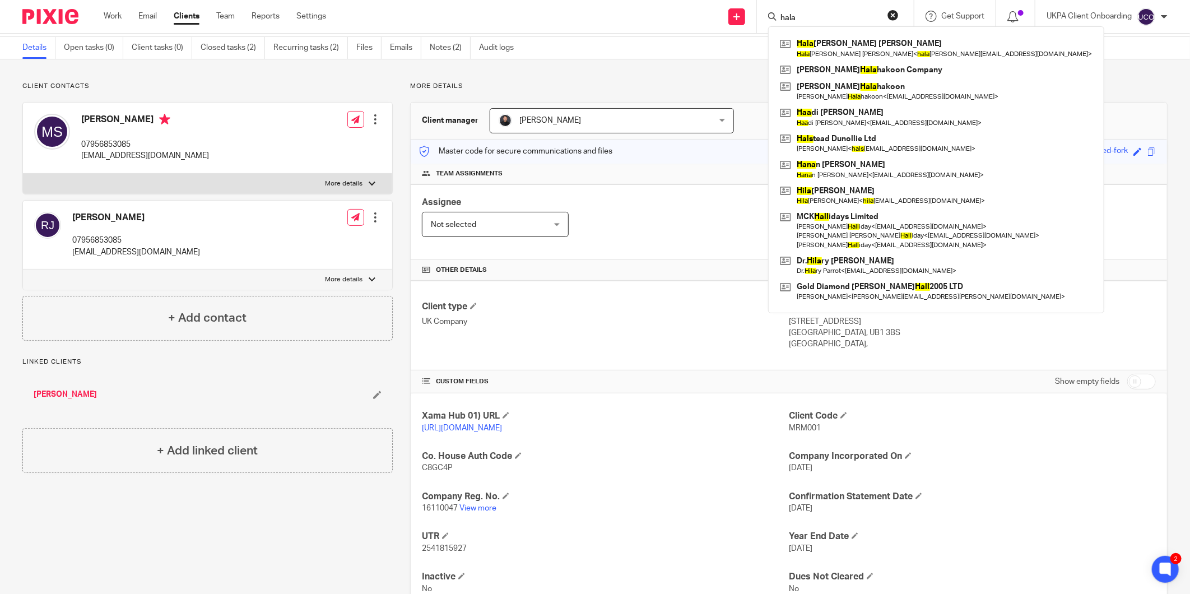
scroll to position [78, 0]
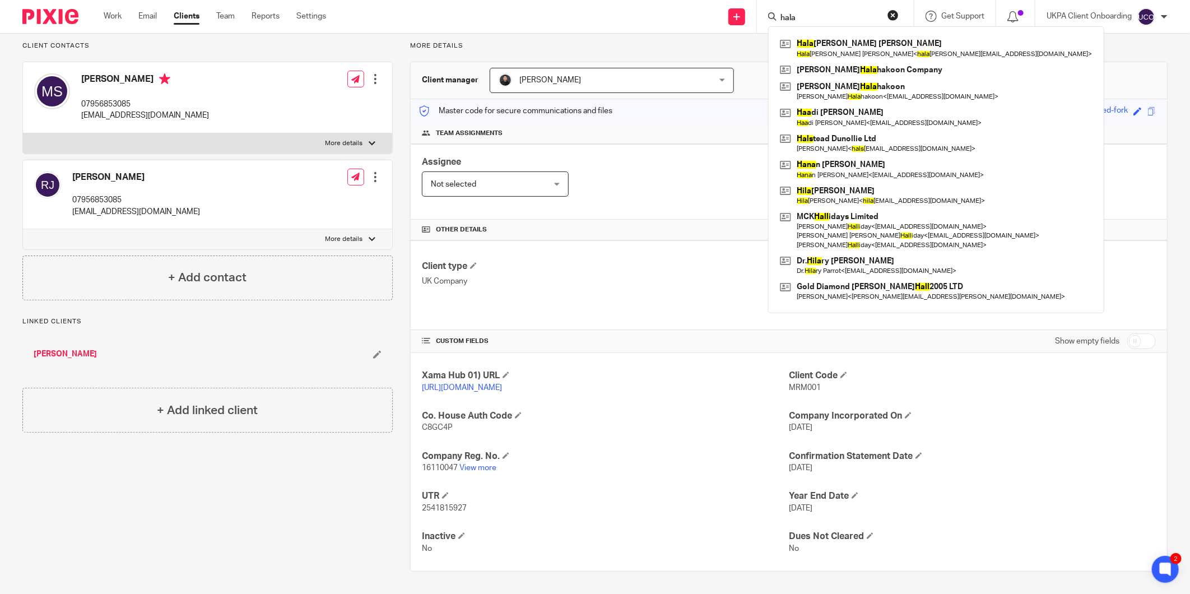
click at [575, 176] on div "Assignee Not selected Not selected Not selected Aarshika Awale Aayush Niraula A…" at bounding box center [789, 182] width 756 height 76
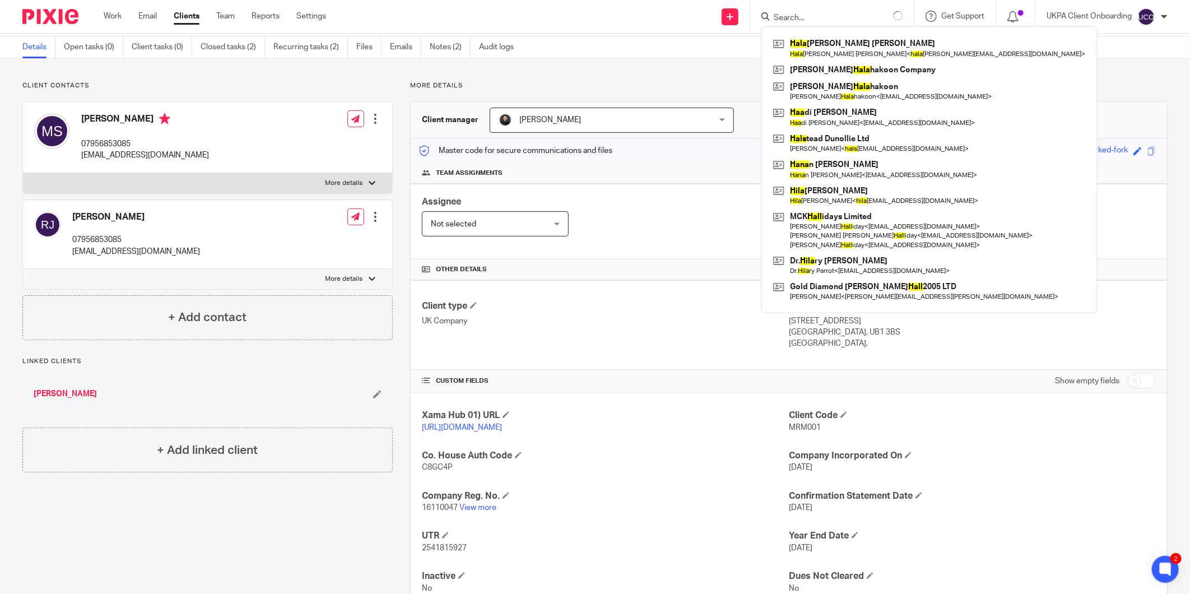
scroll to position [0, 0]
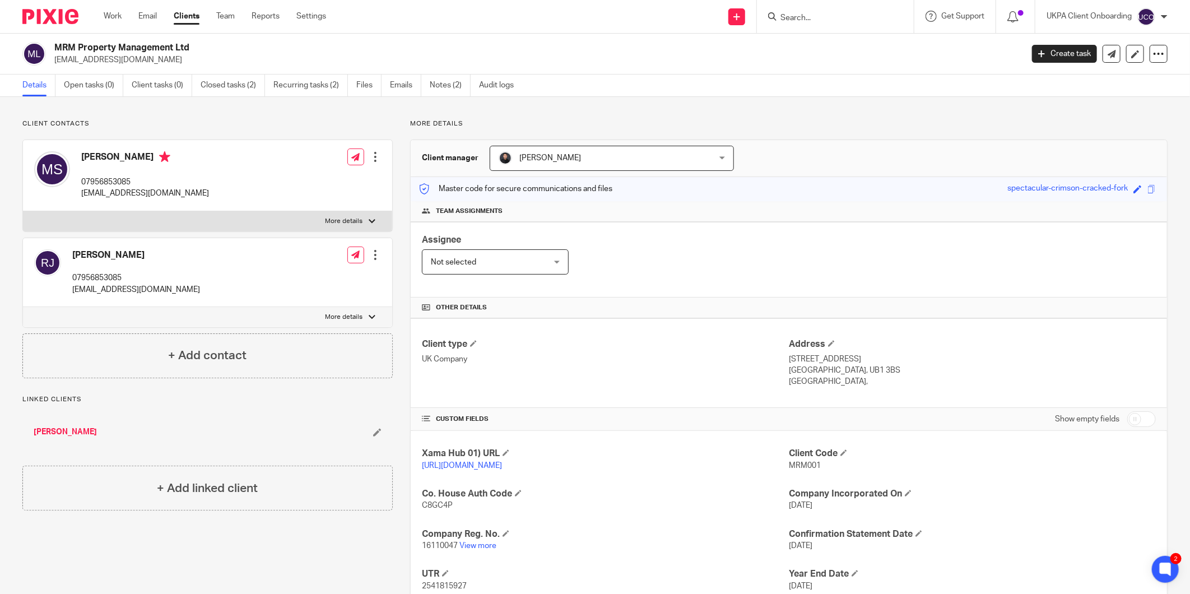
click at [536, 115] on div "Client contacts Manminder Singh 07956853085 manmindersingh@hotmail.co.uk Edit c…" at bounding box center [595, 384] width 1190 height 575
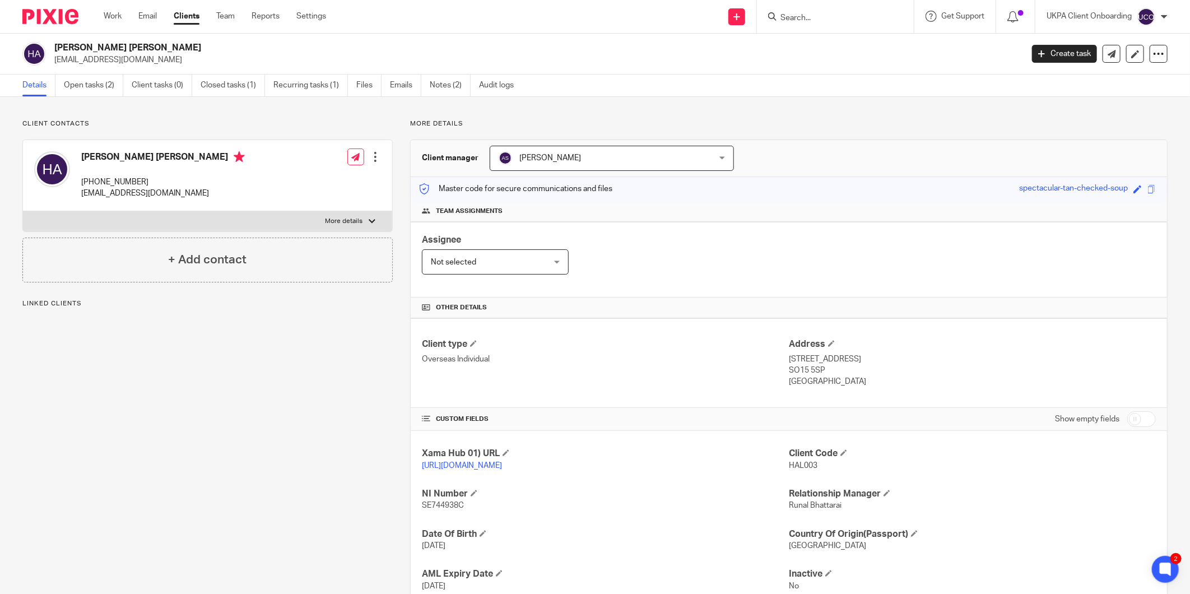
click at [73, 70] on div "[PERSON_NAME] [PERSON_NAME] [EMAIL_ADDRESS][DOMAIN_NAME] Create task Update fro…" at bounding box center [595, 54] width 1190 height 41
click at [73, 77] on link "Open tasks (2)" at bounding box center [93, 85] width 59 height 22
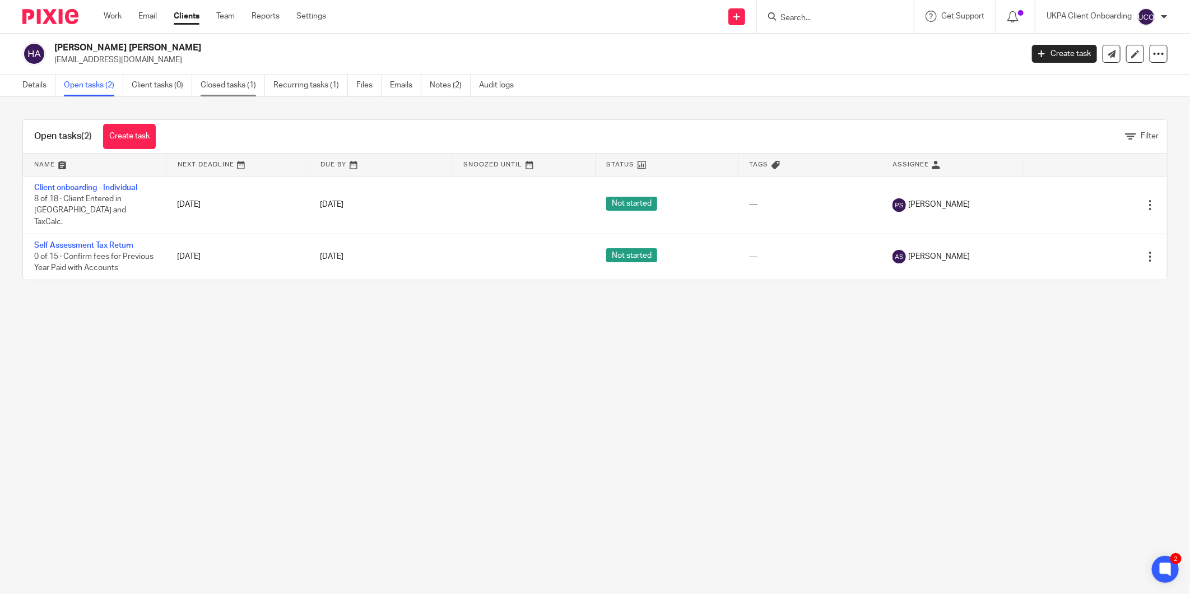
click at [230, 86] on link "Closed tasks (1)" at bounding box center [233, 85] width 64 height 22
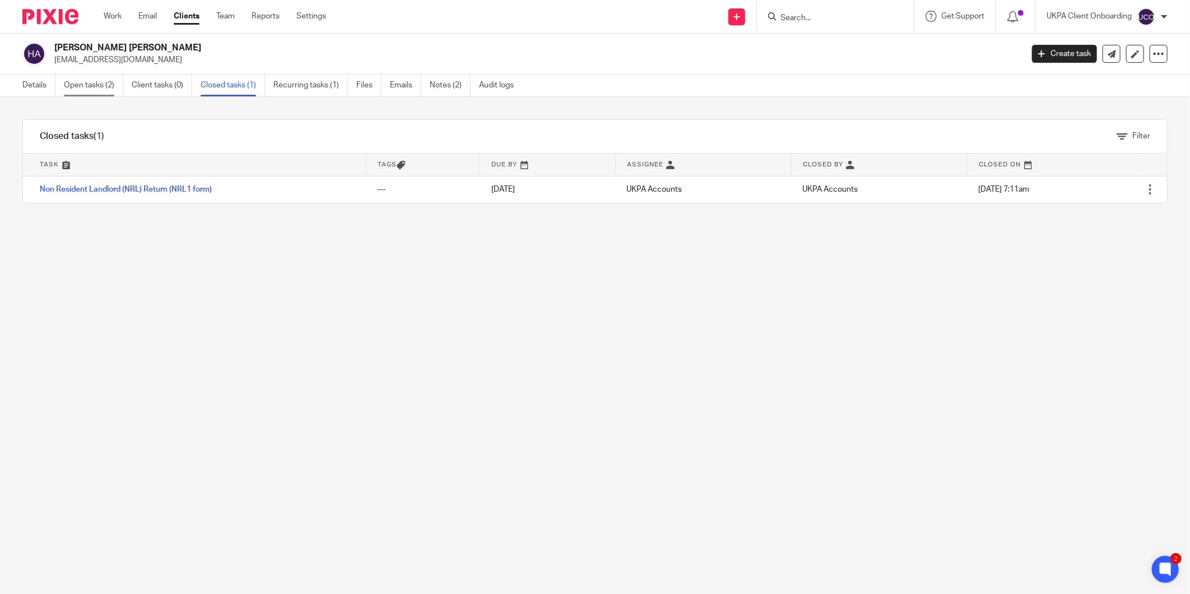
click at [88, 87] on link "Open tasks (2)" at bounding box center [93, 85] width 59 height 22
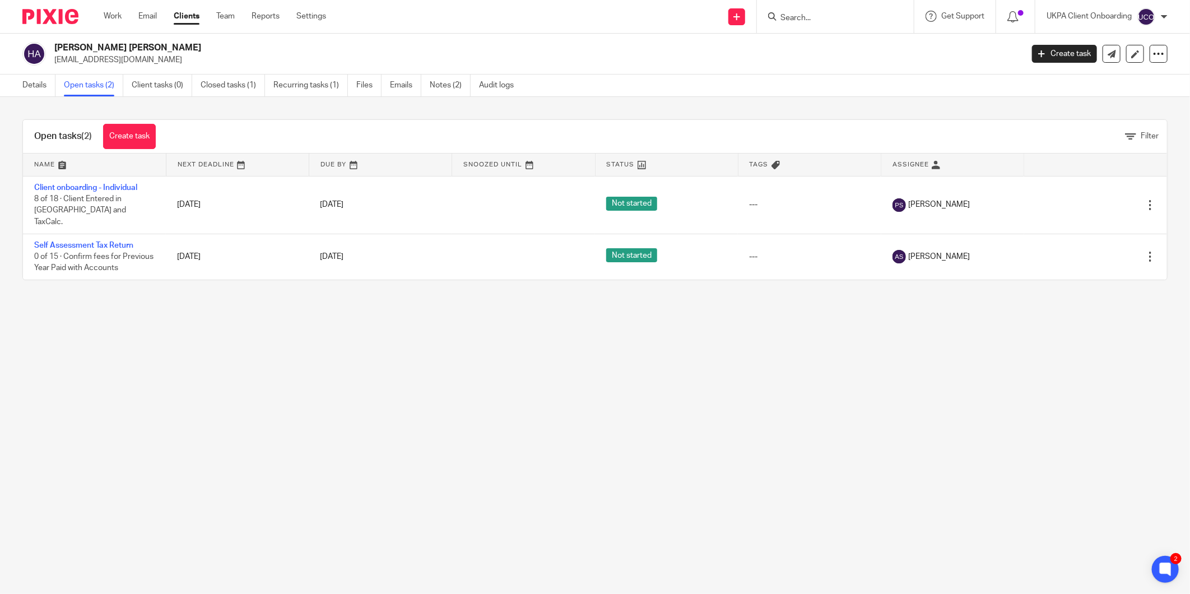
click at [171, 67] on div "Hala Hussein Mohamed Ahmed halaahmed@btinternet.com Create task Update from Com…" at bounding box center [595, 54] width 1190 height 41
click at [233, 83] on link "Closed tasks (1)" at bounding box center [233, 85] width 64 height 22
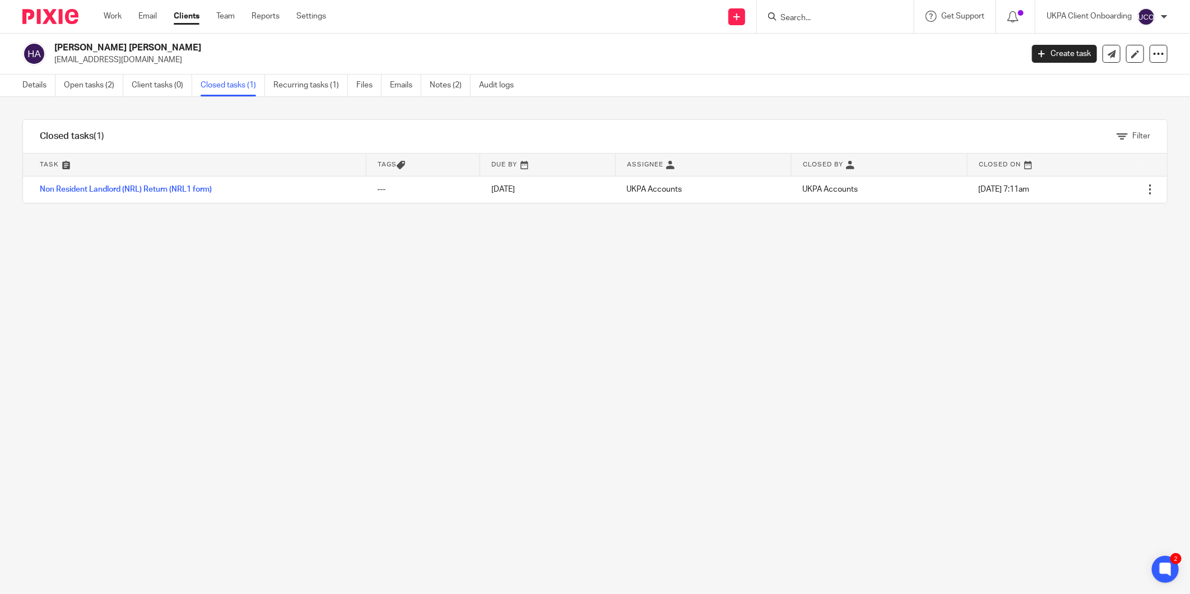
click at [786, 13] on input "Search" at bounding box center [829, 18] width 101 height 10
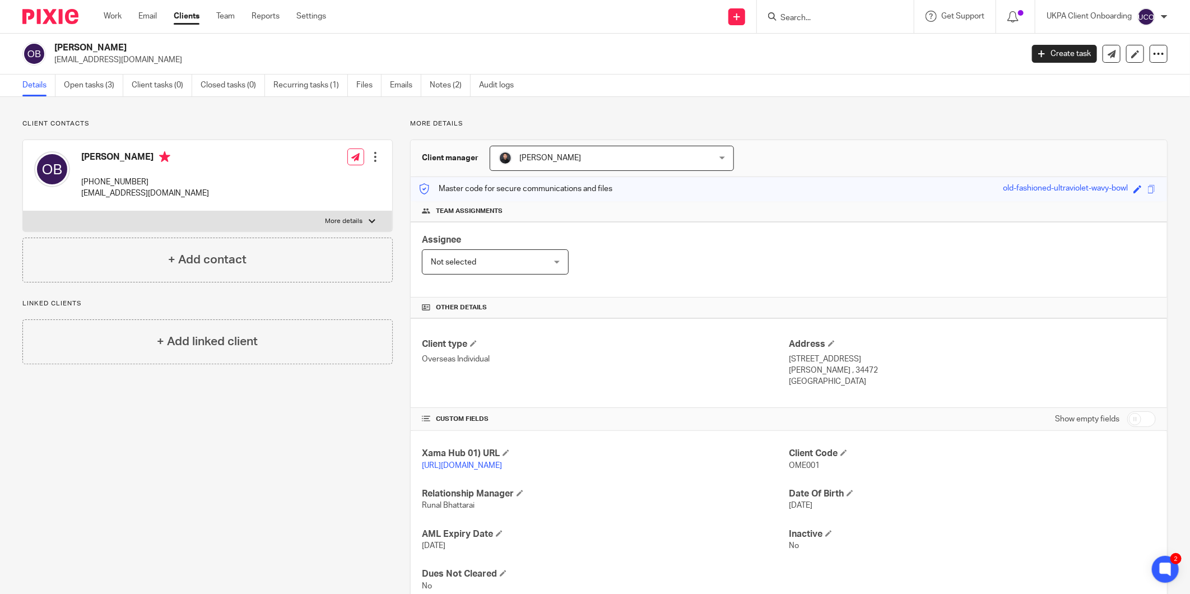
click at [127, 195] on p "[EMAIL_ADDRESS][DOMAIN_NAME]" at bounding box center [145, 193] width 128 height 11
copy div "[EMAIL_ADDRESS][DOMAIN_NAME]"
click at [81, 91] on link "Open tasks (3)" at bounding box center [93, 85] width 59 height 22
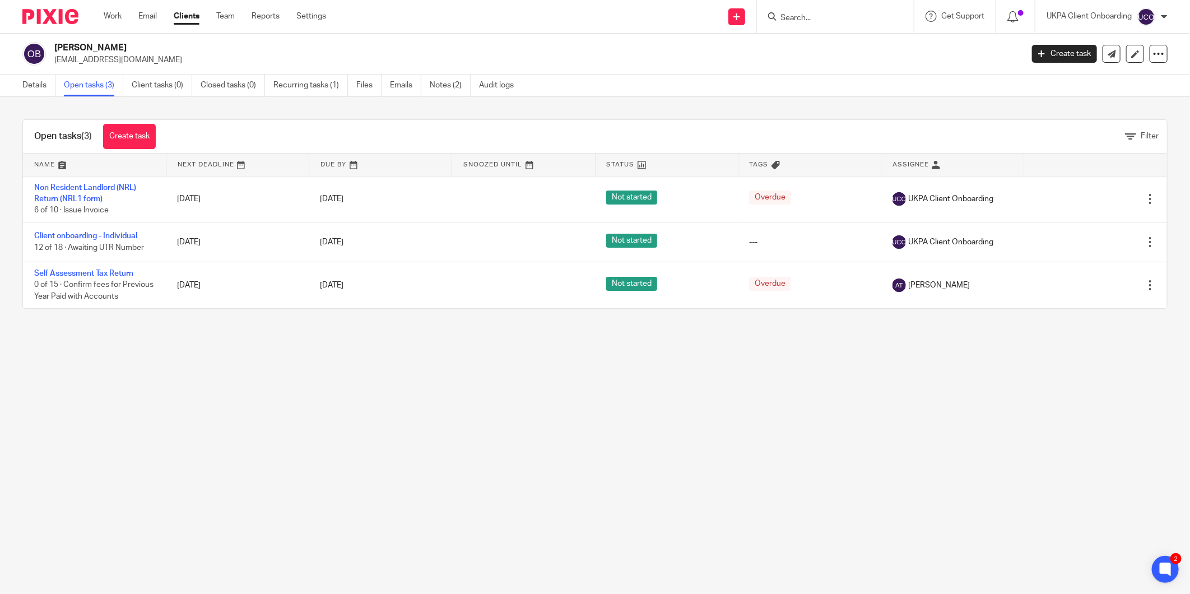
drag, startPoint x: 111, startPoint y: 231, endPoint x: 34, endPoint y: 333, distance: 127.5
click at [28, 369] on main "[PERSON_NAME] [EMAIL_ADDRESS][DOMAIN_NAME] Create task Update from Companies Ho…" at bounding box center [595, 297] width 1190 height 594
click at [36, 98] on div "Open tasks (3) Create task Filter Name Next Deadline Due By Snoozed Until Statu…" at bounding box center [595, 214] width 1190 height 234
click at [34, 90] on link "Details" at bounding box center [38, 85] width 33 height 22
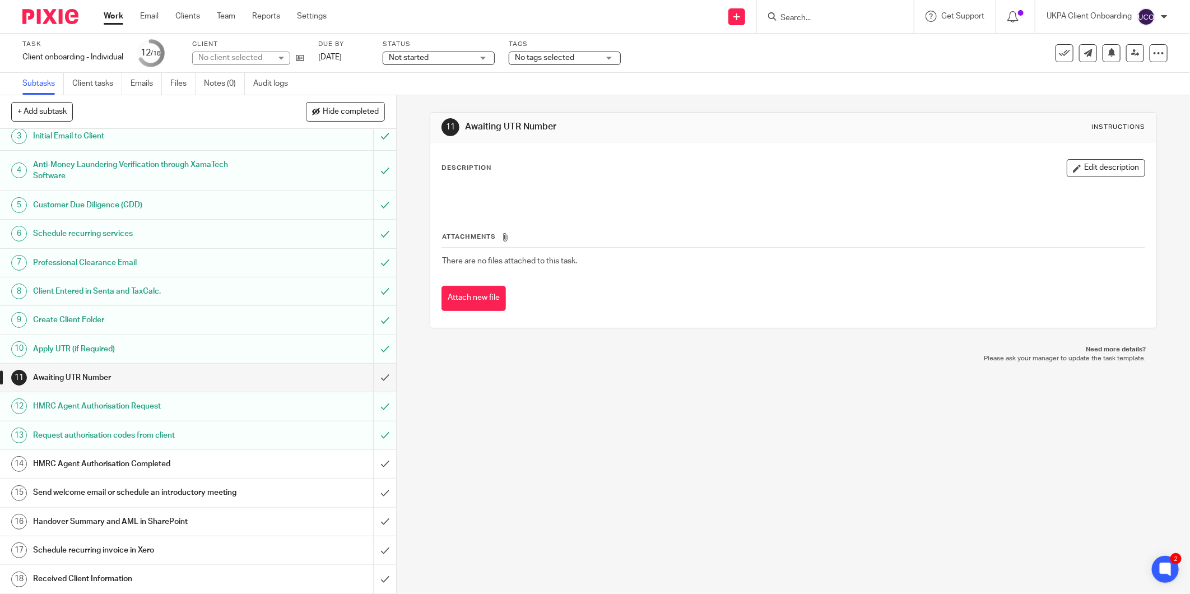
scroll to position [66, 0]
click at [108, 497] on h1 "Send welcome email or schedule an introductory meeting" at bounding box center [143, 492] width 220 height 17
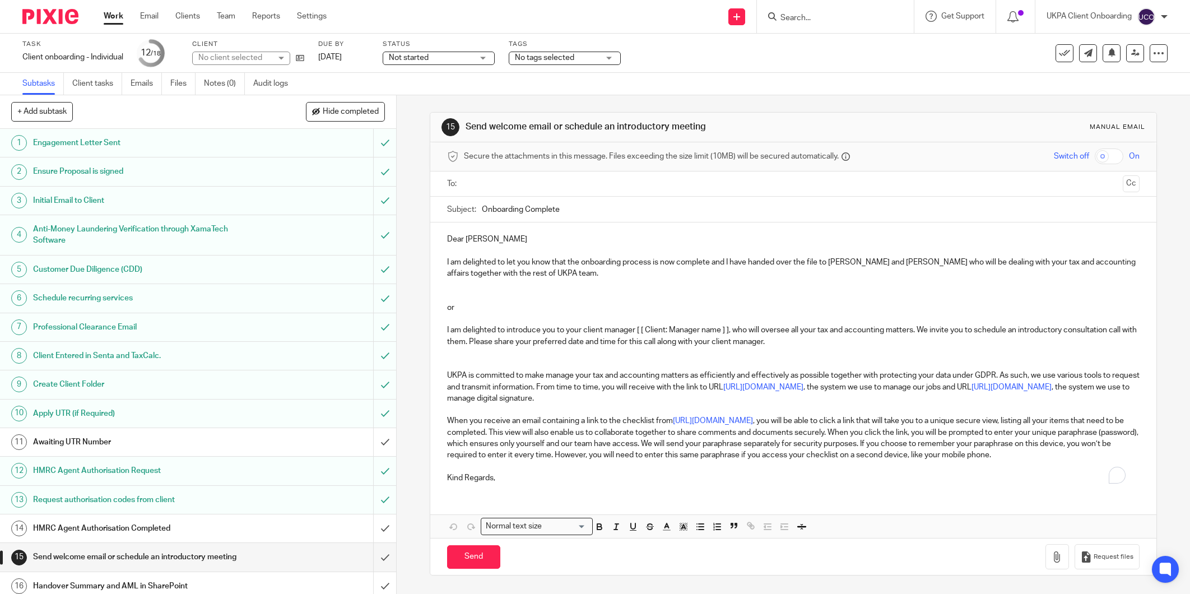
click at [542, 331] on p "I am delighted to introduce you to your client manager [ [ Client: Manager name…" at bounding box center [793, 335] width 692 height 23
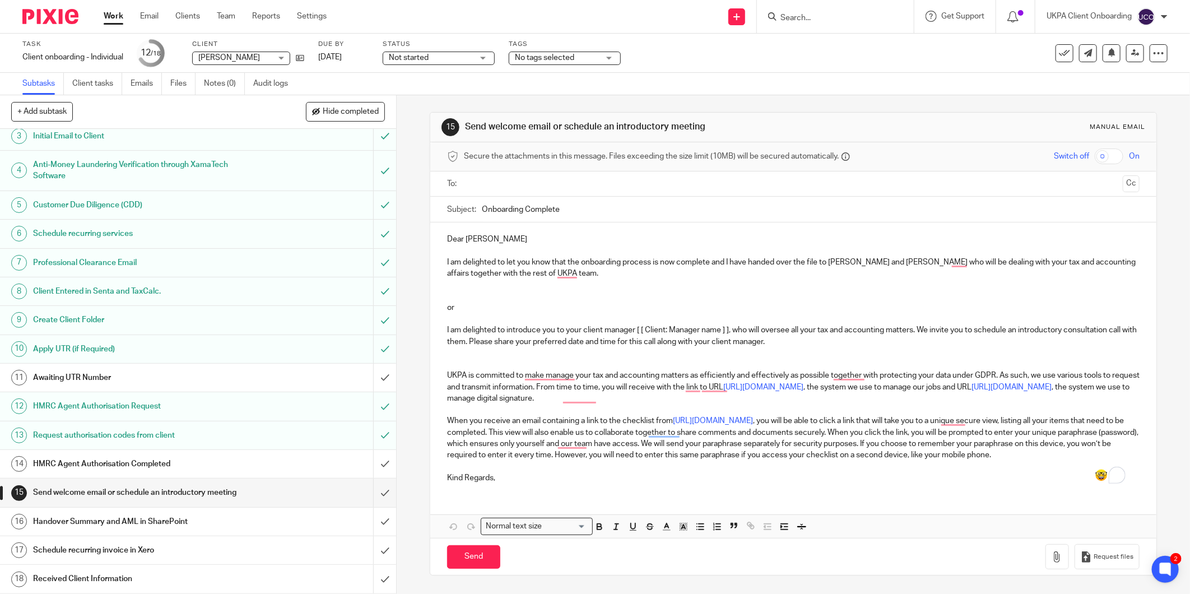
scroll to position [66, 0]
click at [372, 485] on input "submit" at bounding box center [198, 492] width 396 height 28
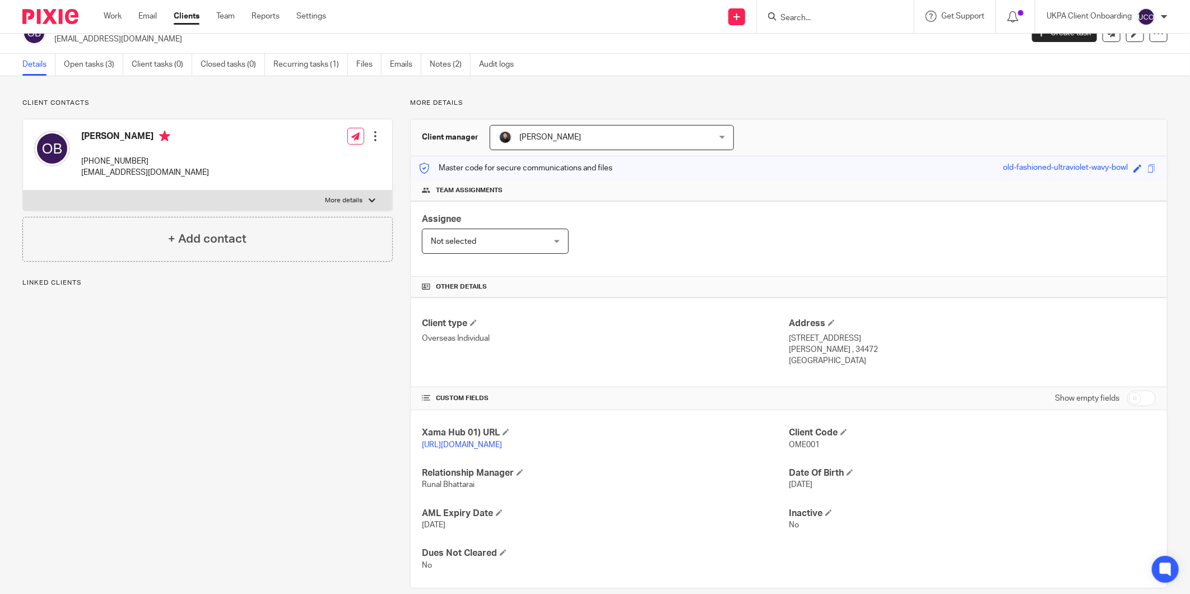
scroll to position [38, 0]
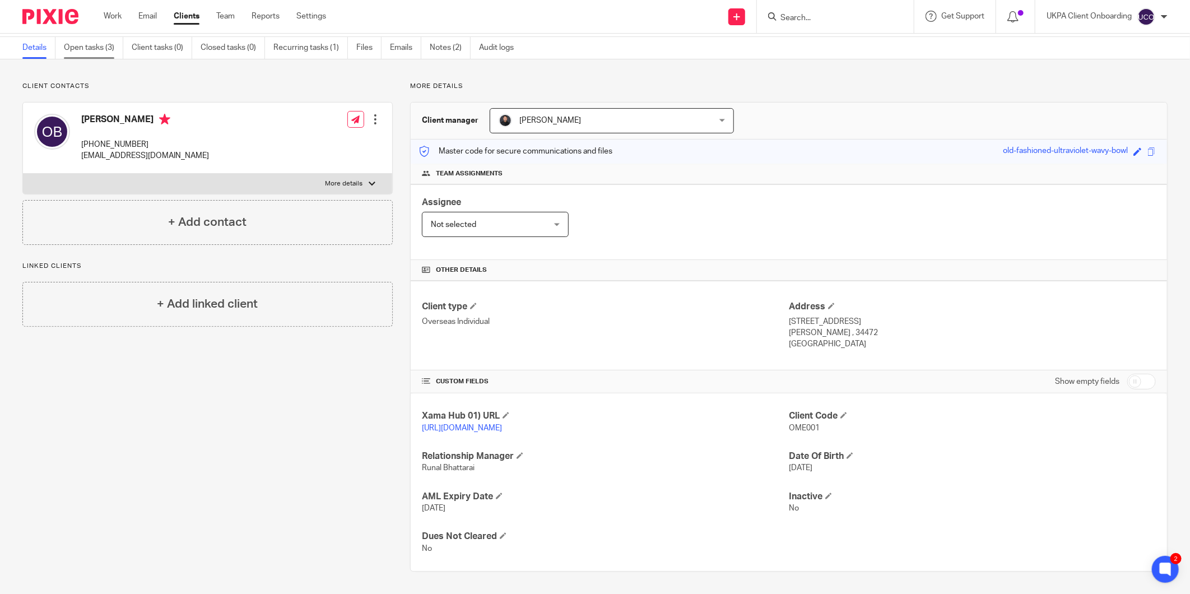
click at [79, 48] on link "Open tasks (3)" at bounding box center [93, 48] width 59 height 22
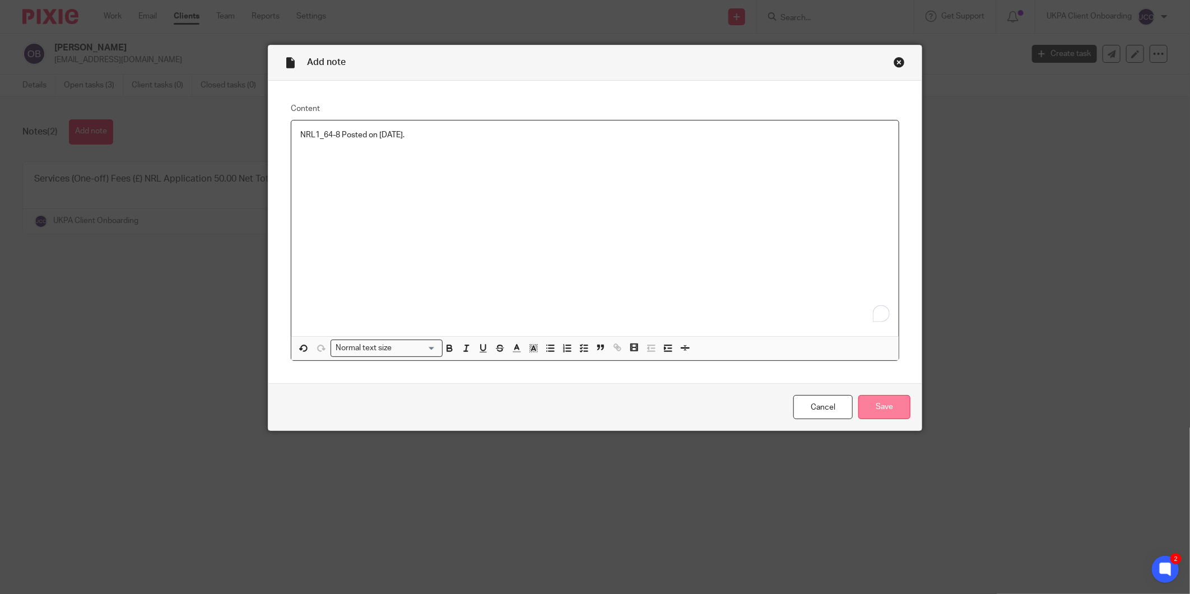
click at [874, 412] on input "Save" at bounding box center [884, 407] width 52 height 24
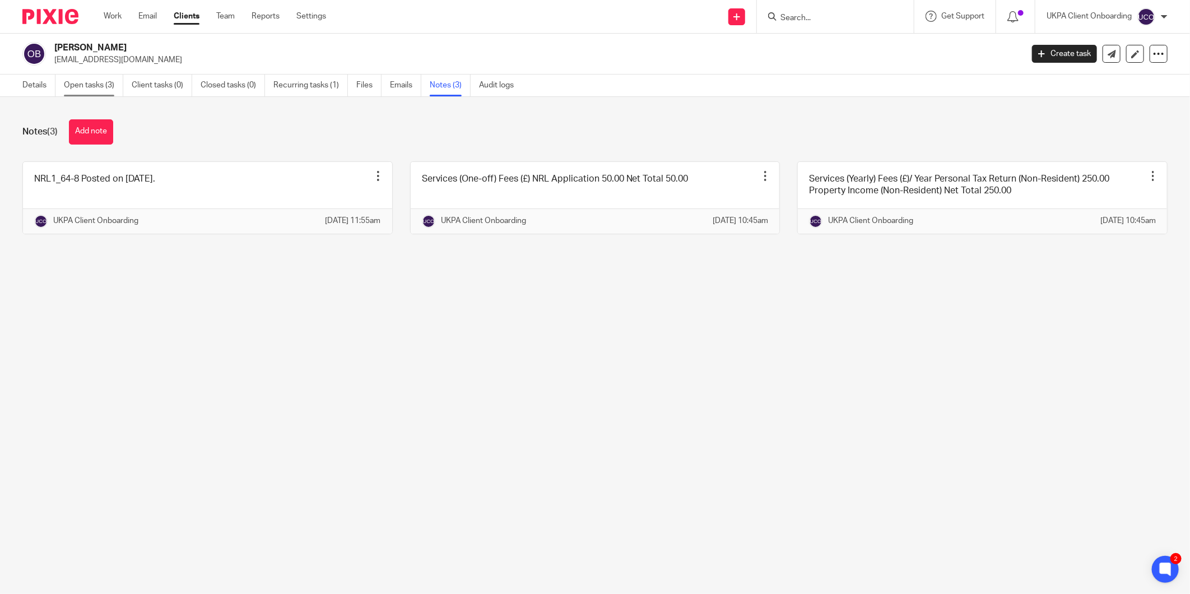
click at [86, 88] on link "Open tasks (3)" at bounding box center [93, 85] width 59 height 22
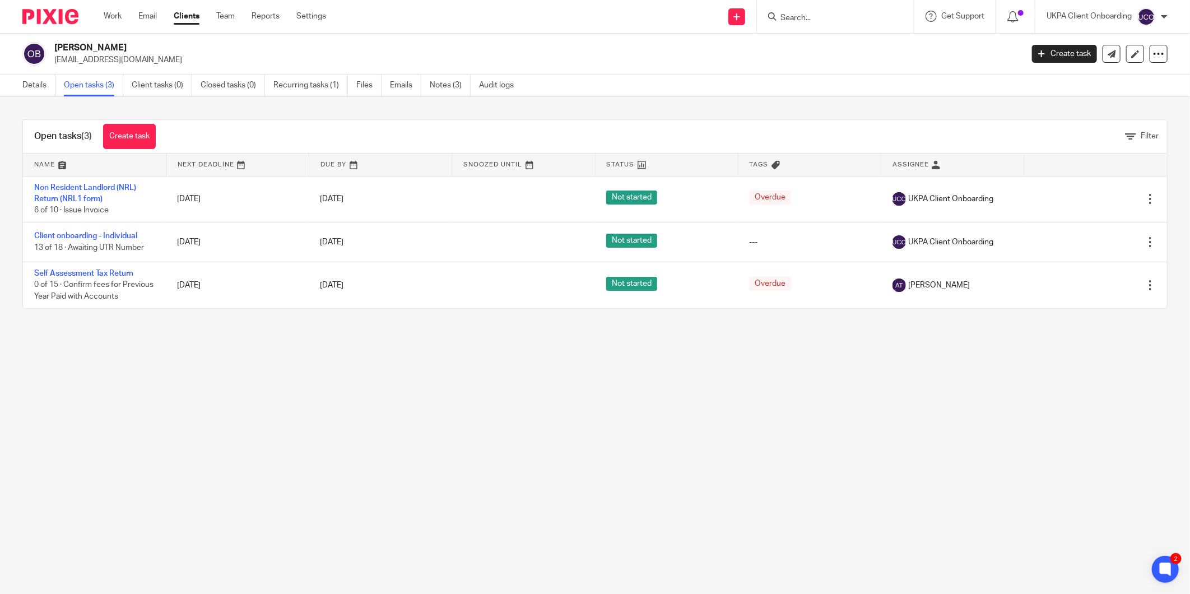
click at [105, 68] on div "Omer Ibrahim Bala balalah.ibrahim70@gmail.com Create task Update from Companies…" at bounding box center [595, 54] width 1190 height 41
copy main "balalah.ibrahim70@gmail.com Create task Update from Companies House Export data…"
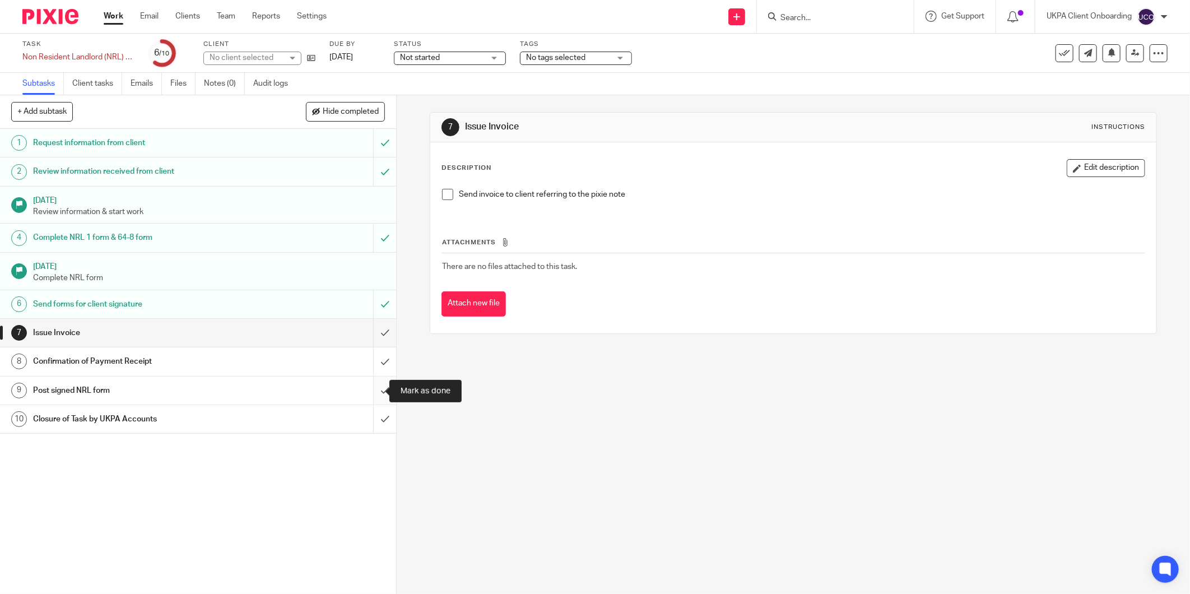
click at [371, 388] on input "submit" at bounding box center [198, 390] width 396 height 28
click at [1131, 57] on icon at bounding box center [1135, 53] width 8 height 8
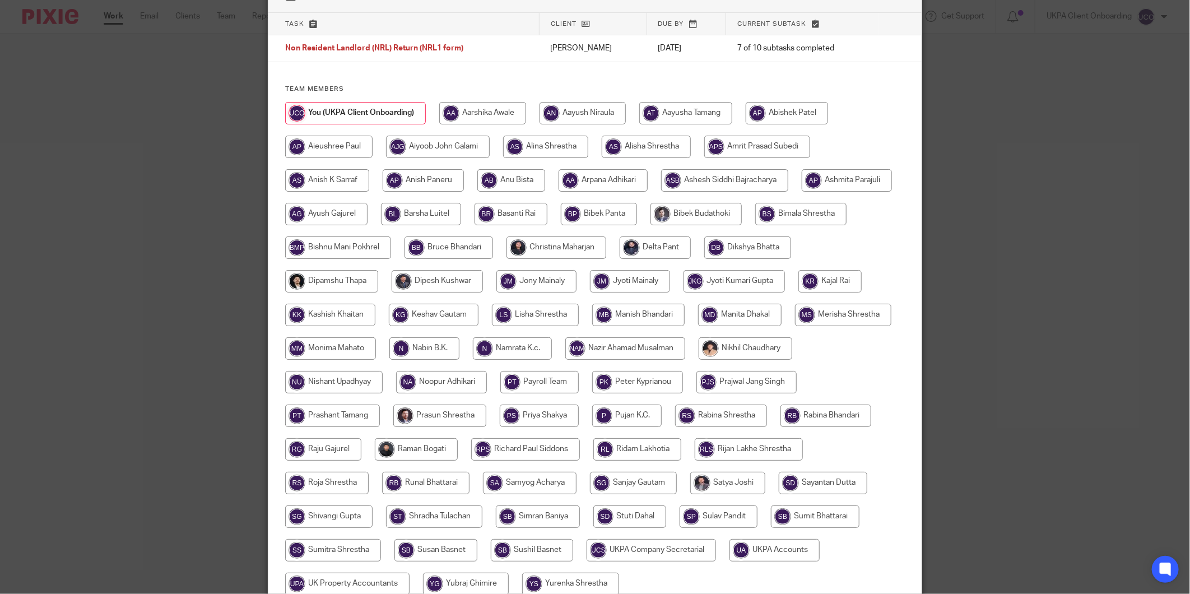
scroll to position [173, 0]
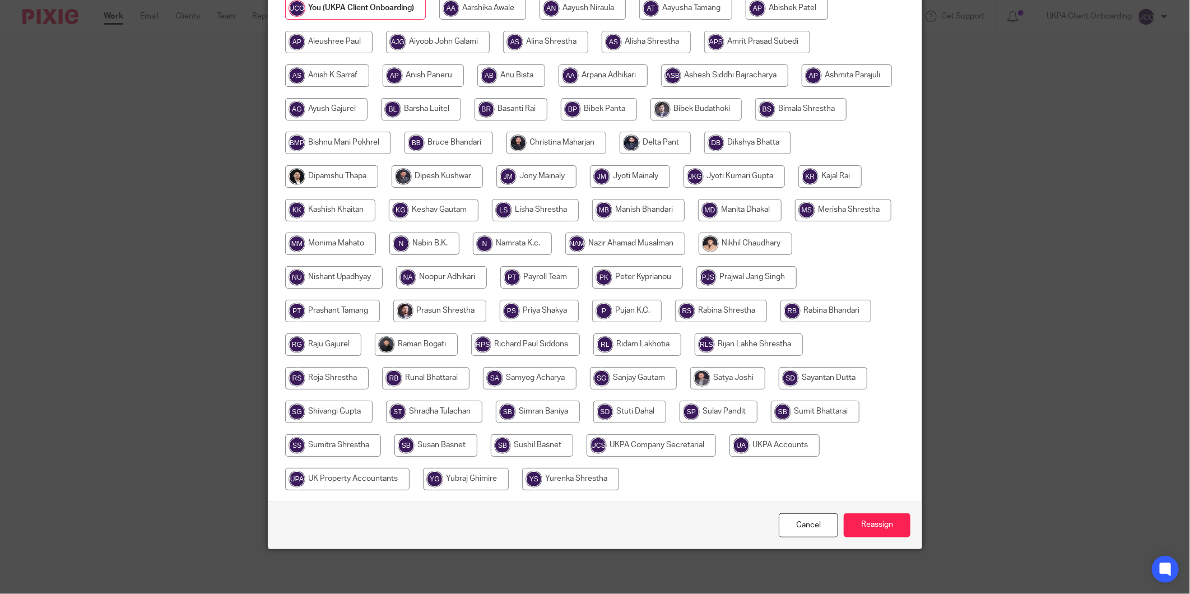
click at [729, 457] on input "radio" at bounding box center [774, 445] width 90 height 22
radio input "true"
click at [870, 525] on input "Reassign" at bounding box center [877, 525] width 67 height 24
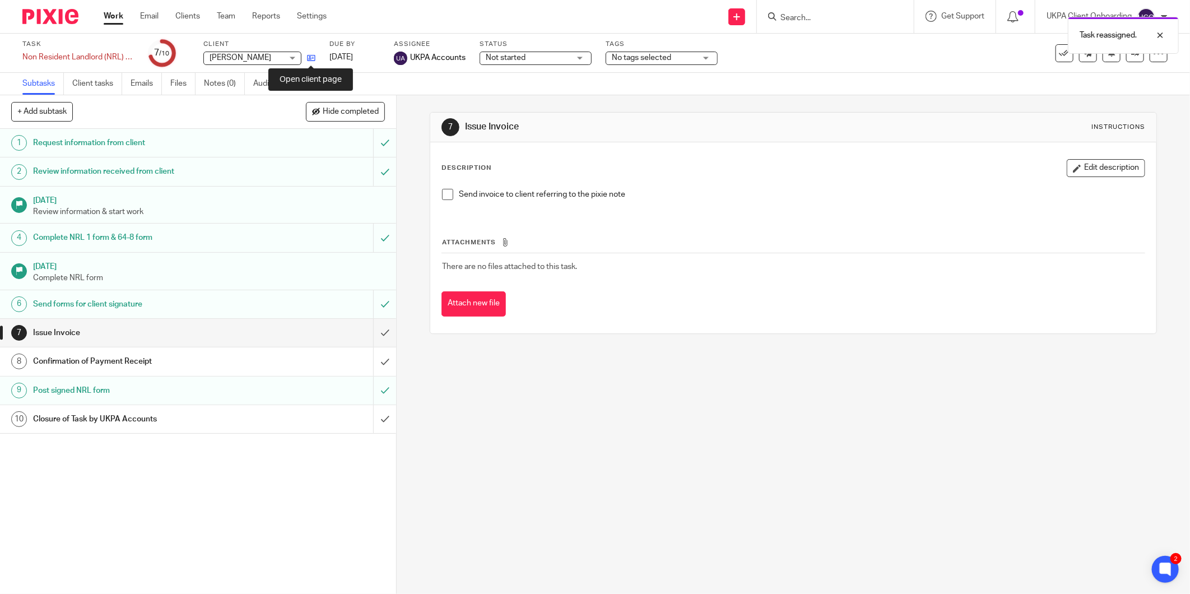
click at [311, 58] on icon at bounding box center [311, 58] width 8 height 8
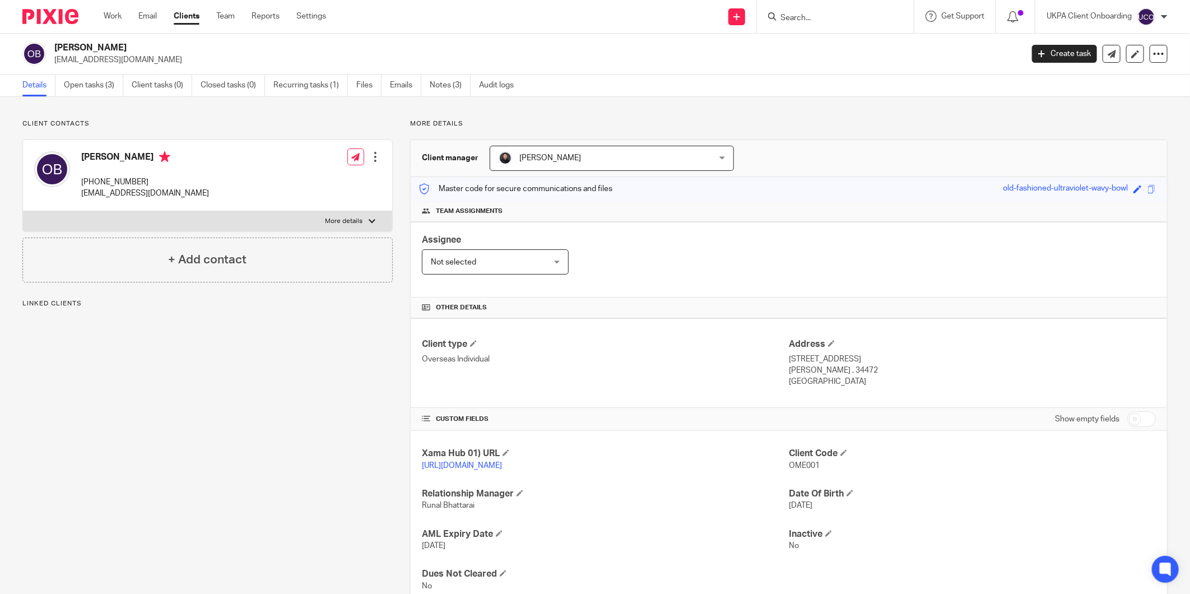
click at [80, 85] on link "Open tasks (3)" at bounding box center [93, 85] width 59 height 22
